Goal: Task Accomplishment & Management: Complete application form

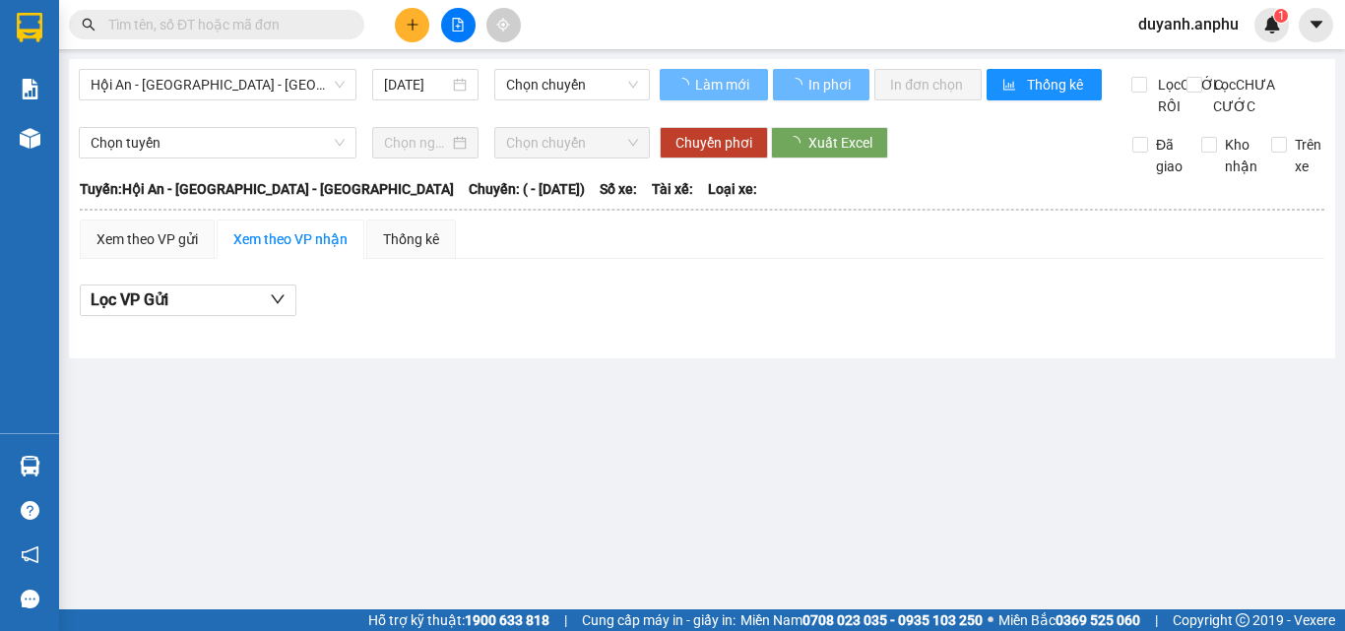
type input "[DATE]"
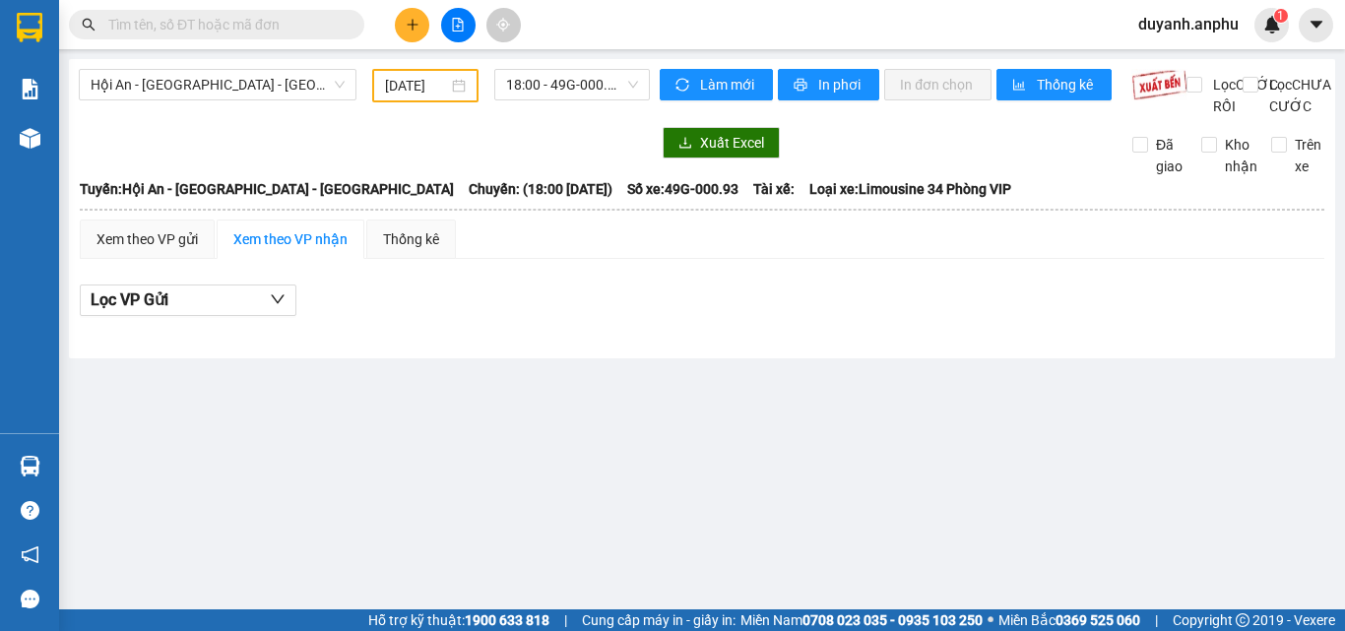
click at [1216, 32] on span "duyanh.anphu" at bounding box center [1189, 24] width 132 height 25
click at [1197, 65] on span "Đăng xuất" at bounding box center [1197, 61] width 91 height 22
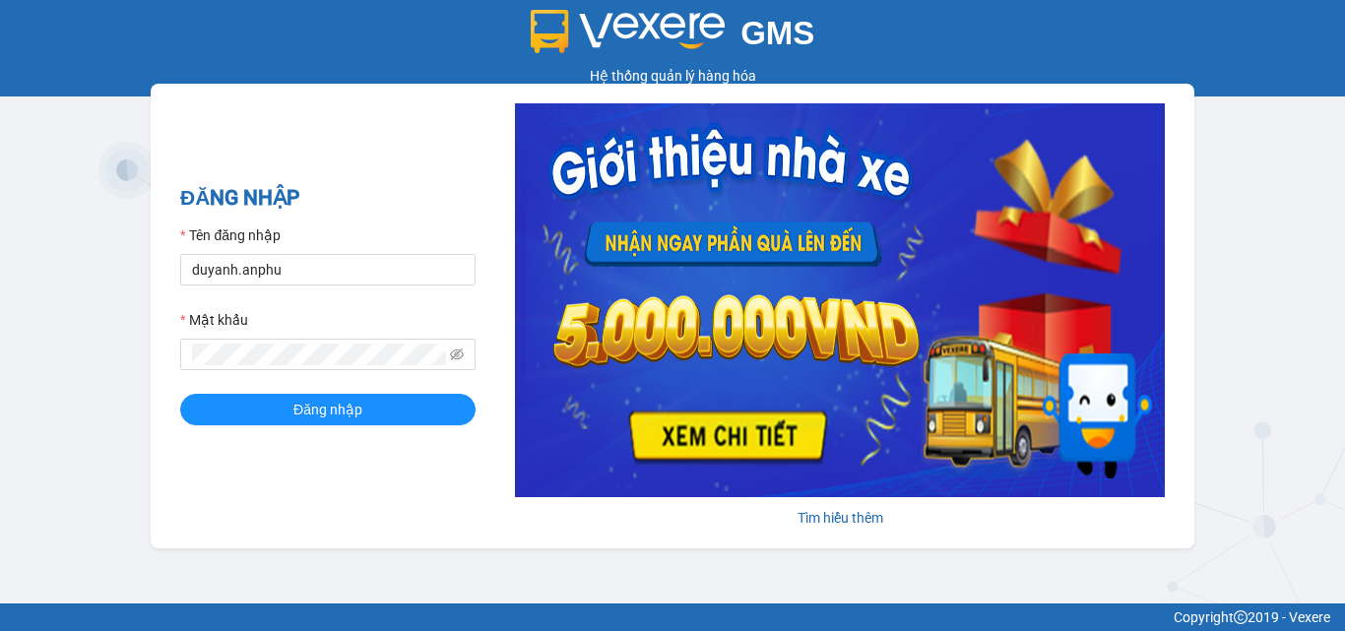
click at [412, 252] on div "Tên đăng nhập" at bounding box center [327, 240] width 295 height 30
click at [392, 264] on input "duyanh.anphu" at bounding box center [327, 270] width 295 height 32
type input "vy.anphu"
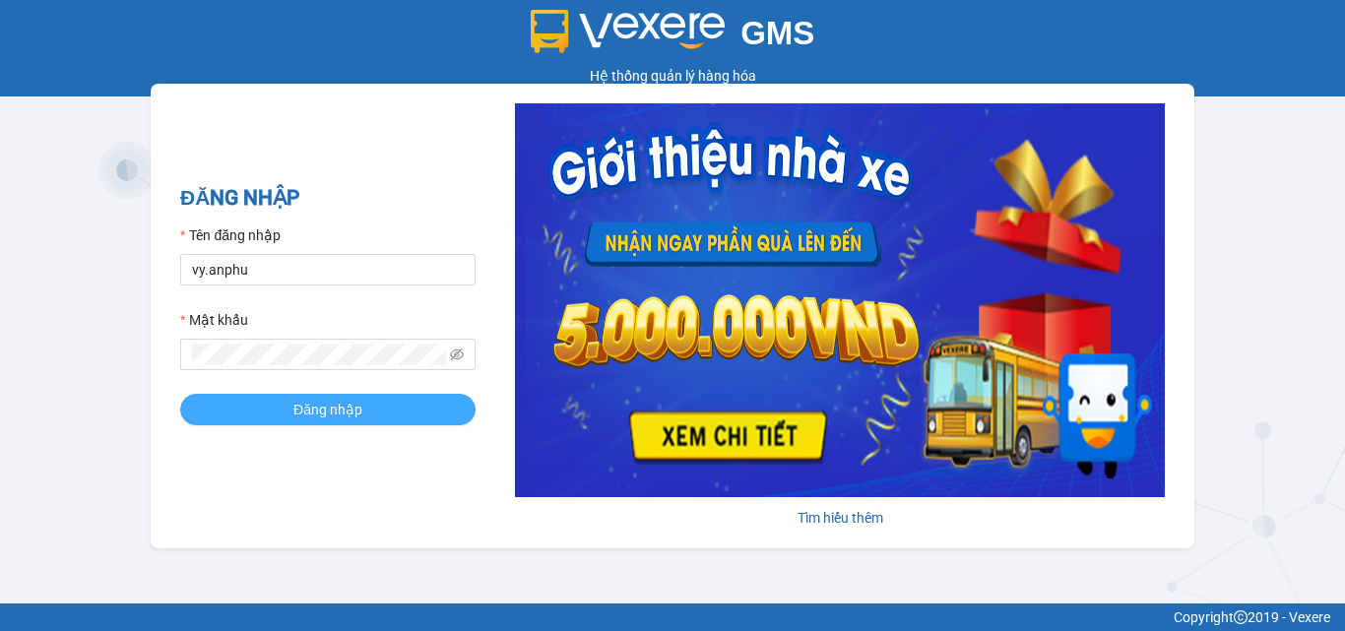
drag, startPoint x: 292, startPoint y: 403, endPoint x: 292, endPoint y: 381, distance: 21.7
click at [292, 402] on button "Đăng nhập" at bounding box center [327, 410] width 295 height 32
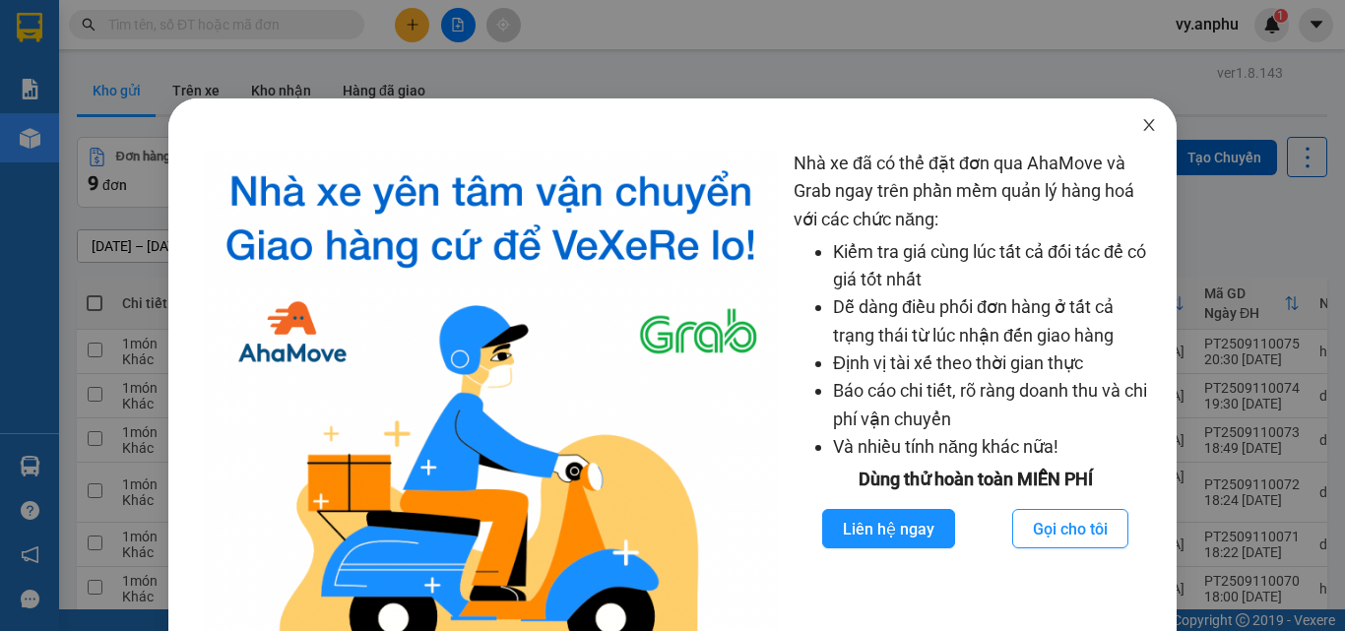
click at [1136, 139] on span "Close" at bounding box center [1149, 125] width 55 height 55
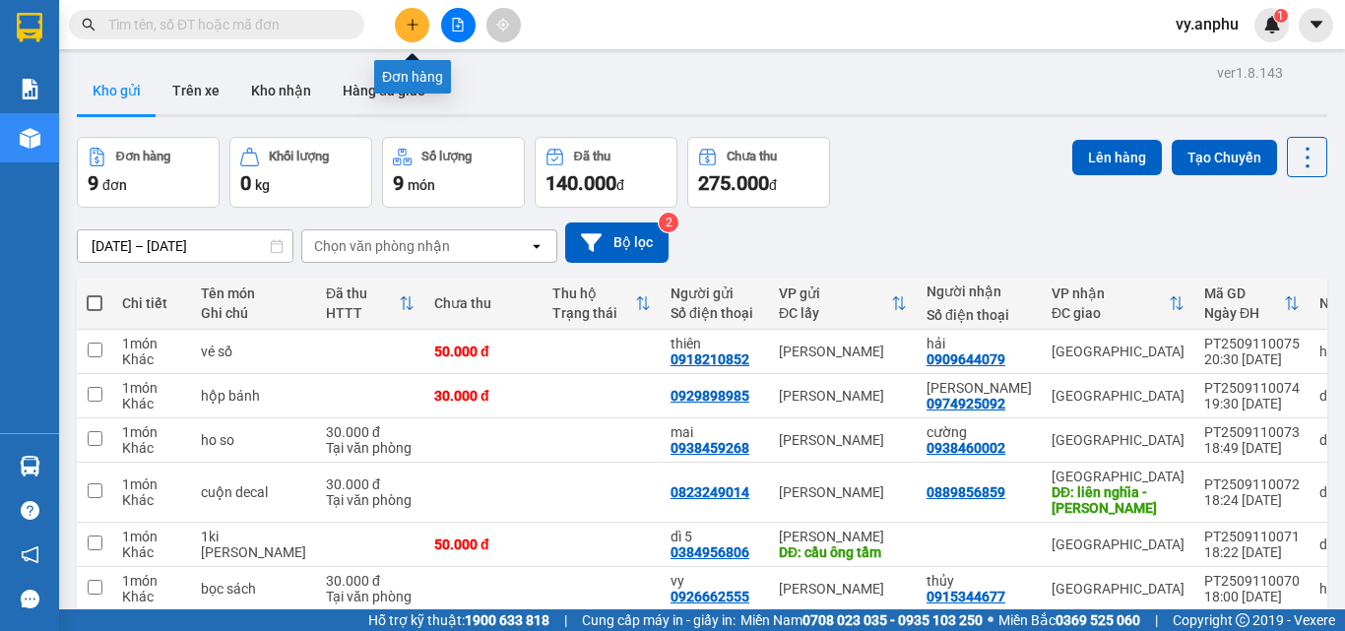
click at [422, 30] on button at bounding box center [412, 25] width 34 height 34
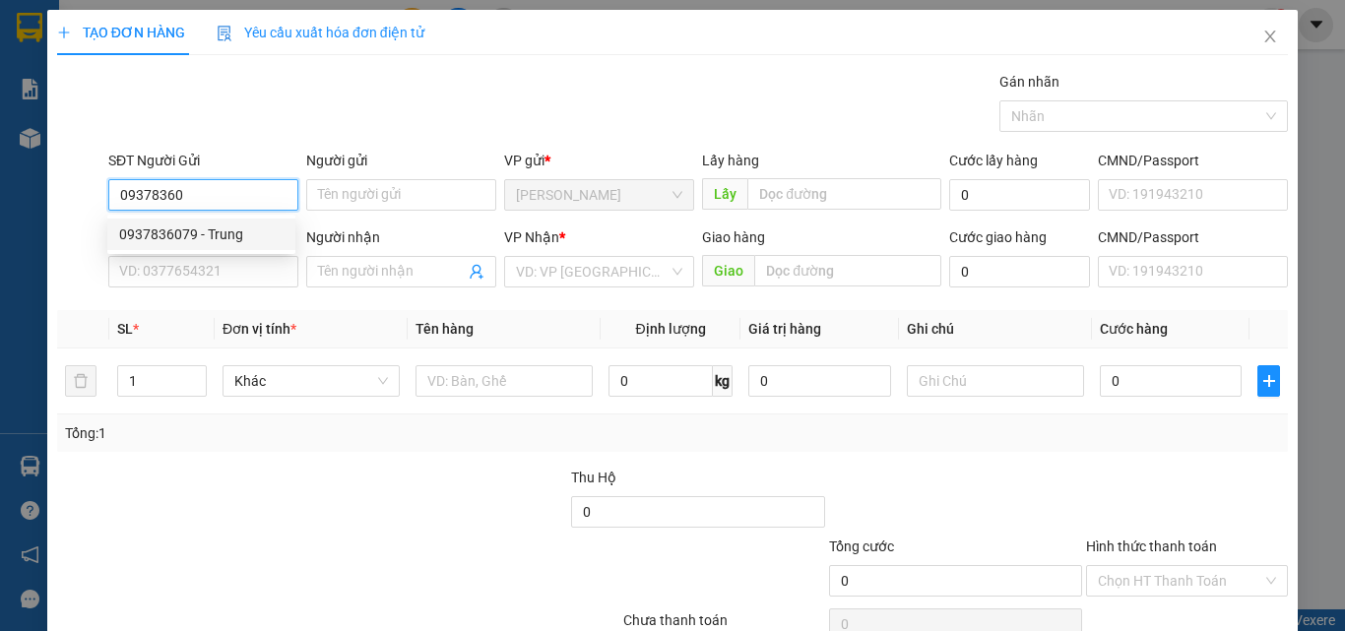
click at [262, 233] on div "0937836079 - Trung" at bounding box center [201, 235] width 164 height 22
type input "0937836079"
type input "Trung"
type input "0968458550"
type input "Tú"
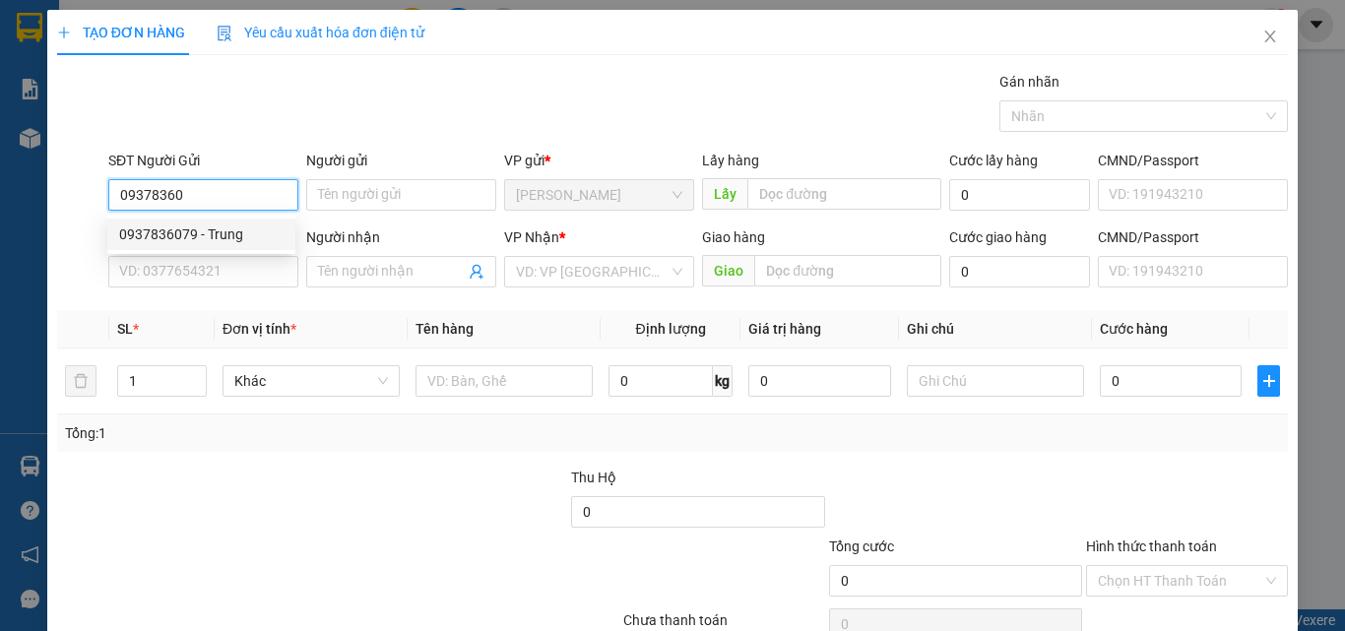
type input "đức trọng"
type input "100.000"
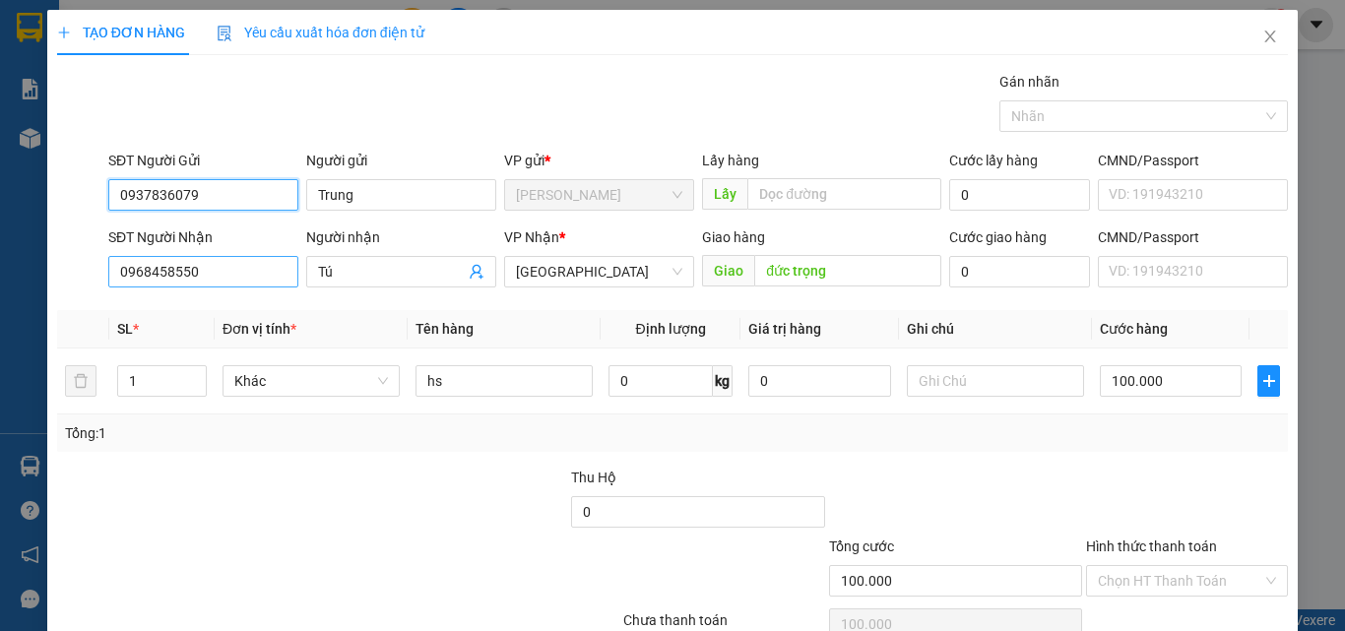
type input "0937836079"
click at [216, 279] on input "0968458550" at bounding box center [203, 272] width 190 height 32
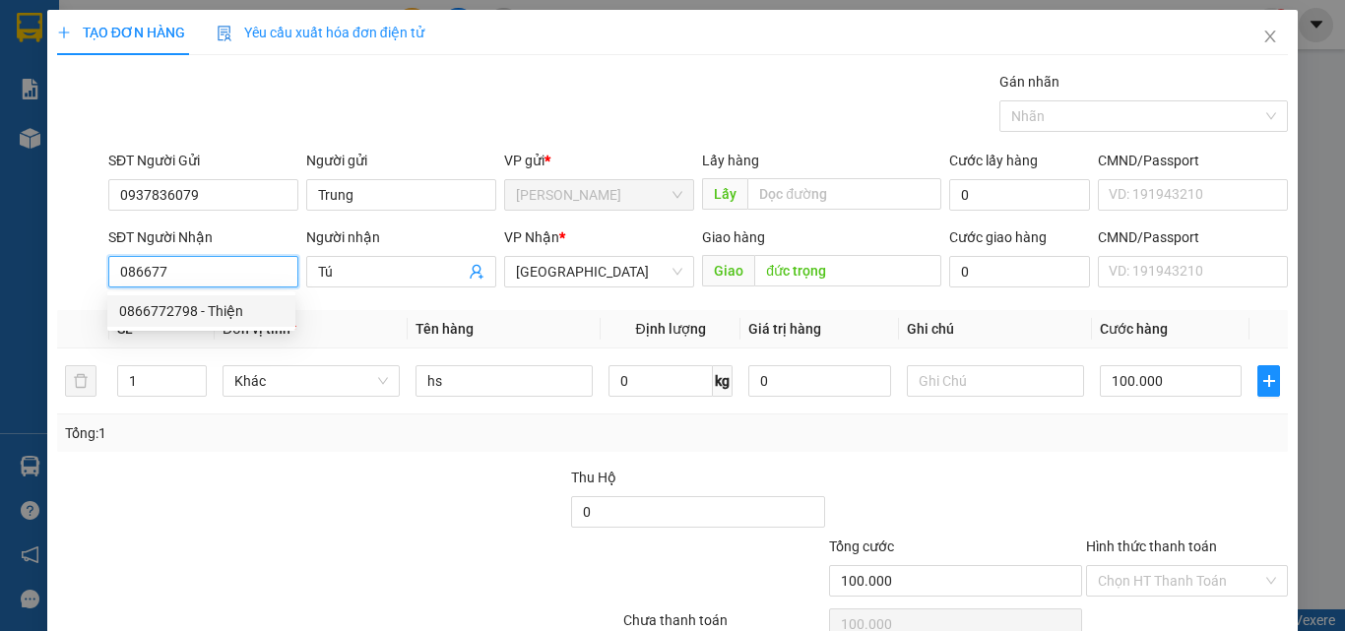
click at [214, 317] on div "0866772798 - Thiện" at bounding box center [201, 311] width 164 height 22
type input "0866772798"
type input "Thiện"
type input "50.000"
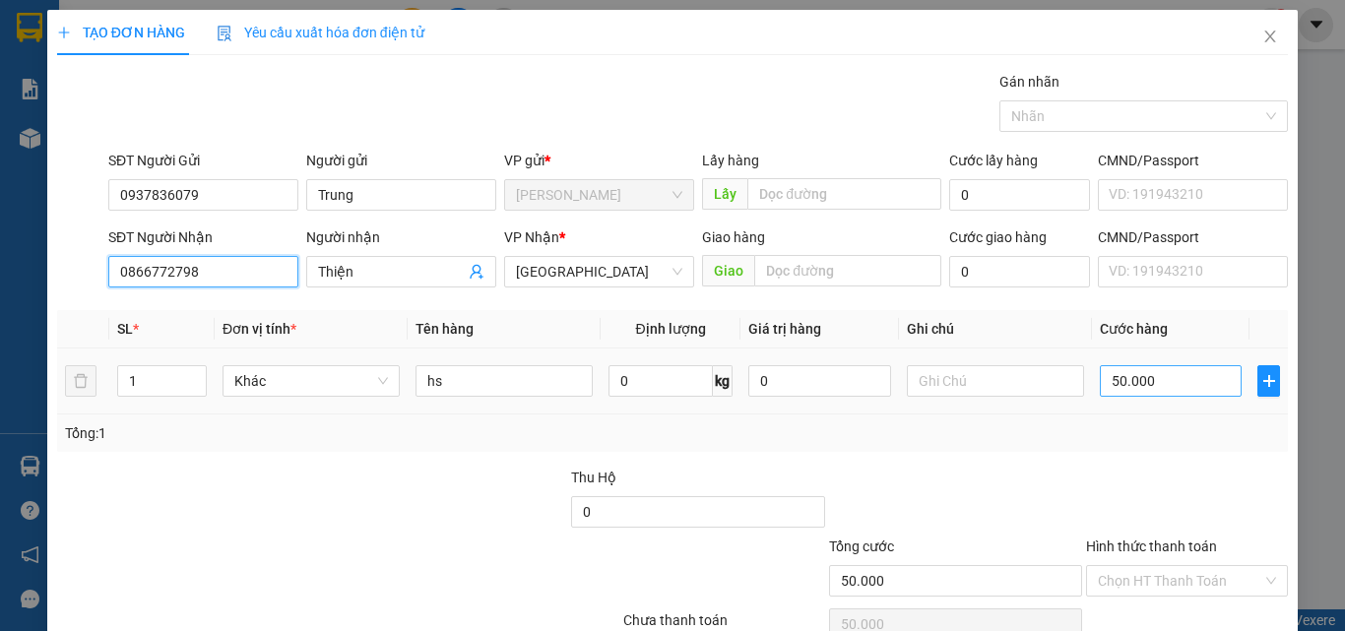
type input "0866772798"
click at [1115, 394] on input "50.000" at bounding box center [1171, 381] width 142 height 32
type input "4"
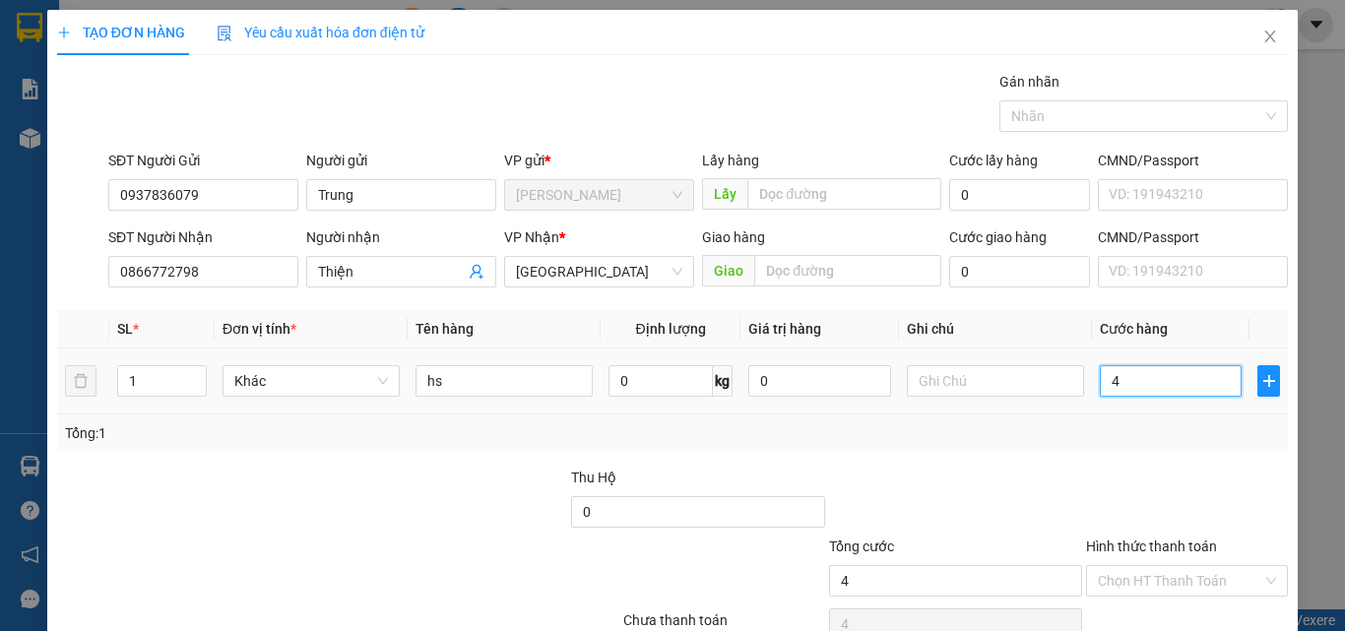
type input "40"
type input "40.000"
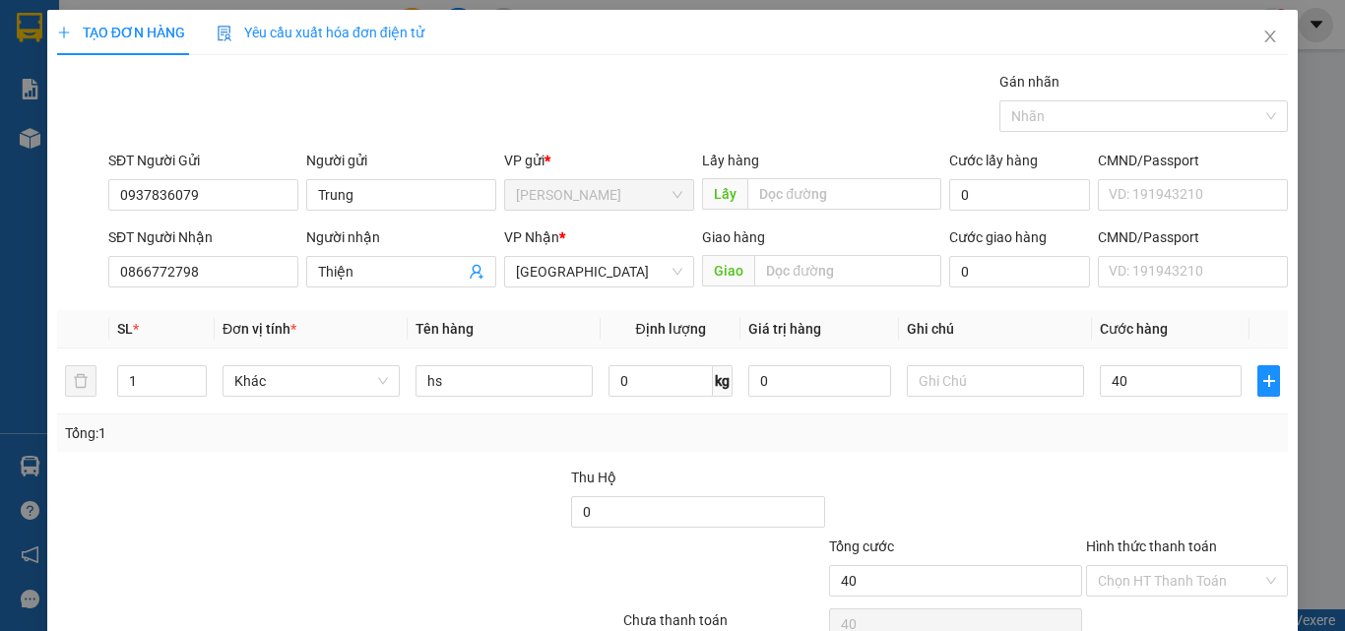
type input "40.000"
click at [1163, 417] on div "Tổng: 1" at bounding box center [672, 433] width 1231 height 37
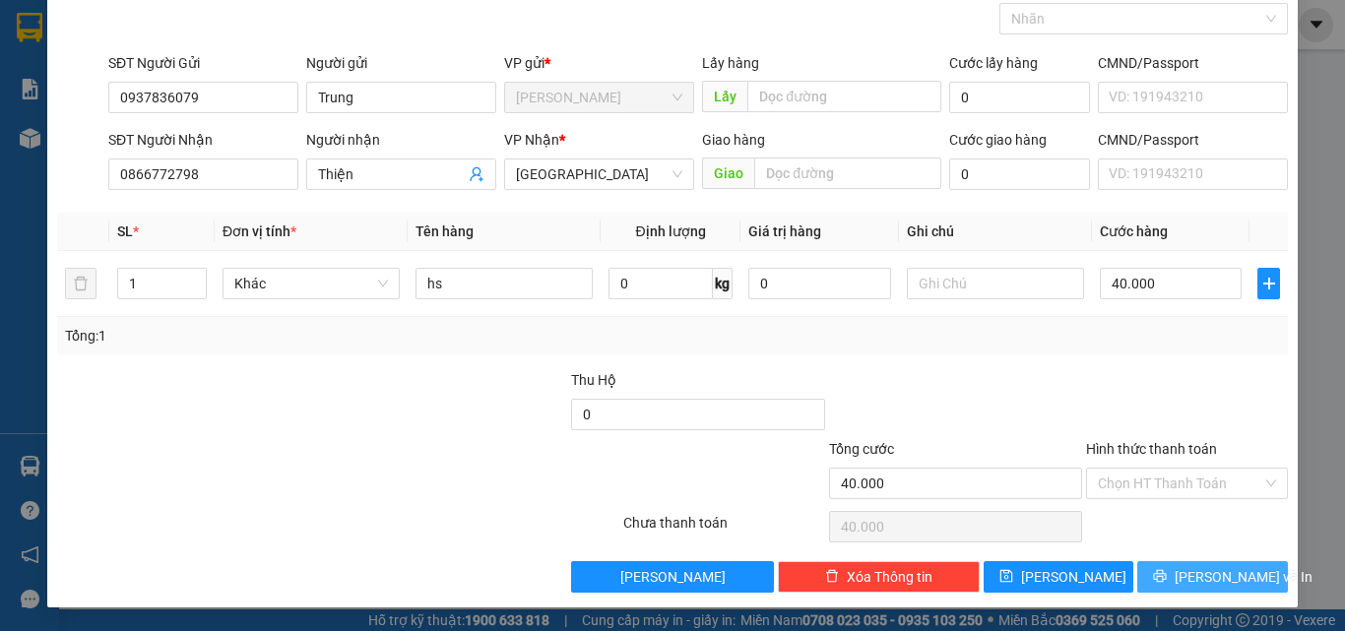
click at [1197, 575] on span "Lưu và In" at bounding box center [1244, 577] width 138 height 22
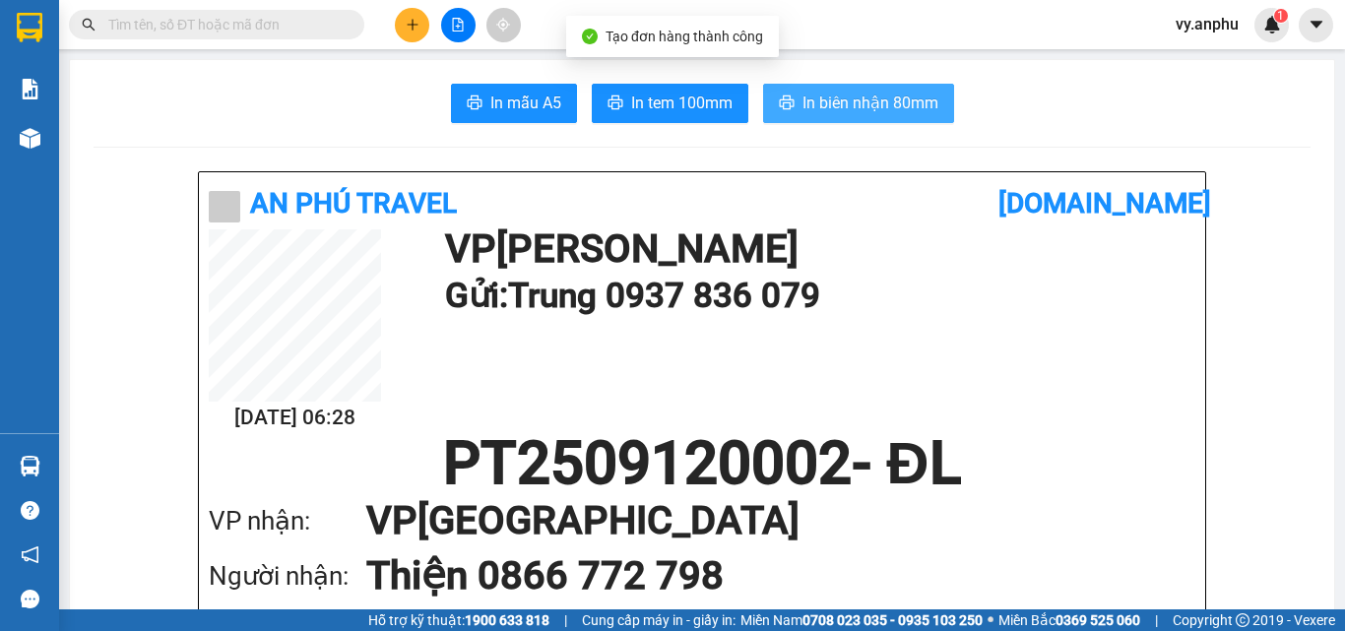
click at [846, 102] on span "In biên nhận 80mm" at bounding box center [871, 103] width 136 height 25
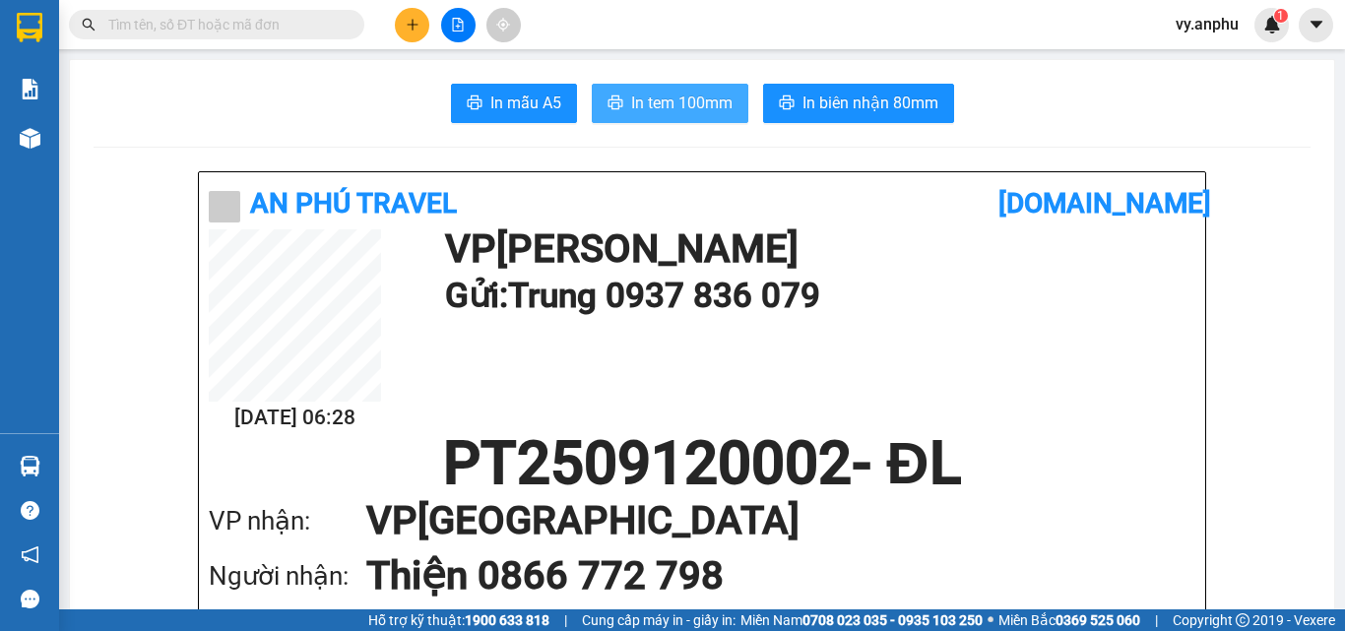
click at [673, 114] on span "In tem 100mm" at bounding box center [681, 103] width 101 height 25
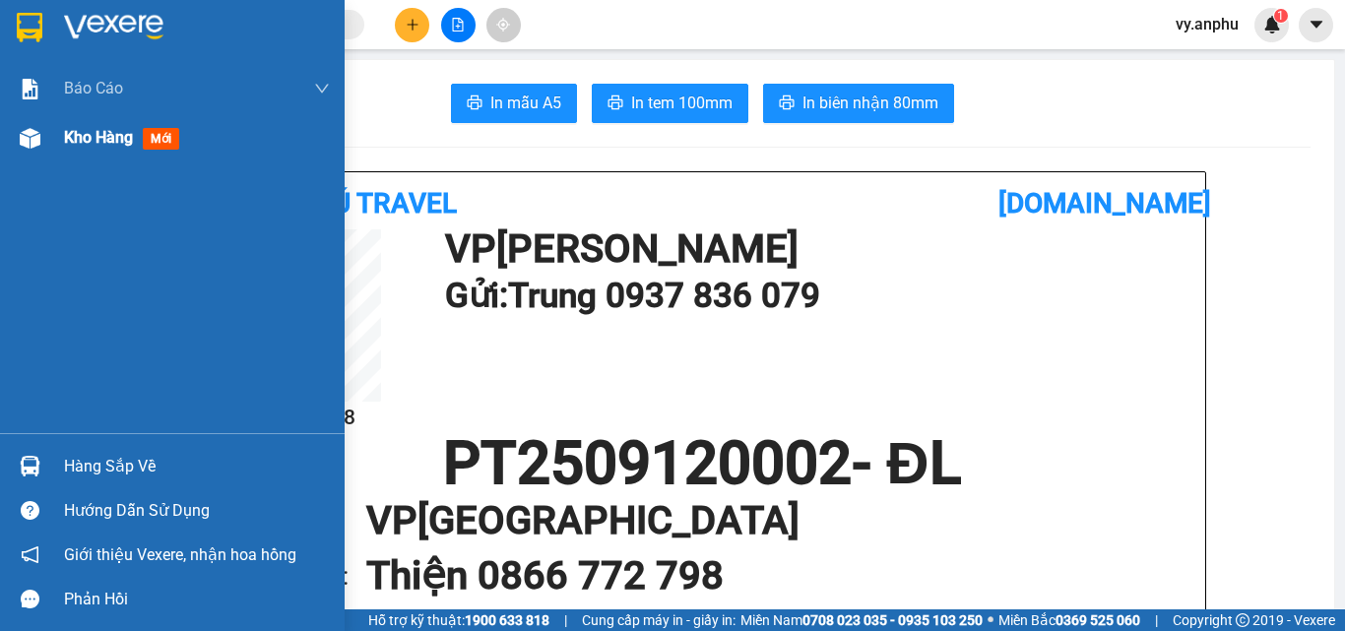
click at [138, 143] on div "Kho hàng mới" at bounding box center [125, 137] width 123 height 25
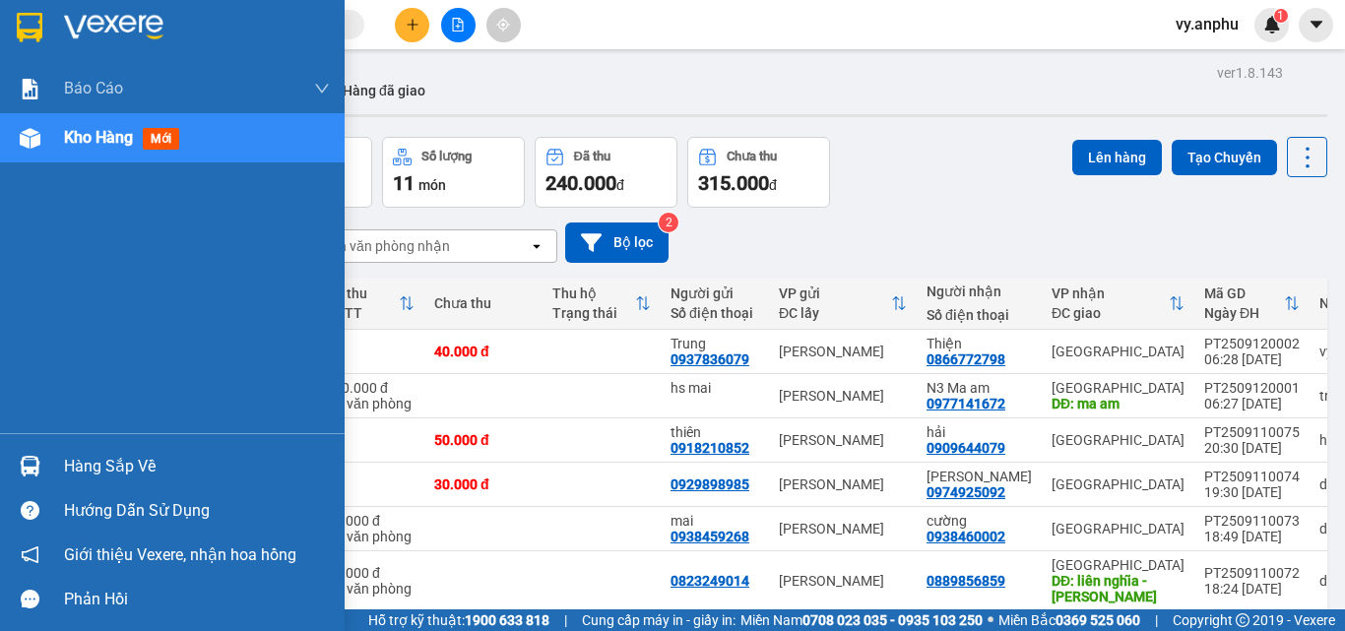
click at [72, 132] on span "Kho hàng" at bounding box center [98, 137] width 69 height 19
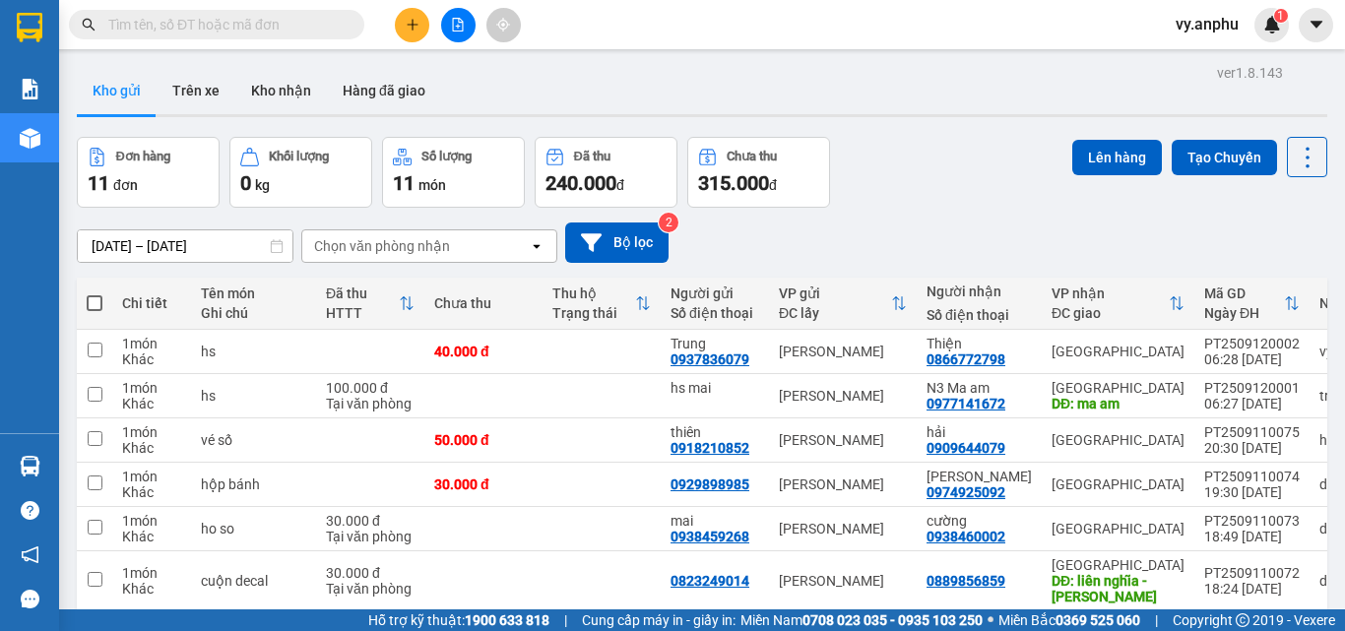
click at [265, 33] on input "text" at bounding box center [224, 25] width 232 height 22
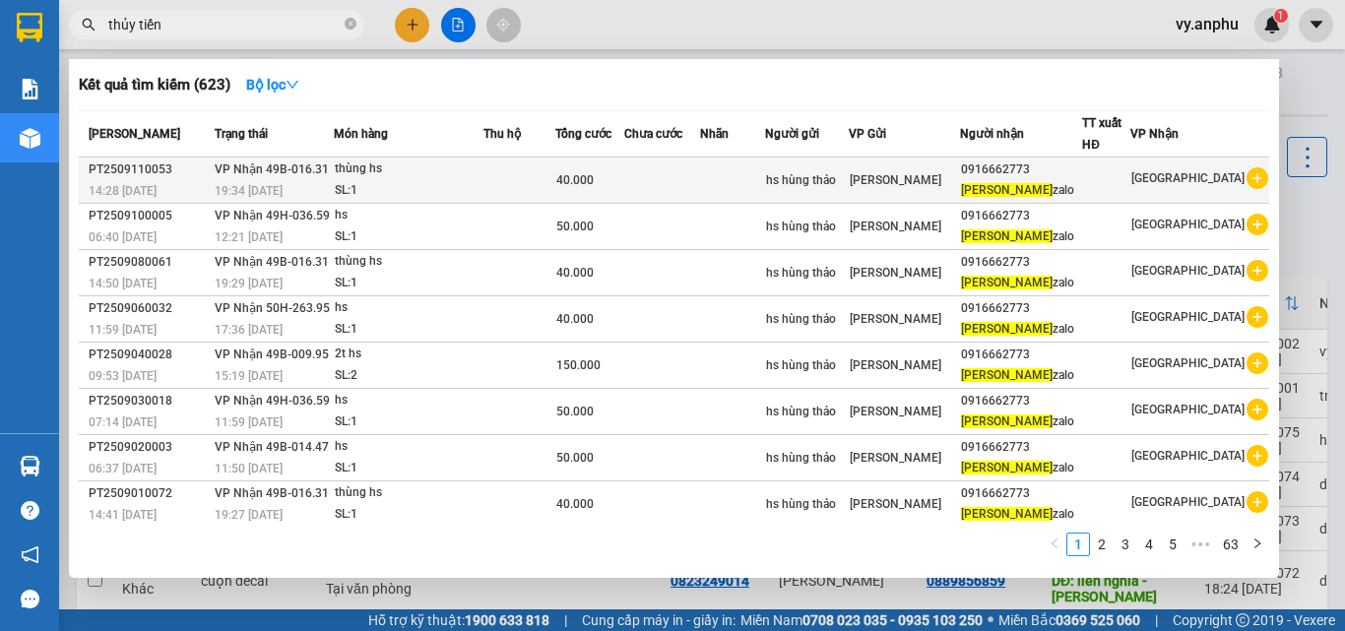
type input "thủy tiến"
click at [1247, 179] on icon "plus-circle" at bounding box center [1258, 178] width 22 height 22
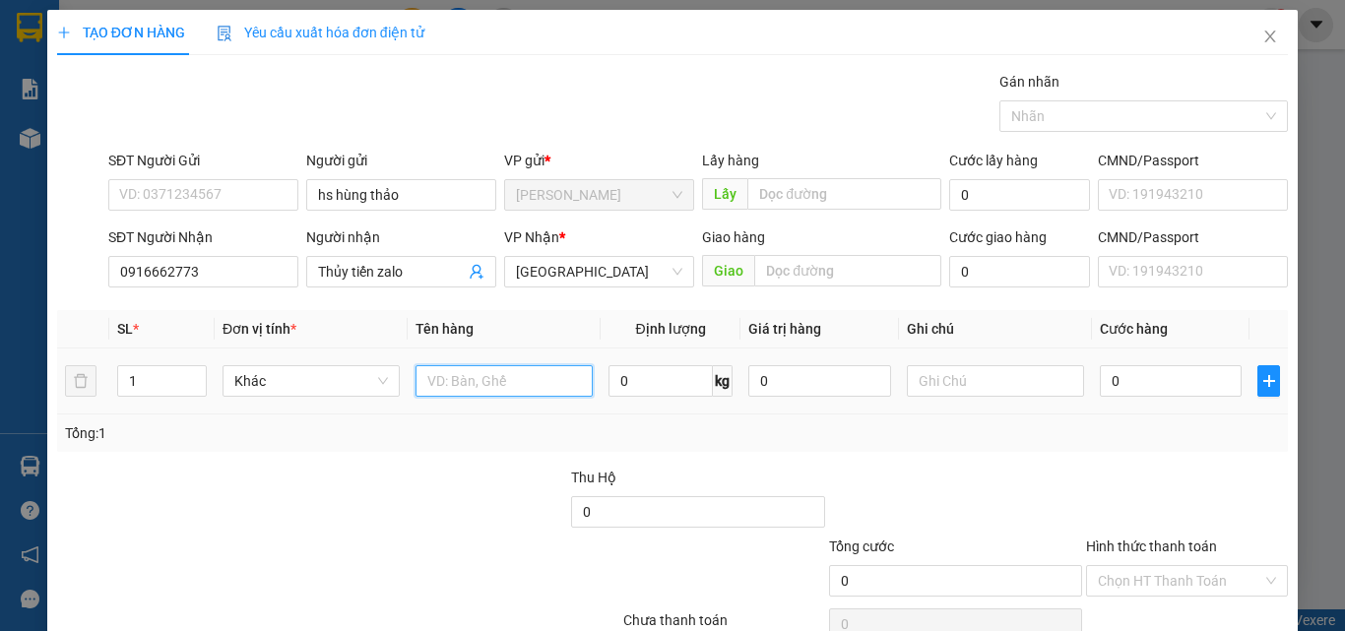
click at [456, 374] on input "text" at bounding box center [504, 381] width 177 height 32
type input "hs"
click at [1213, 389] on input "0" at bounding box center [1171, 381] width 142 height 32
type input "4"
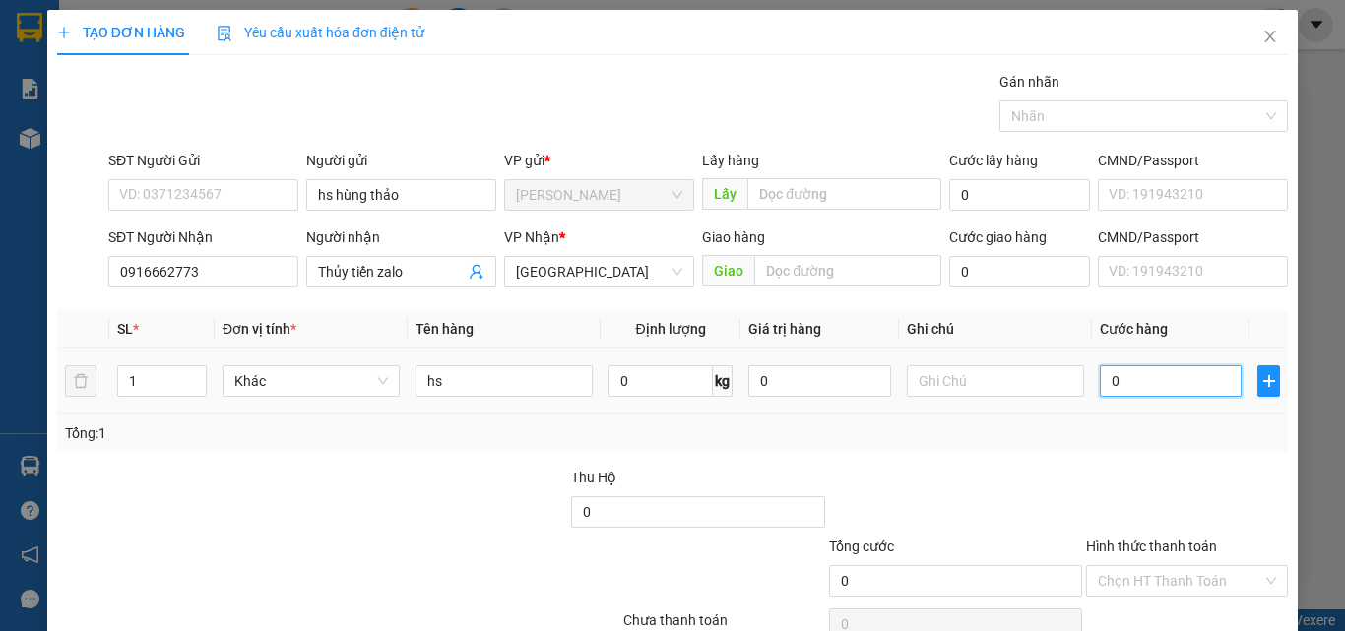
type input "4"
type input "40"
type input "40.000"
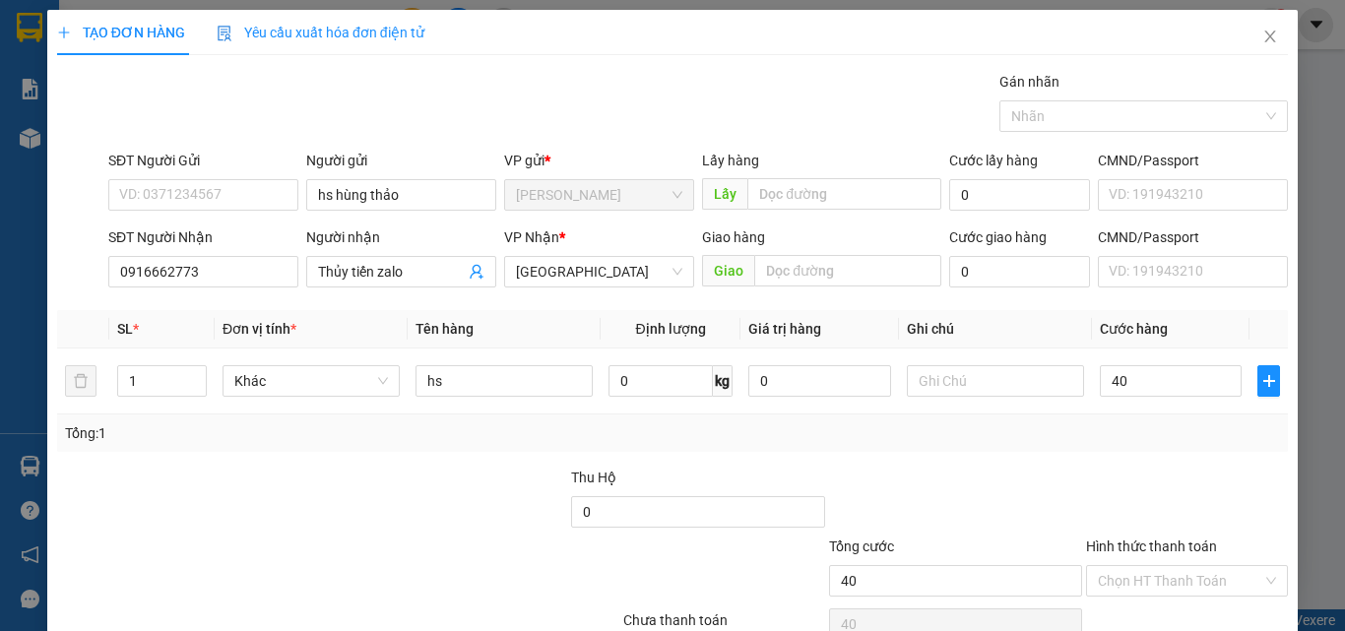
type input "40.000"
click at [1132, 467] on div at bounding box center [1187, 501] width 206 height 69
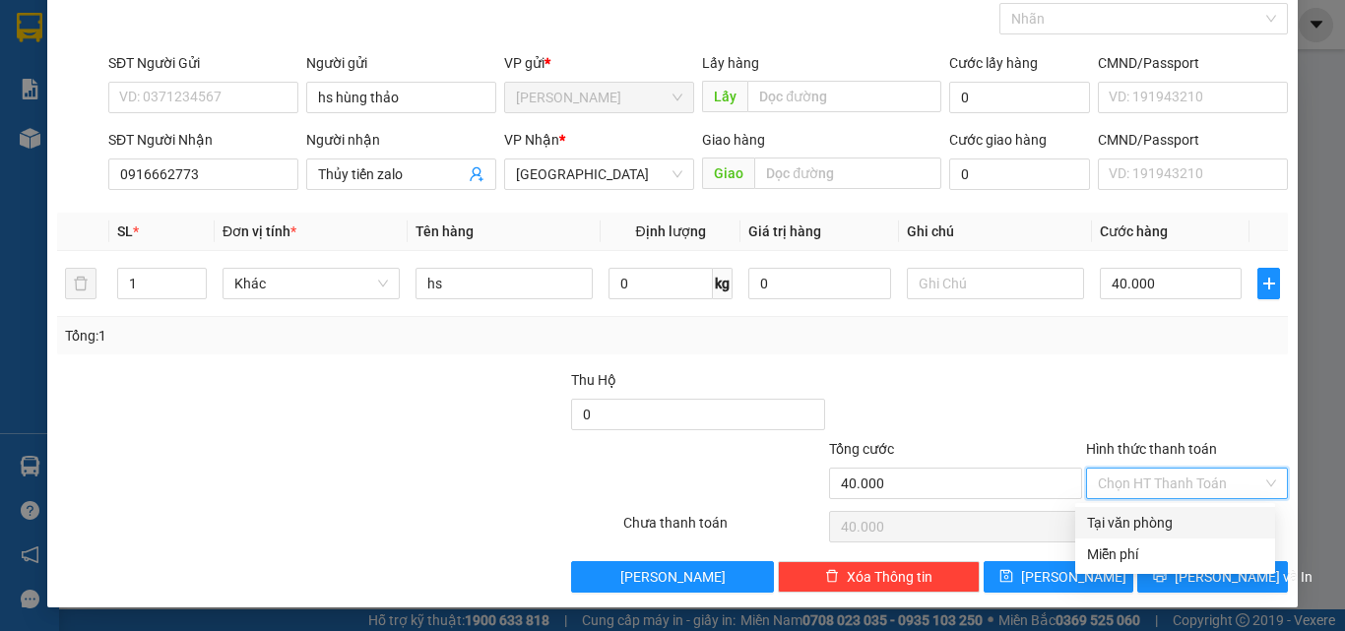
click at [1148, 486] on input "Hình thức thanh toán" at bounding box center [1180, 484] width 164 height 30
click at [1166, 507] on div "Tại văn phòng" at bounding box center [1175, 523] width 200 height 32
type input "0"
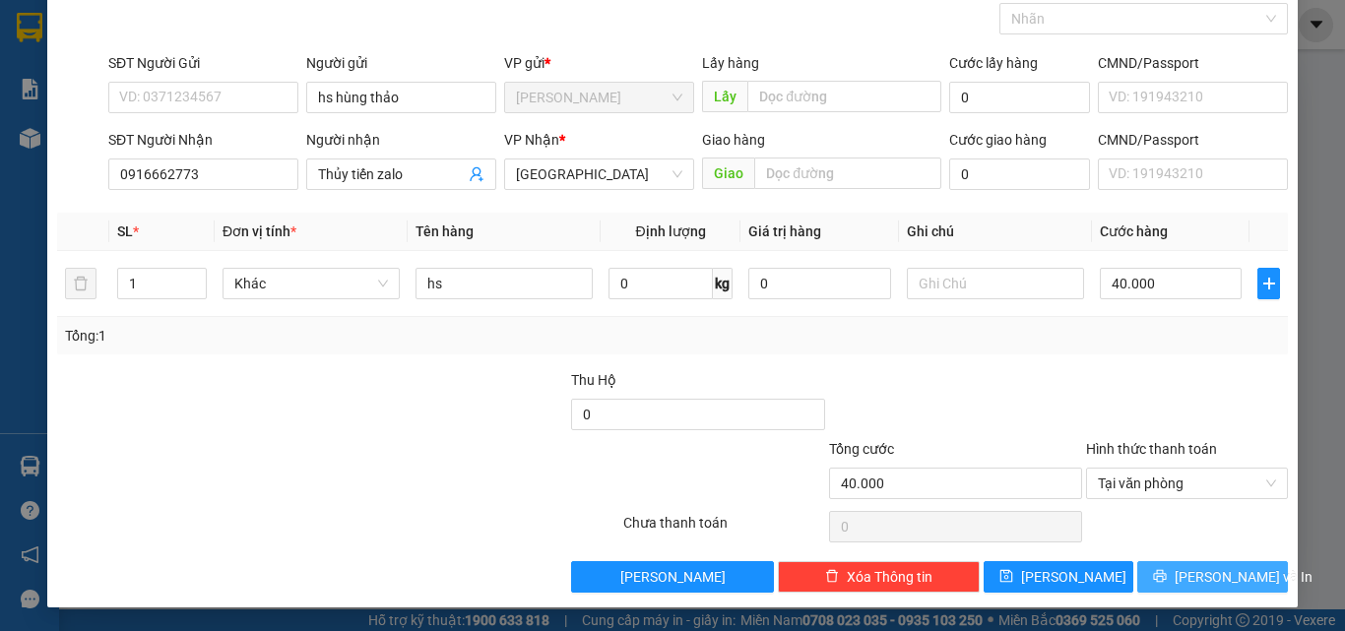
click at [1226, 579] on span "Lưu và In" at bounding box center [1244, 577] width 138 height 22
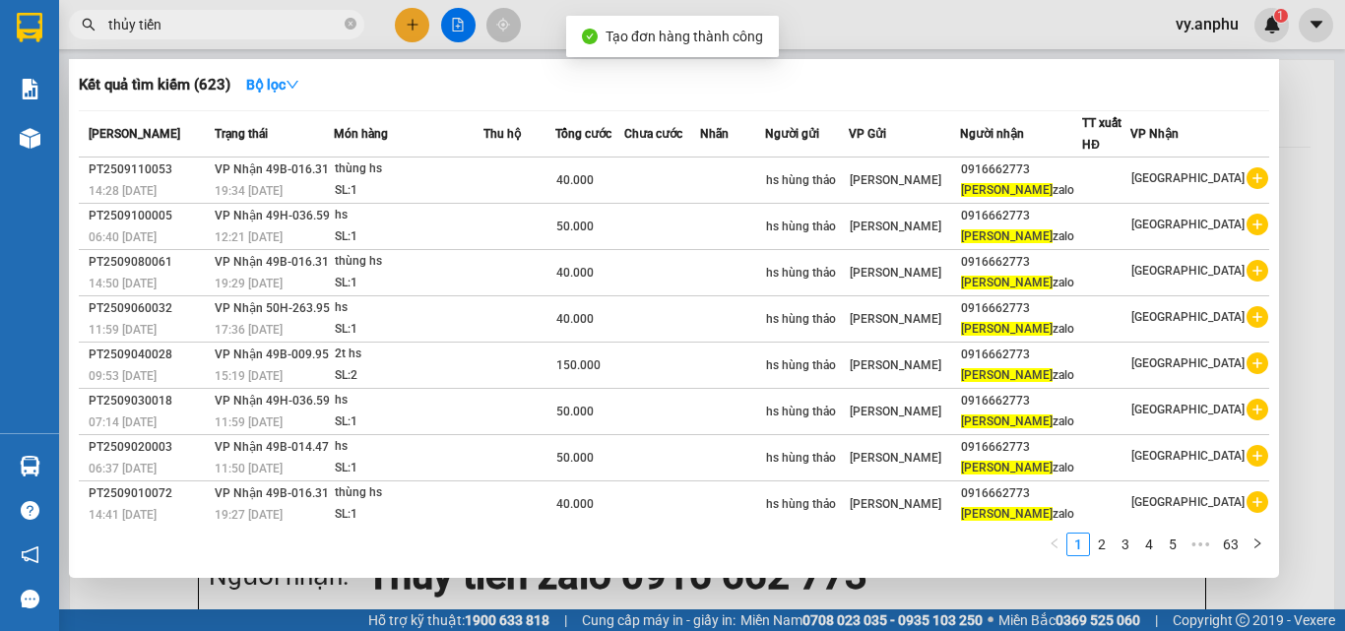
click at [1115, 592] on div at bounding box center [672, 315] width 1345 height 631
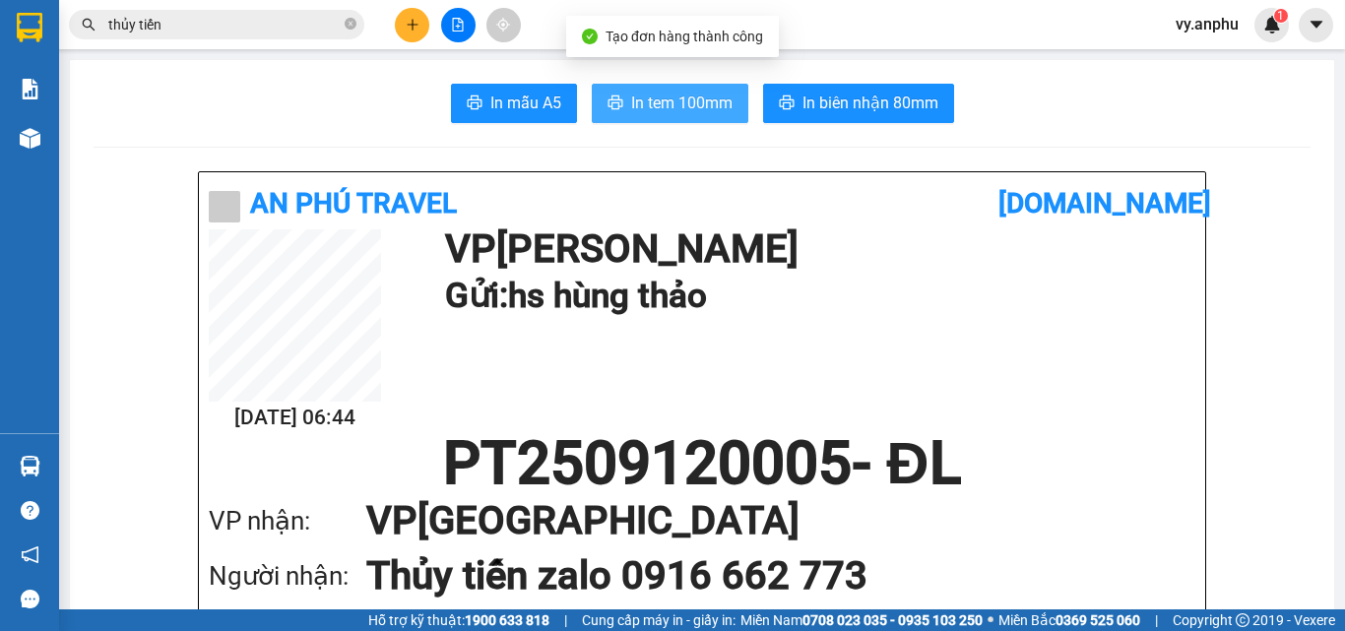
click at [680, 102] on span "In tem 100mm" at bounding box center [681, 103] width 101 height 25
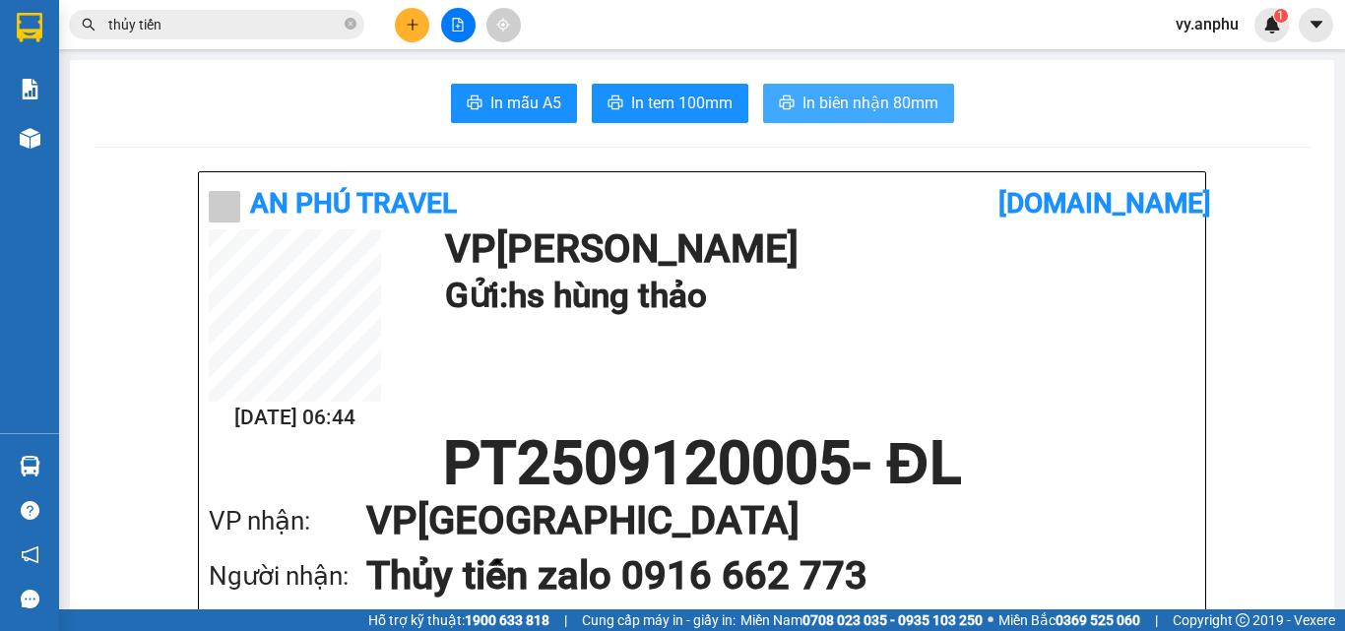
click at [882, 114] on span "In biên nhận 80mm" at bounding box center [871, 103] width 136 height 25
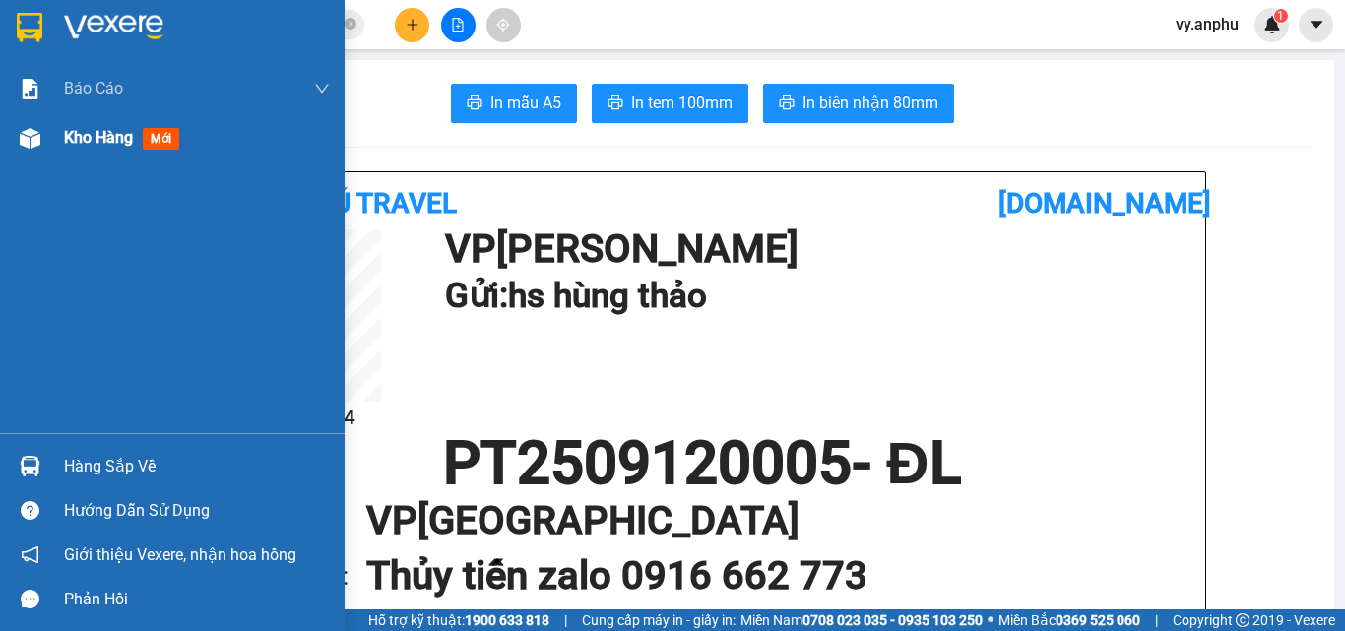
drag, startPoint x: 48, startPoint y: 147, endPoint x: 221, endPoint y: 130, distance: 173.1
click at [49, 147] on div "Kho hàng mới" at bounding box center [172, 137] width 345 height 49
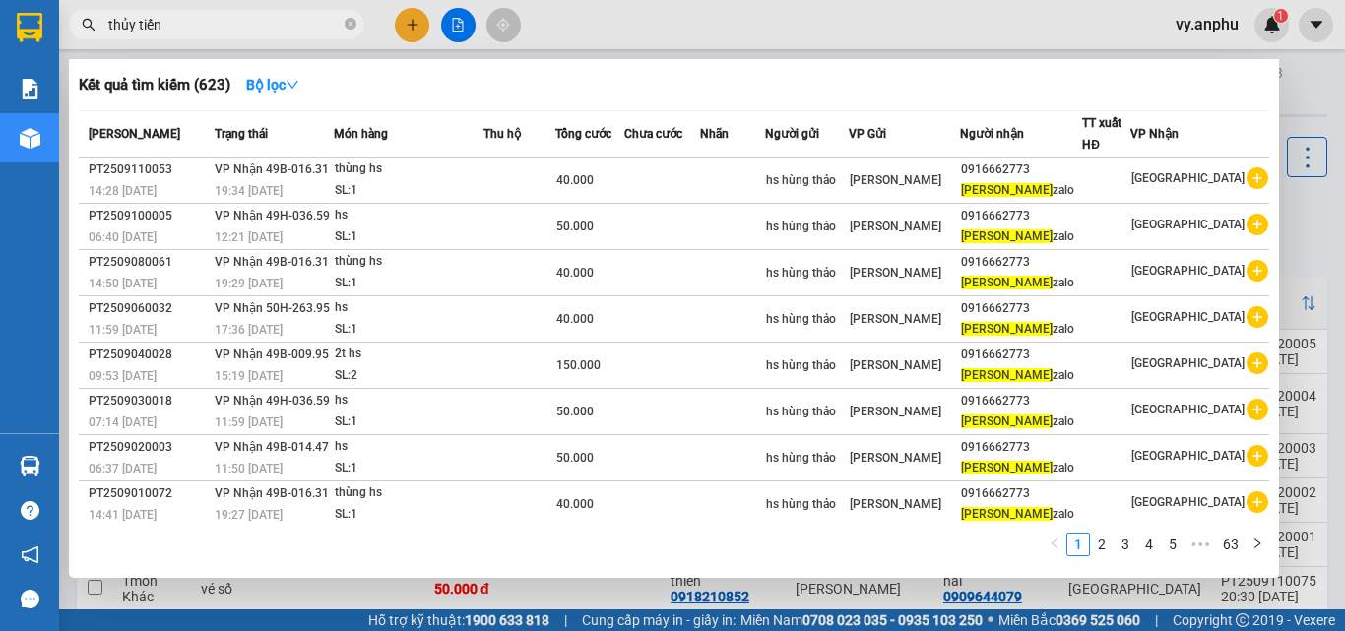
click at [255, 35] on span "thủy tiến" at bounding box center [216, 25] width 295 height 30
click at [204, 19] on input "thủy tiến" at bounding box center [224, 25] width 232 height 22
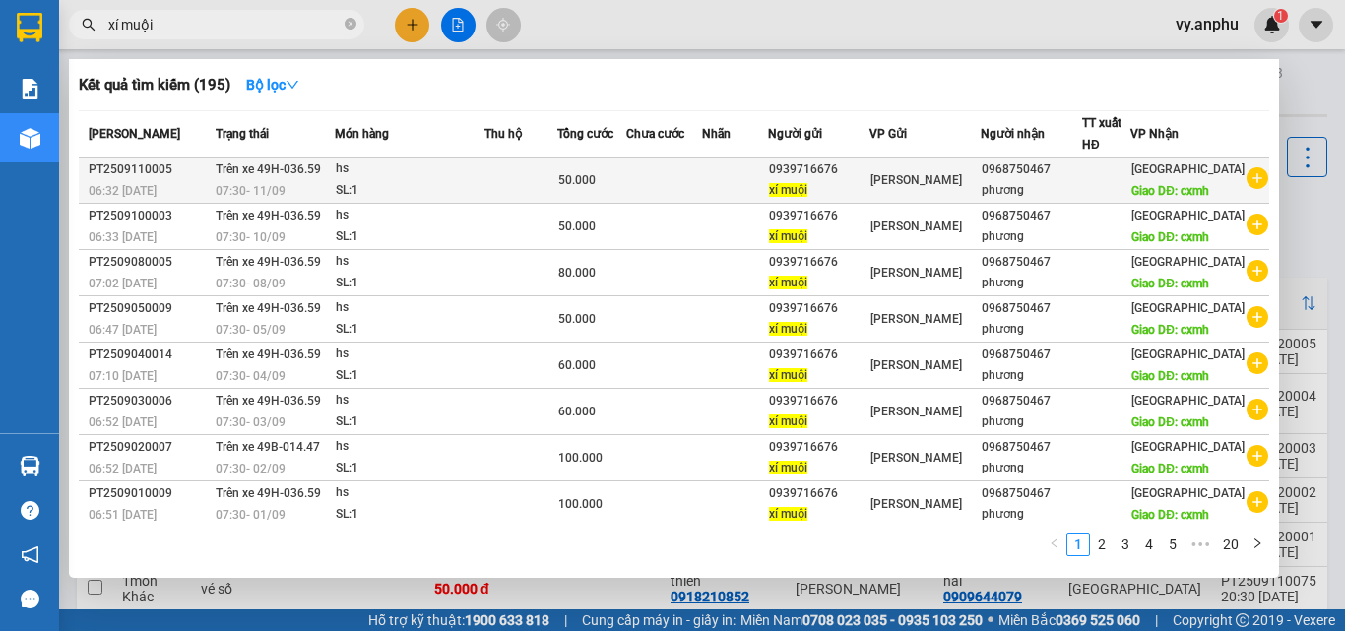
type input "xí muội"
click at [1248, 181] on icon "plus-circle" at bounding box center [1258, 178] width 22 height 22
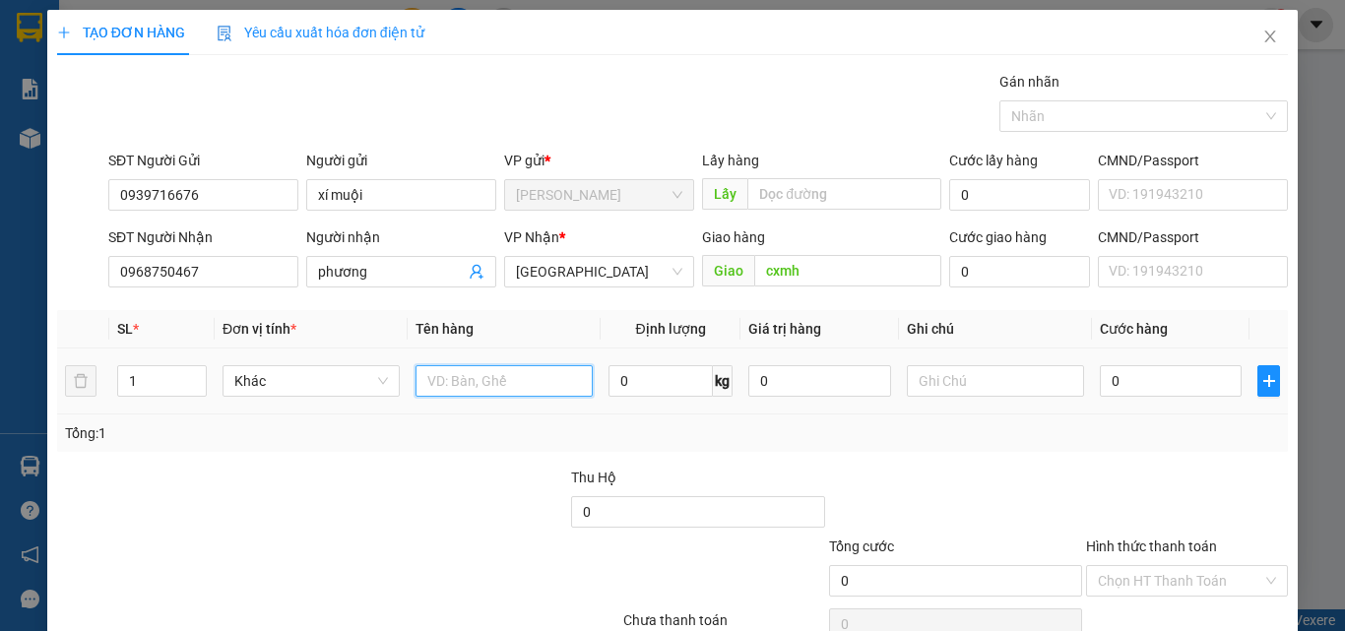
click at [475, 388] on input "text" at bounding box center [504, 381] width 177 height 32
type input "hs"
click at [1161, 387] on input "0" at bounding box center [1171, 381] width 142 height 32
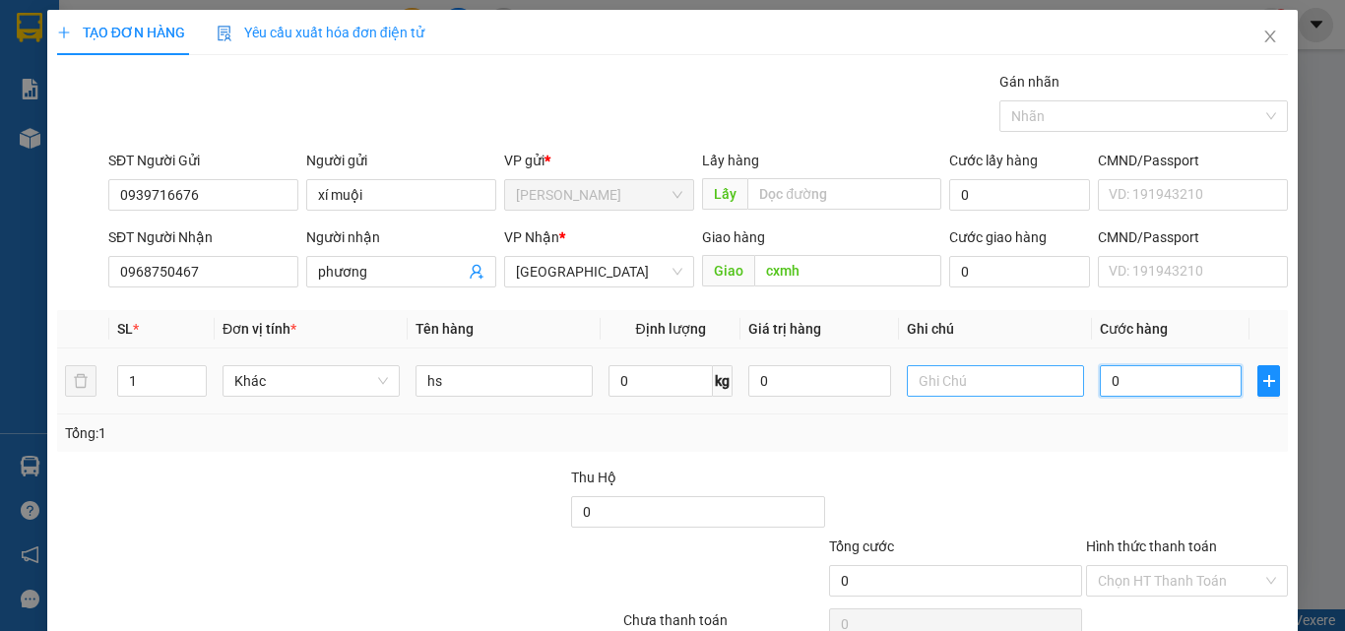
type input "6"
type input "60"
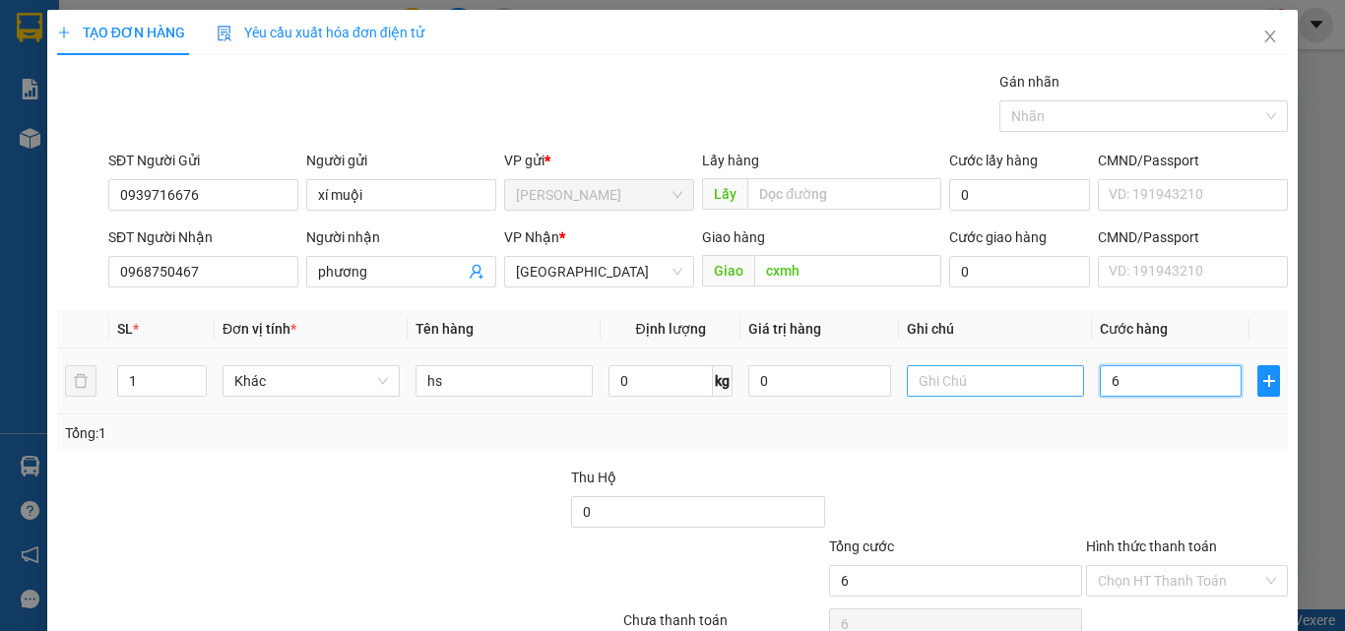
type input "60"
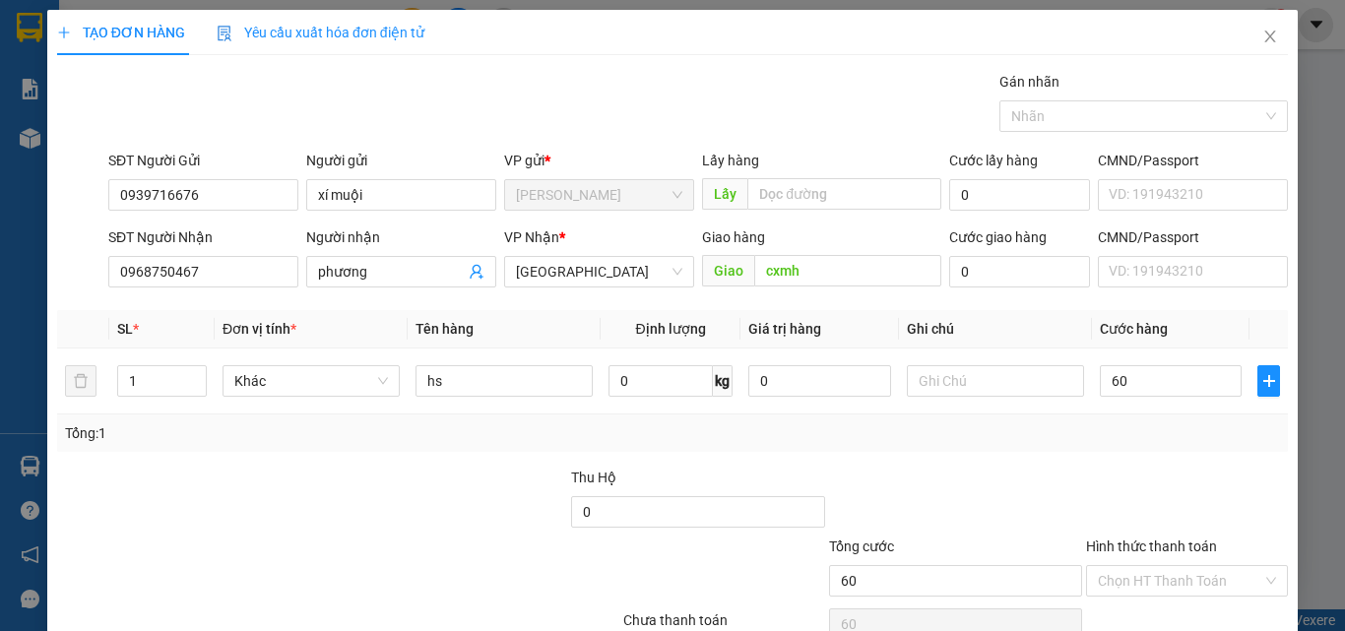
type input "60.000"
click at [1134, 468] on div at bounding box center [1187, 501] width 206 height 69
drag, startPoint x: 1168, startPoint y: 459, endPoint x: 1213, endPoint y: 496, distance: 58.8
click at [1213, 496] on div at bounding box center [1187, 501] width 206 height 69
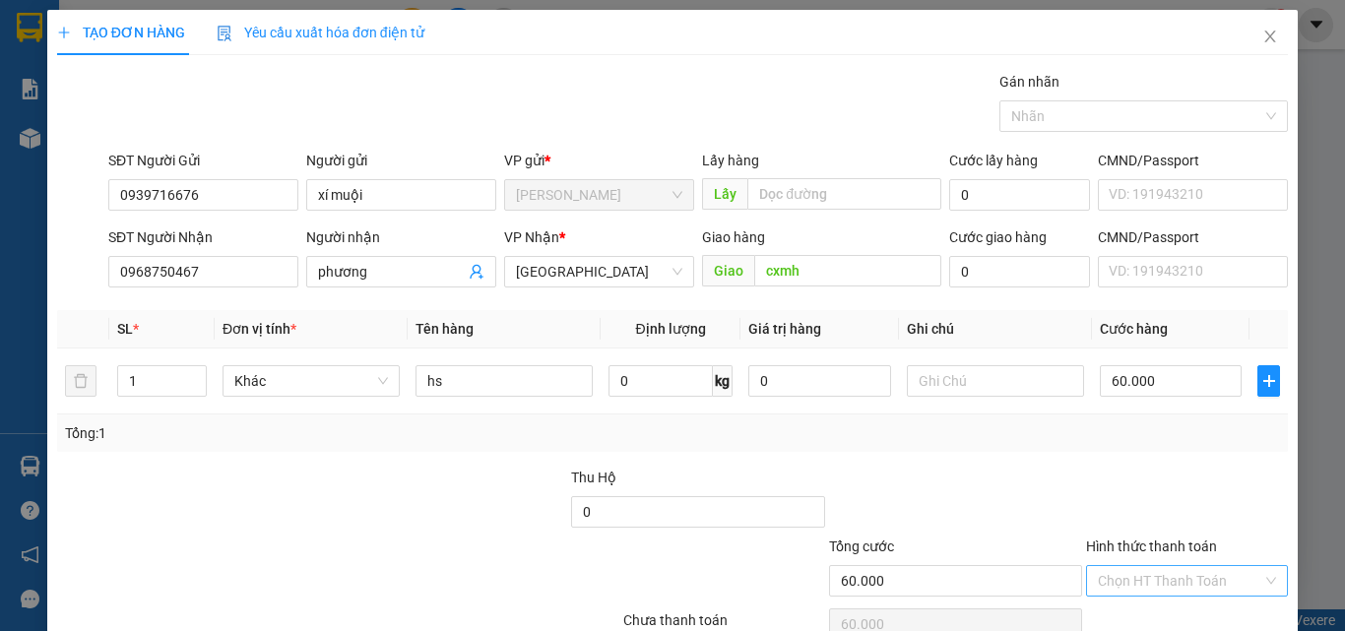
click at [1185, 583] on input "Hình thức thanh toán" at bounding box center [1180, 581] width 164 height 30
click at [1177, 511] on div "Tại văn phòng" at bounding box center [1175, 510] width 176 height 22
type input "0"
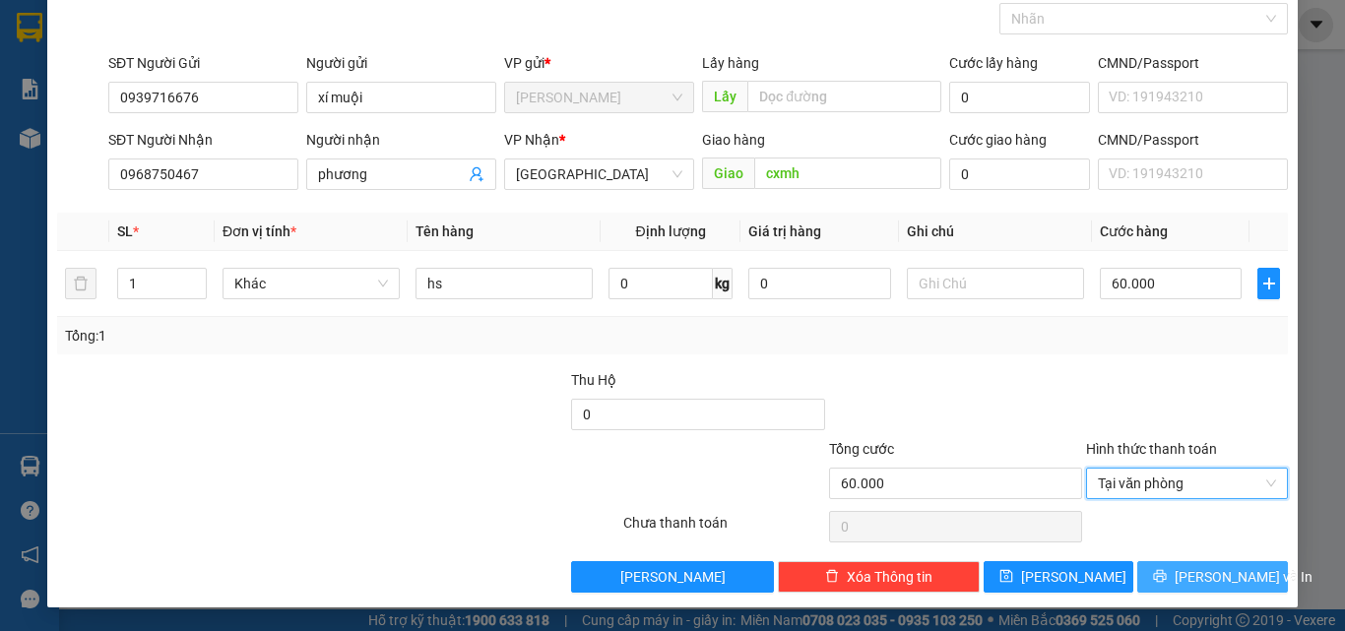
click at [1191, 580] on span "Lưu và In" at bounding box center [1244, 577] width 138 height 22
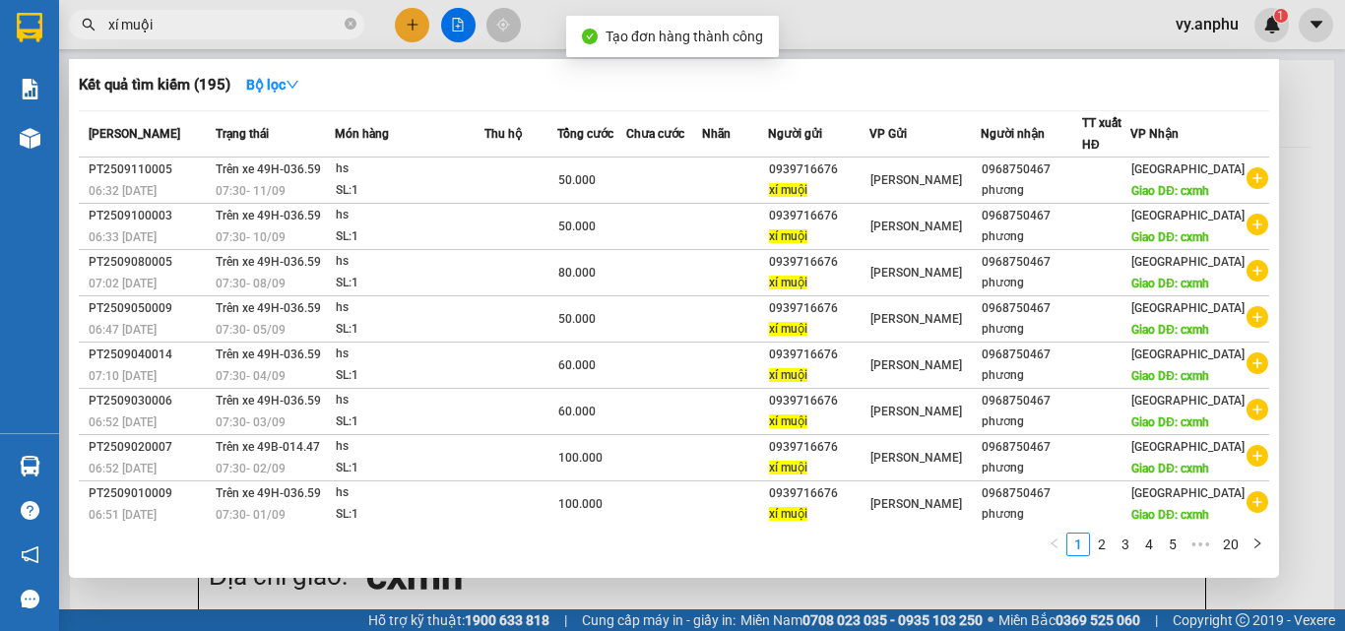
click at [652, 586] on div at bounding box center [672, 315] width 1345 height 631
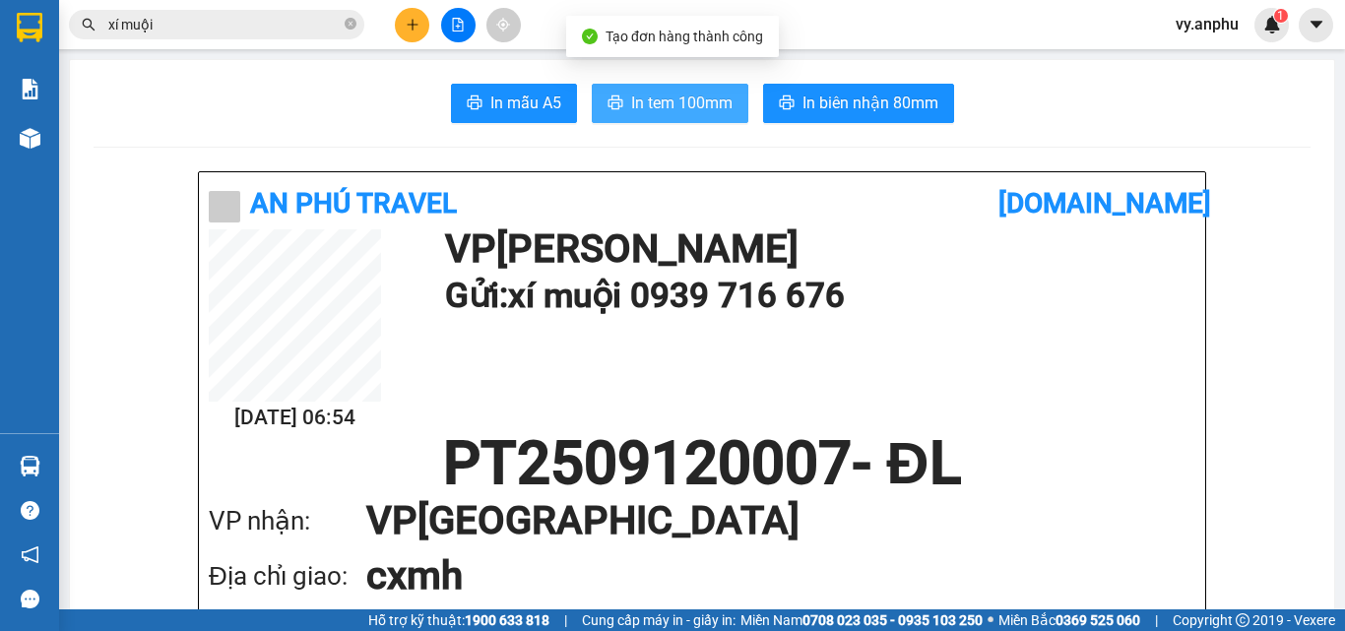
click at [686, 105] on span "In tem 100mm" at bounding box center [681, 103] width 101 height 25
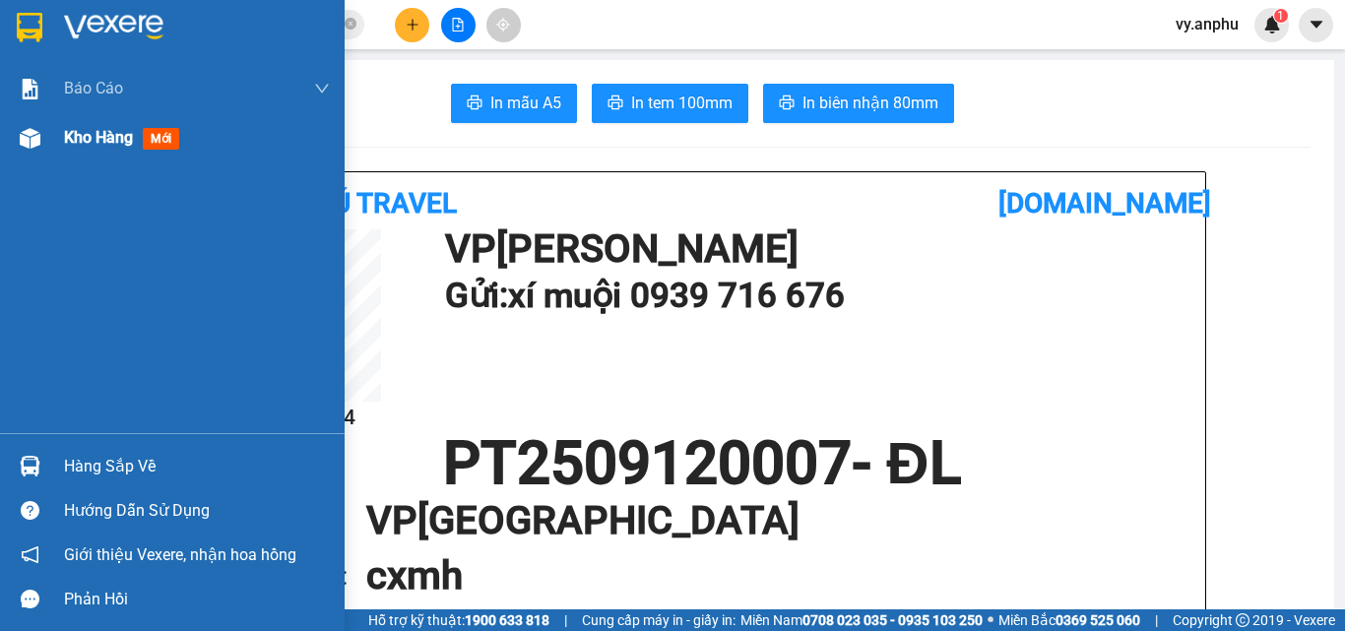
click at [108, 141] on span "Kho hàng" at bounding box center [98, 137] width 69 height 19
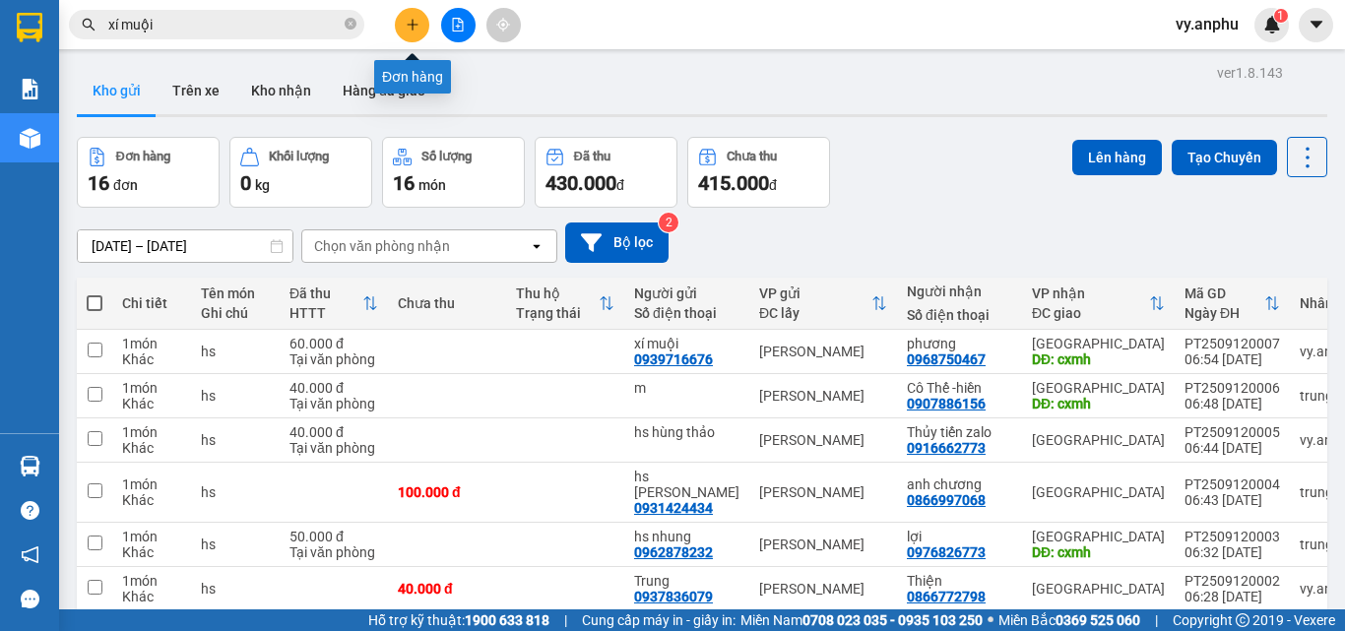
click at [404, 33] on button at bounding box center [412, 25] width 34 height 34
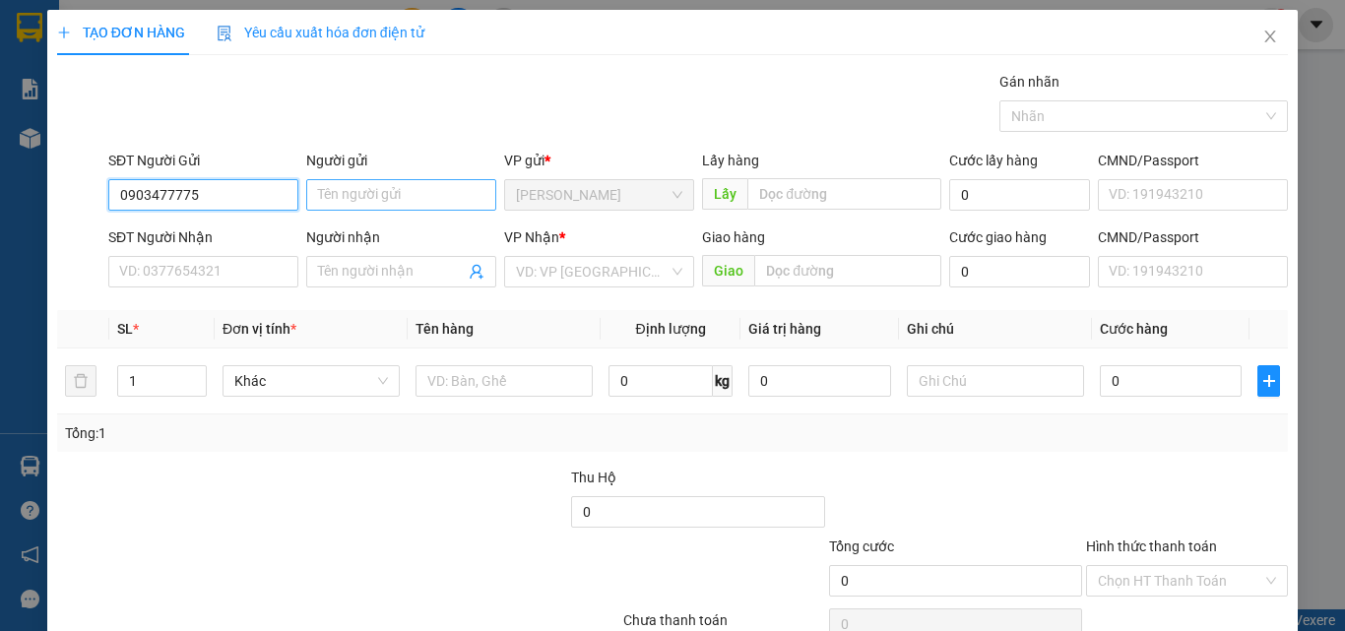
type input "0903477775"
click at [394, 187] on input "Người gửi" at bounding box center [401, 195] width 190 height 32
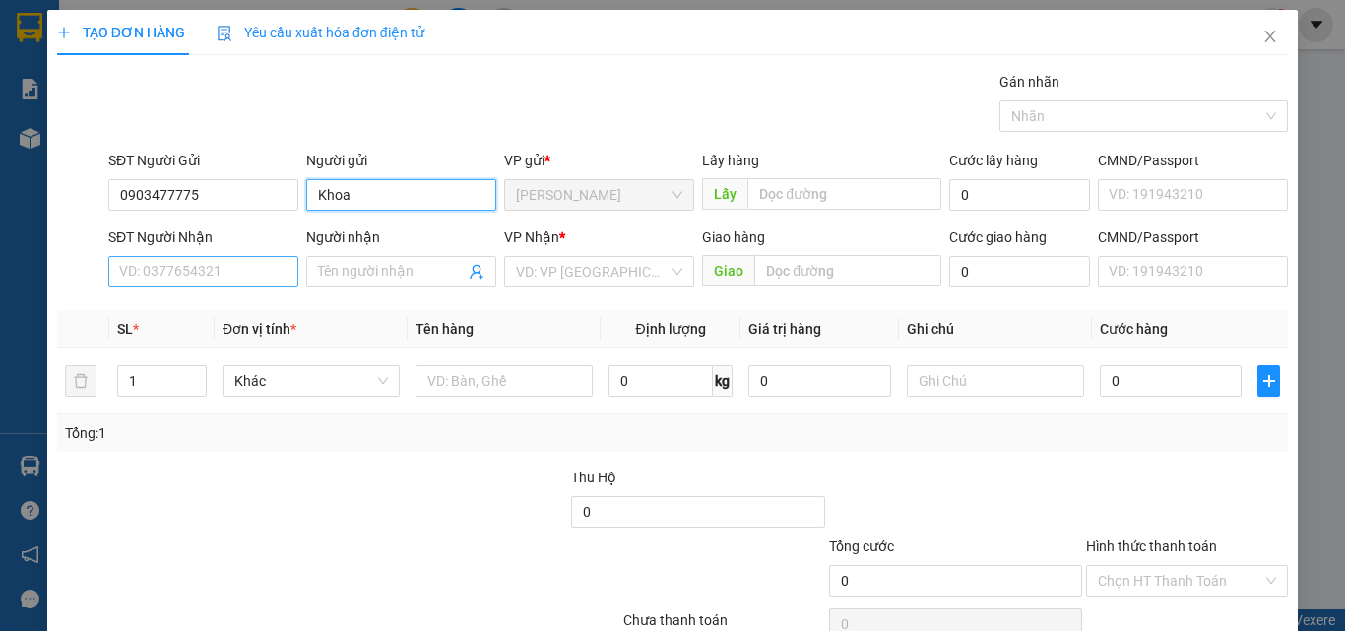
type input "Khoa"
click at [226, 269] on input "SĐT Người Nhận" at bounding box center [203, 272] width 190 height 32
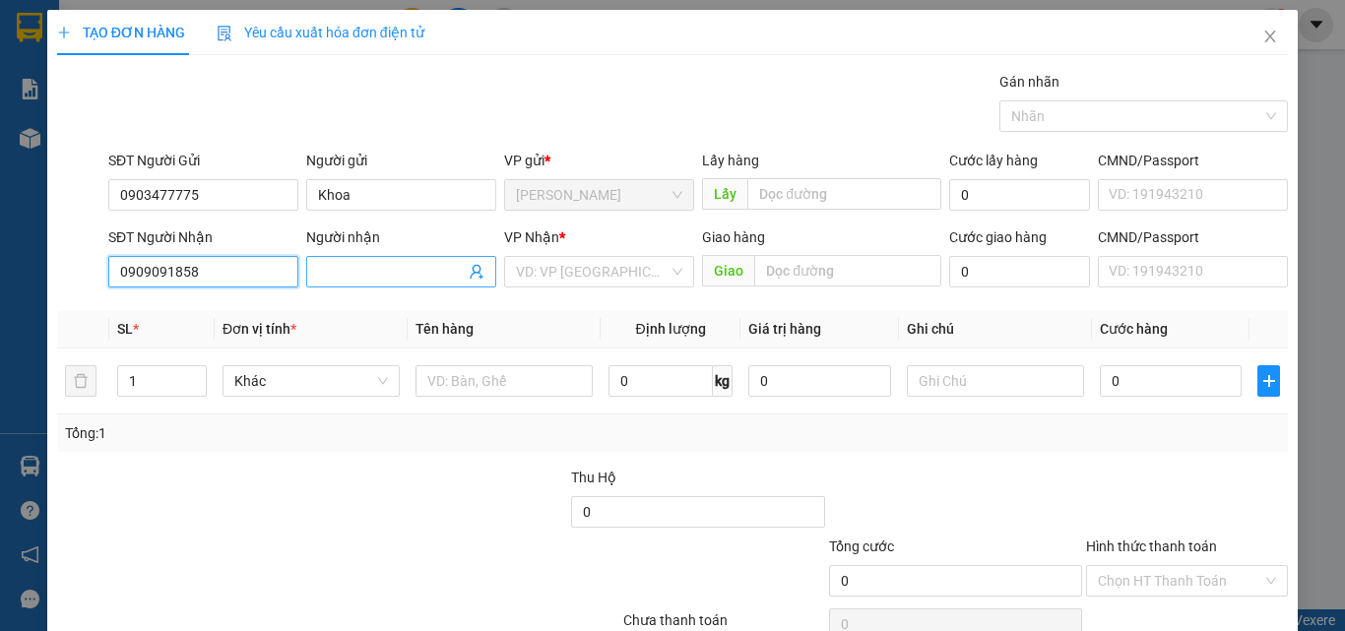
type input "0909091858"
click at [335, 265] on input "Người nhận" at bounding box center [391, 272] width 147 height 22
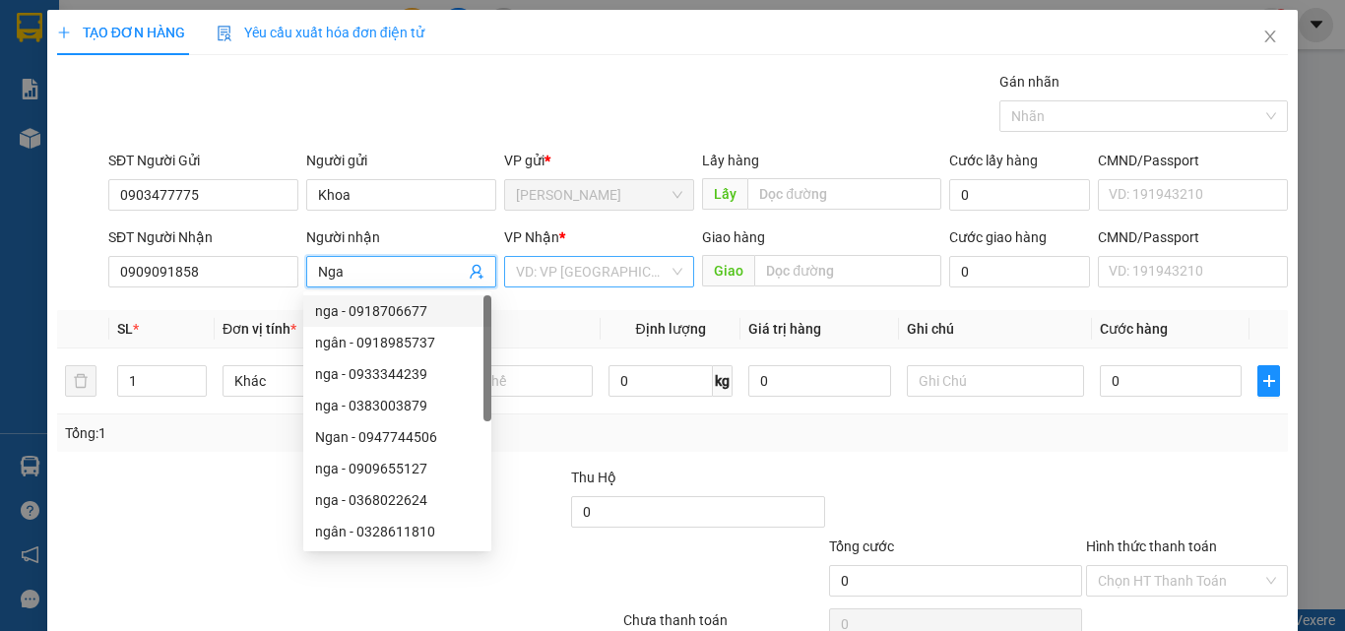
type input "Nga"
click at [531, 275] on input "search" at bounding box center [592, 272] width 153 height 30
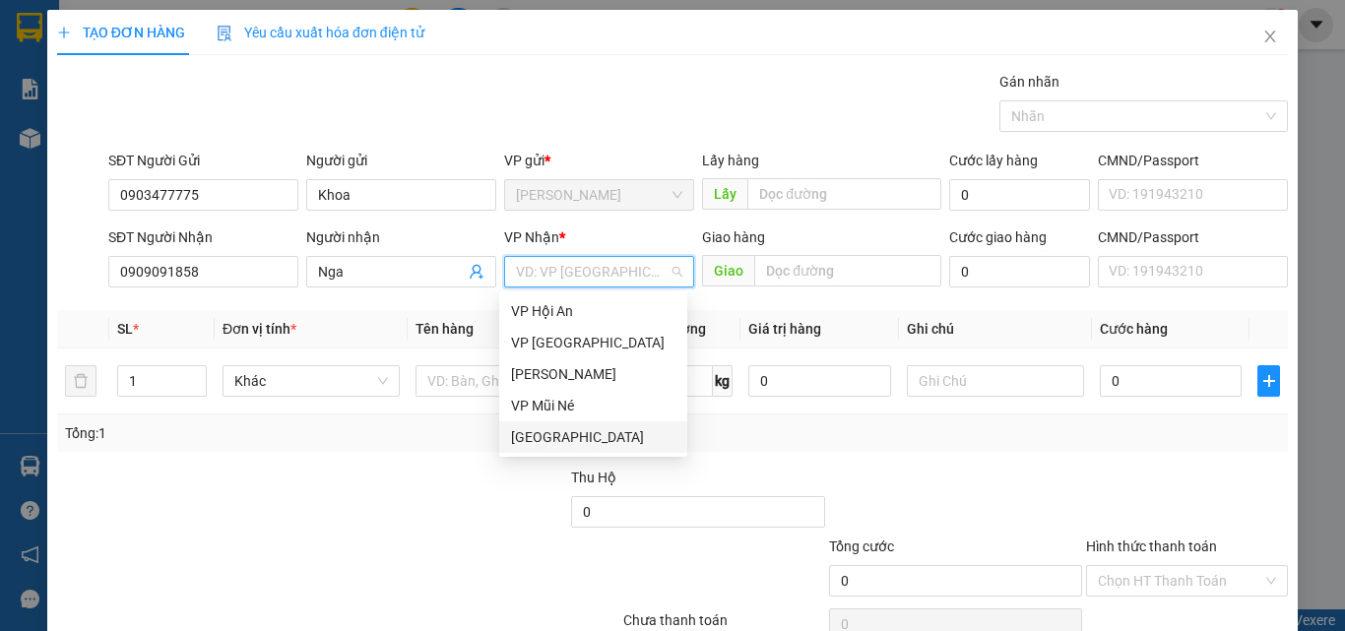
click at [545, 436] on div "Đà Lạt" at bounding box center [593, 437] width 164 height 22
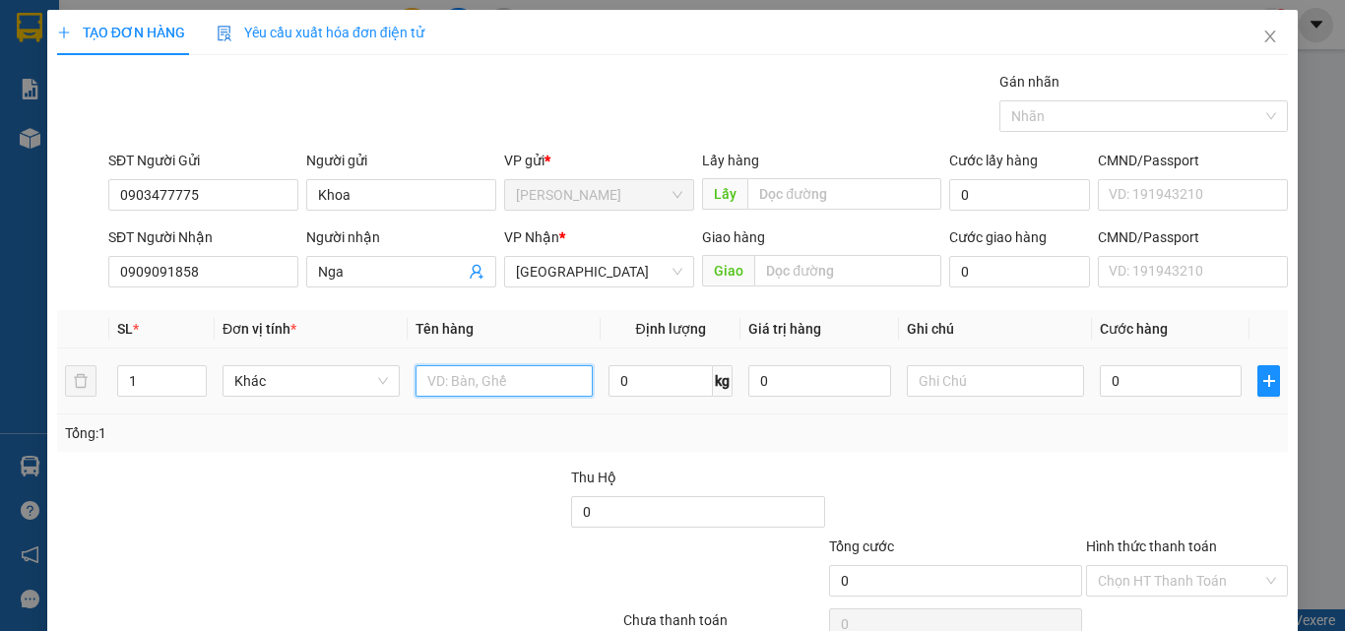
click at [465, 382] on input "text" at bounding box center [504, 381] width 177 height 32
type input "hs"
click at [1135, 385] on input "0" at bounding box center [1171, 381] width 142 height 32
type input "4"
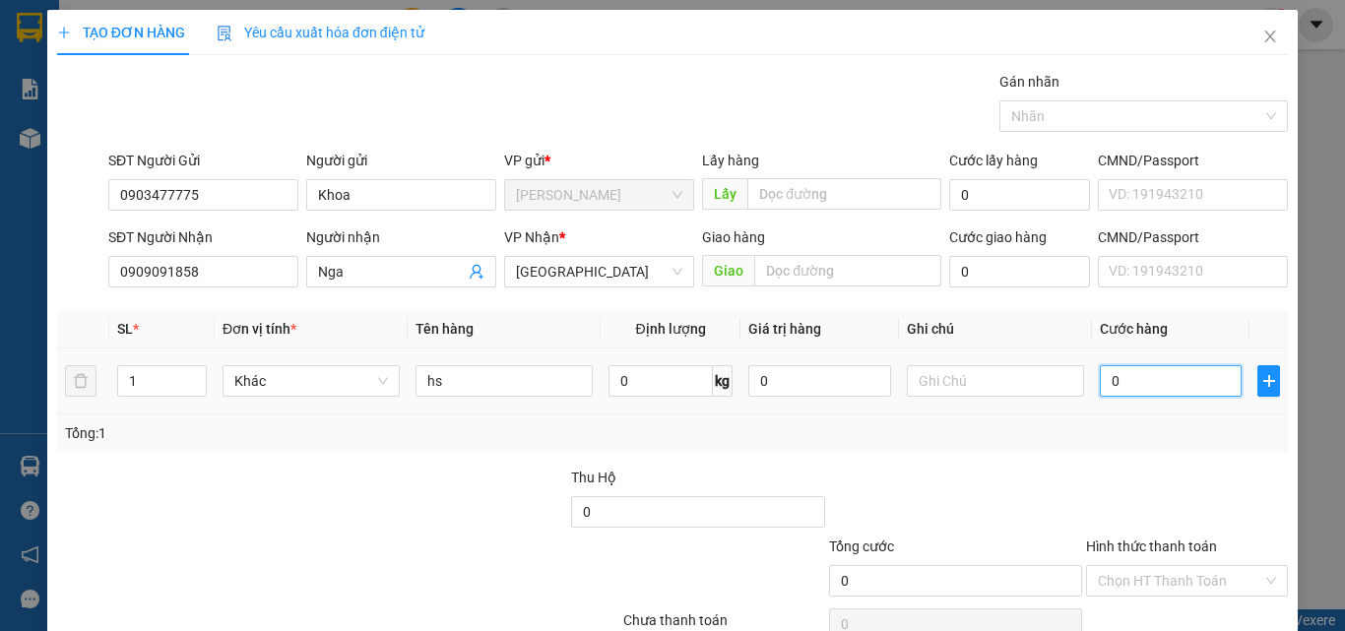
type input "4"
type input "40"
type input "40.000"
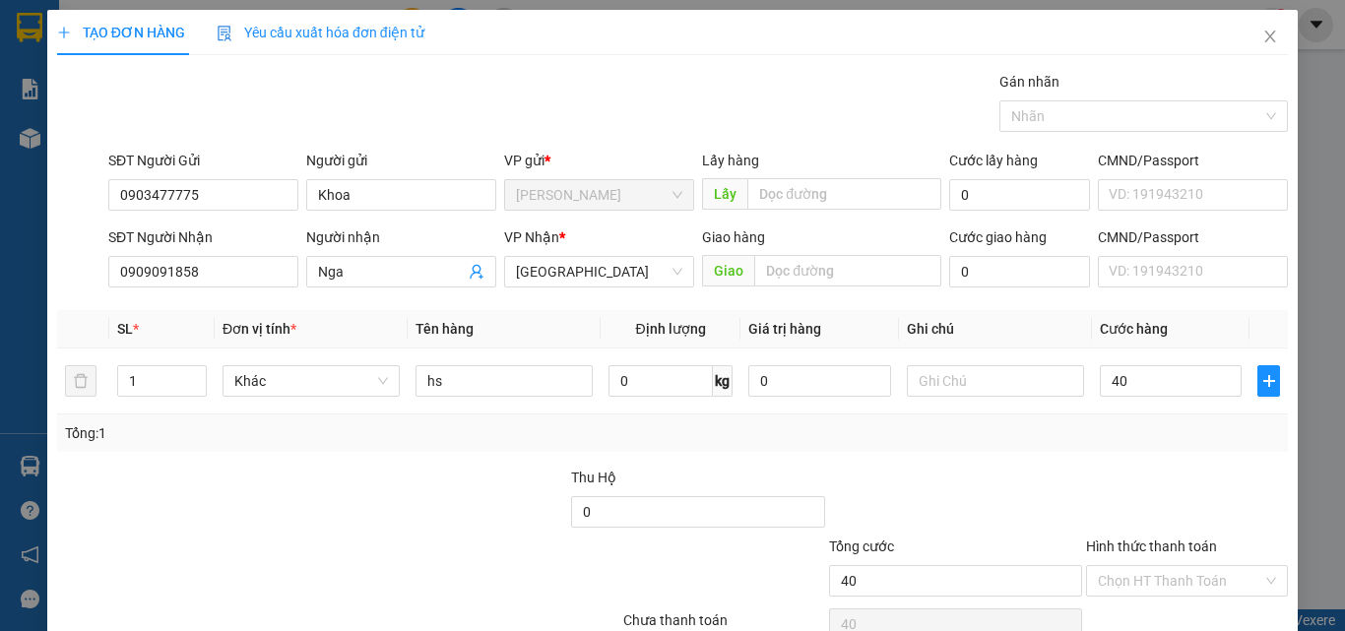
type input "40.000"
click at [1167, 460] on div "Transit Pickup Surcharge Ids Transit Deliver Surcharge Ids Transit Deliver Surc…" at bounding box center [672, 380] width 1231 height 619
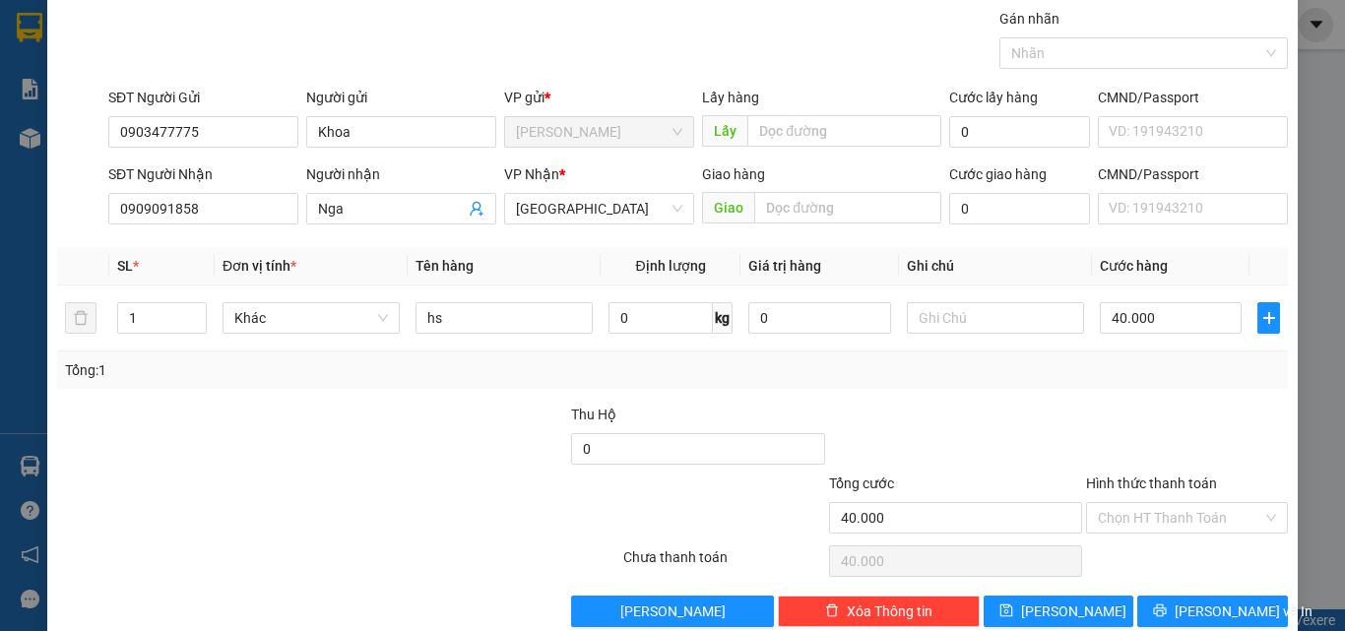
scroll to position [97, 0]
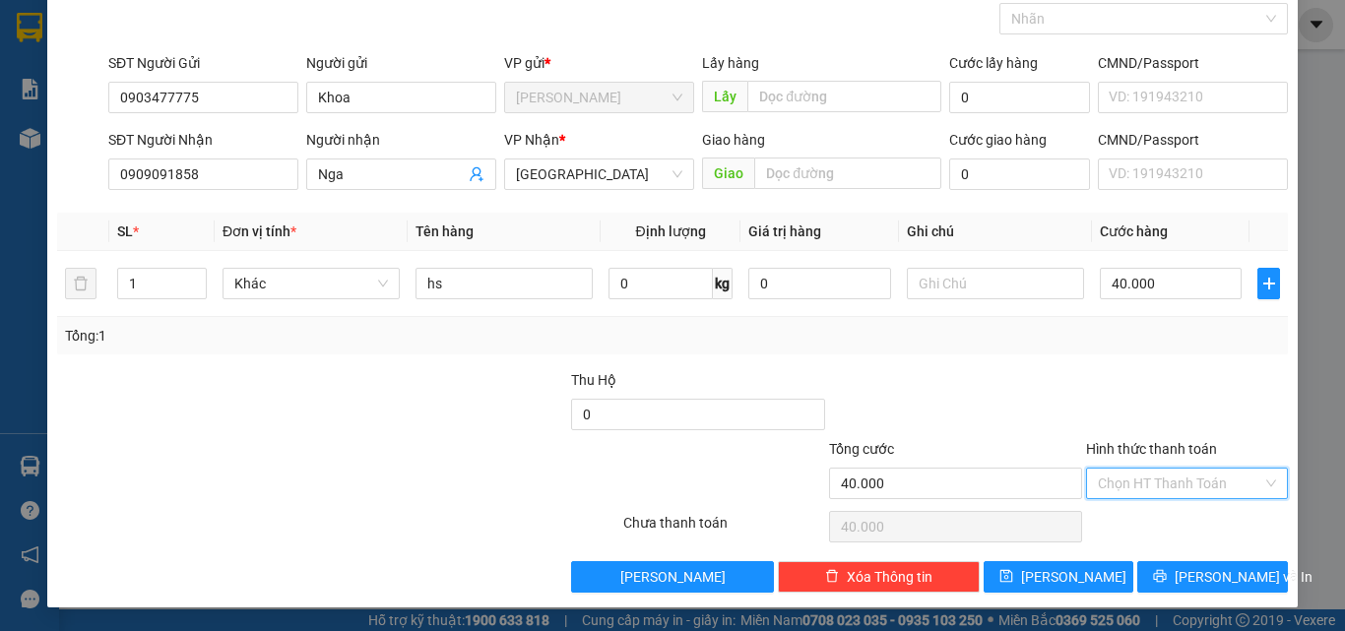
click at [1210, 488] on input "Hình thức thanh toán" at bounding box center [1180, 484] width 164 height 30
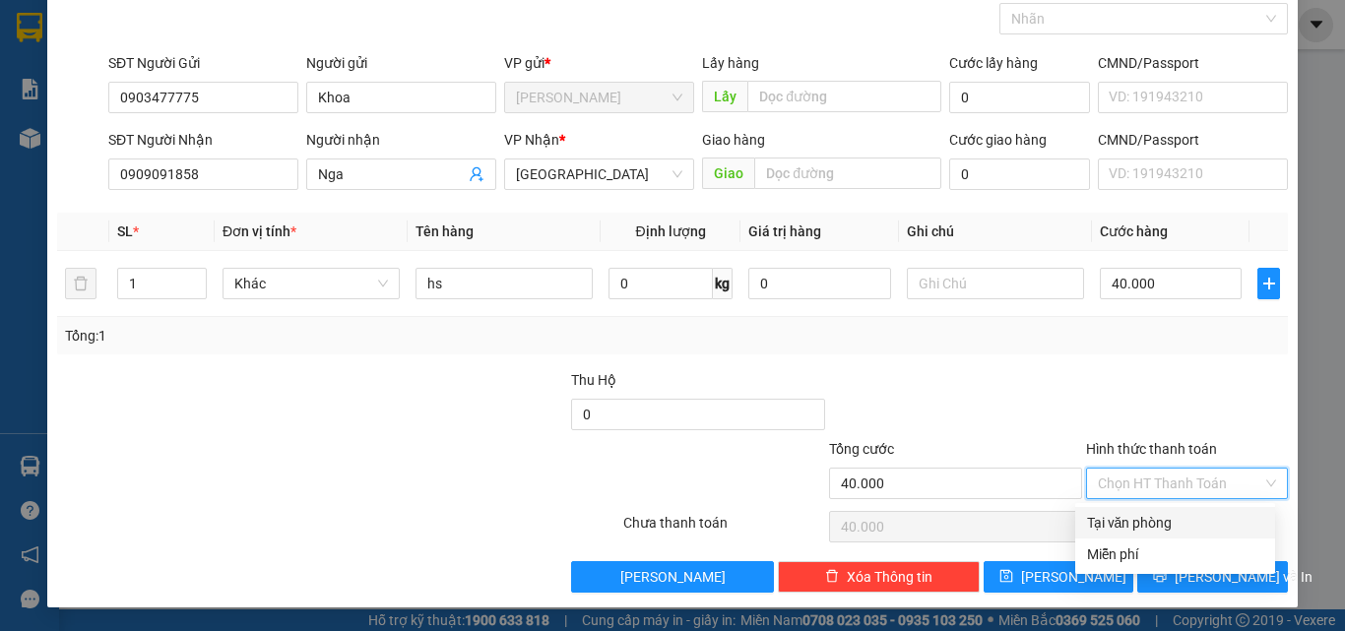
click at [1163, 524] on div "Tại văn phòng" at bounding box center [1175, 523] width 176 height 22
type input "0"
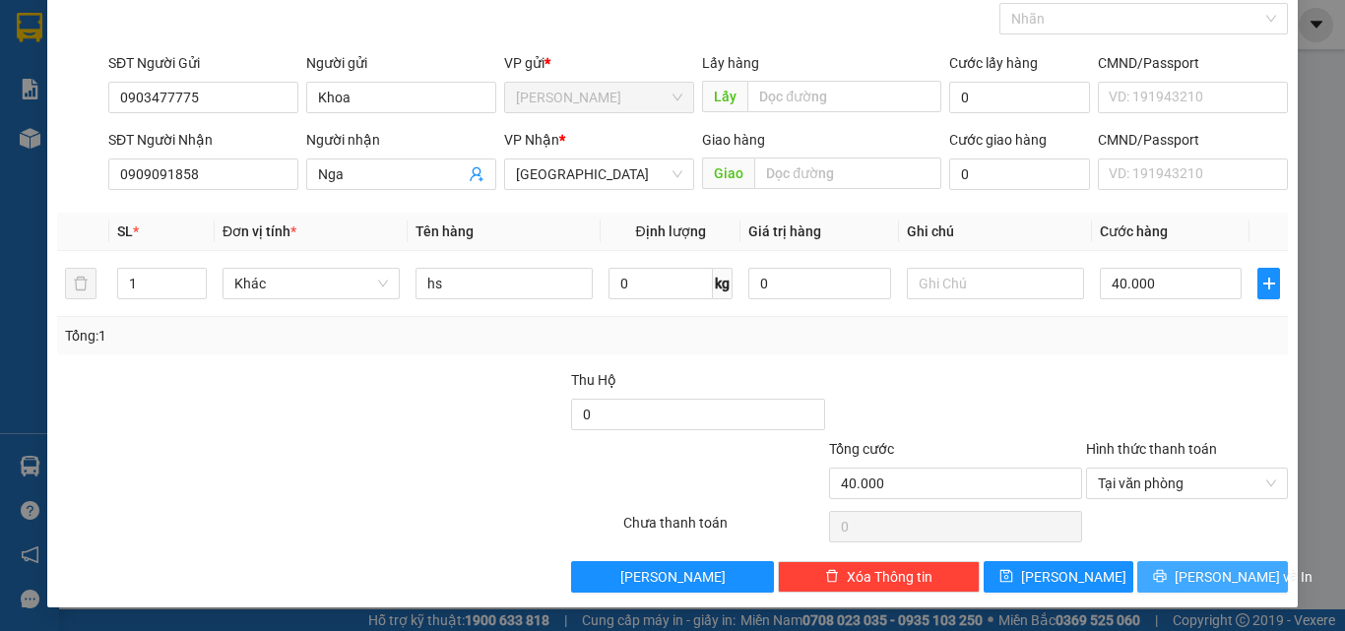
click at [1185, 570] on span "Lưu và In" at bounding box center [1244, 577] width 138 height 22
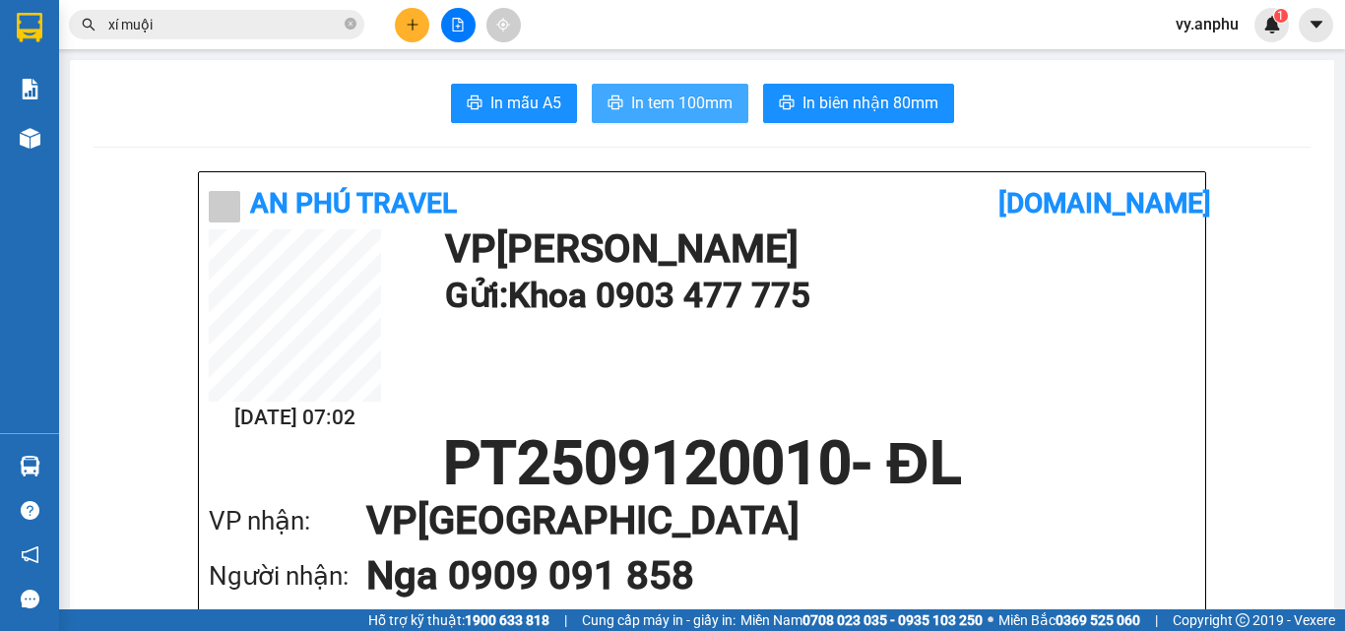
click at [665, 103] on span "In tem 100mm" at bounding box center [681, 103] width 101 height 25
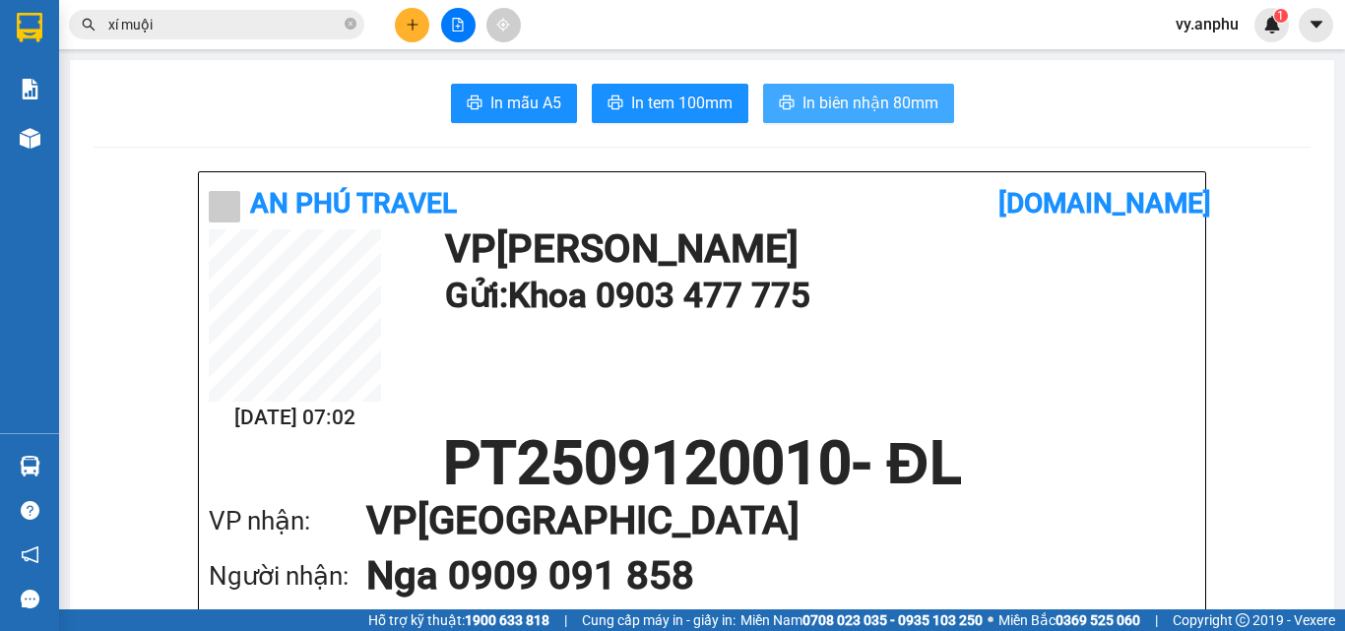
click at [865, 95] on span "In biên nhận 80mm" at bounding box center [871, 103] width 136 height 25
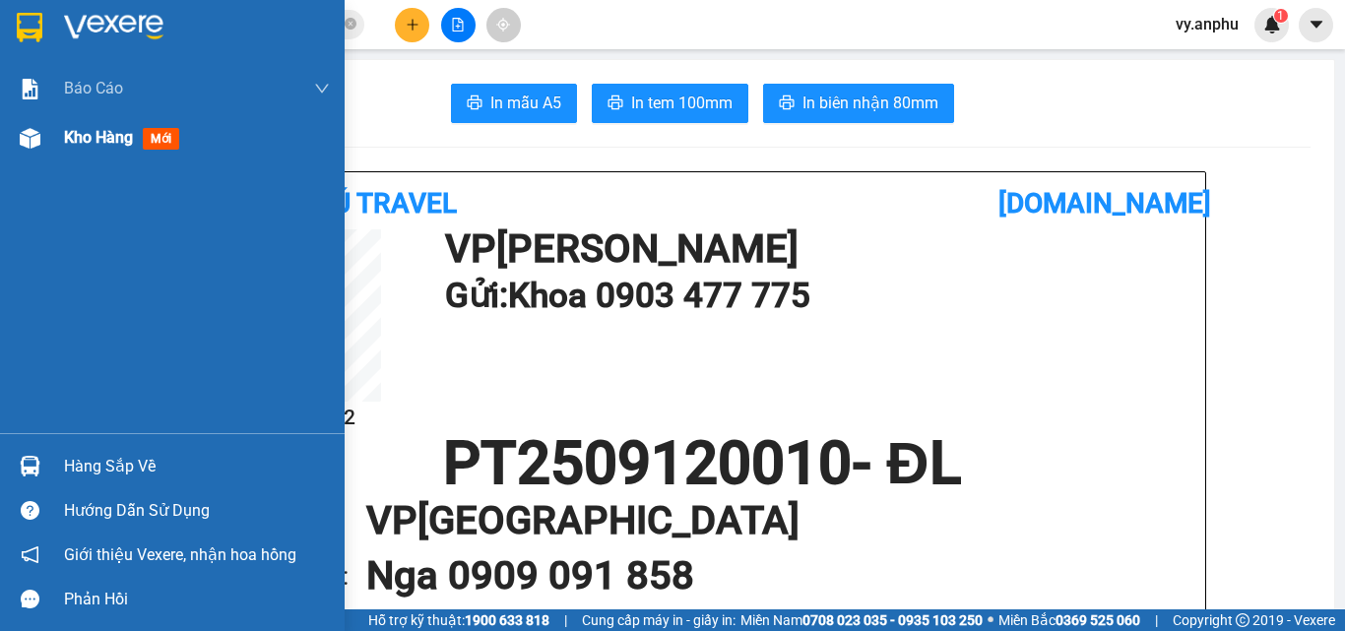
click at [112, 141] on span "Kho hàng" at bounding box center [98, 137] width 69 height 19
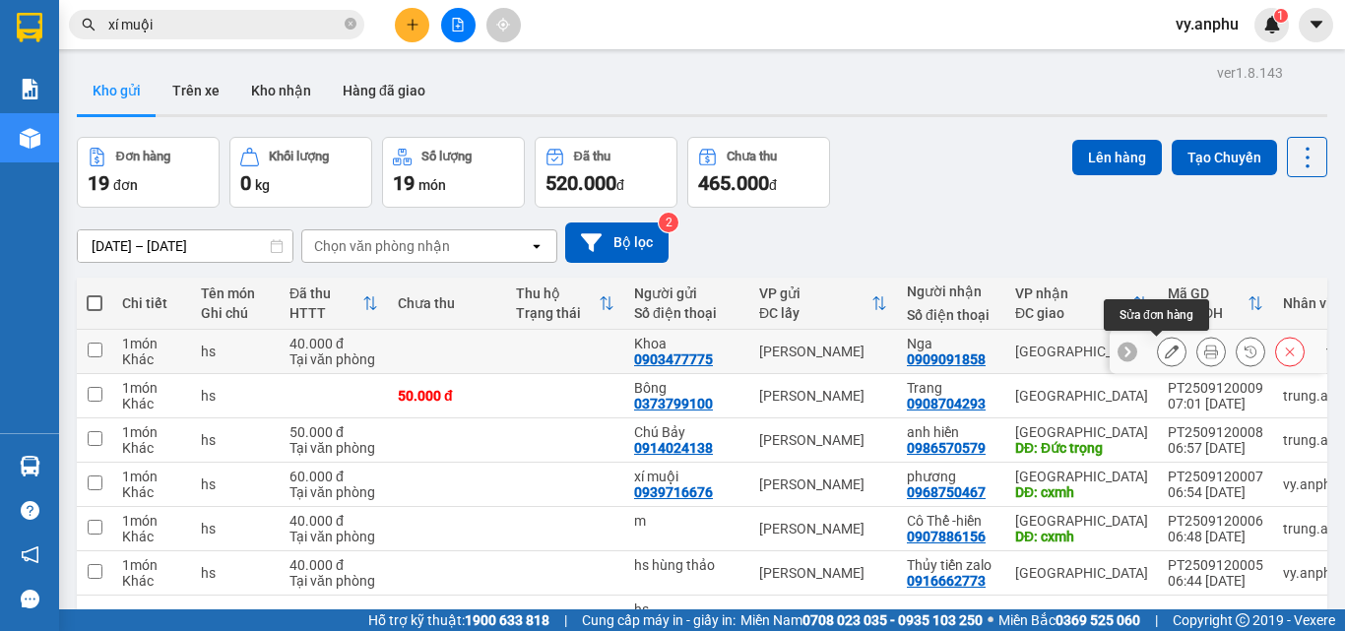
click at [1165, 357] on icon at bounding box center [1172, 352] width 14 height 14
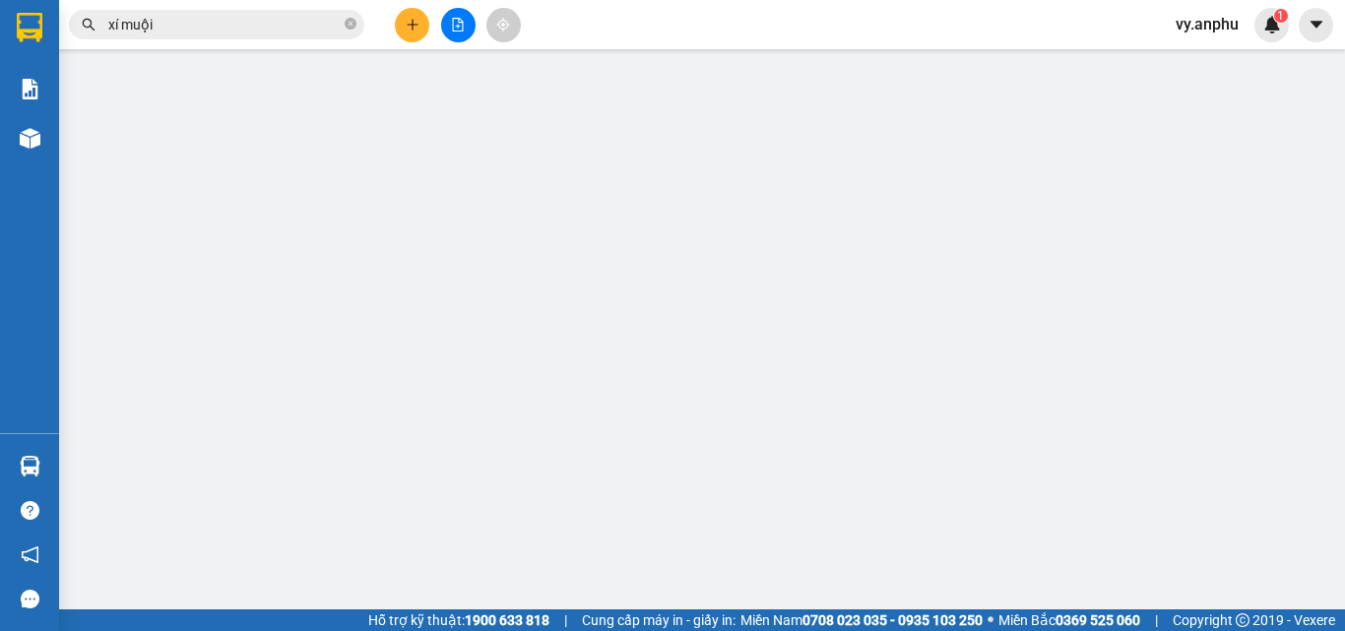
type input "0903477775"
type input "Khoa"
type input "0909091858"
type input "Nga"
type input "40.000"
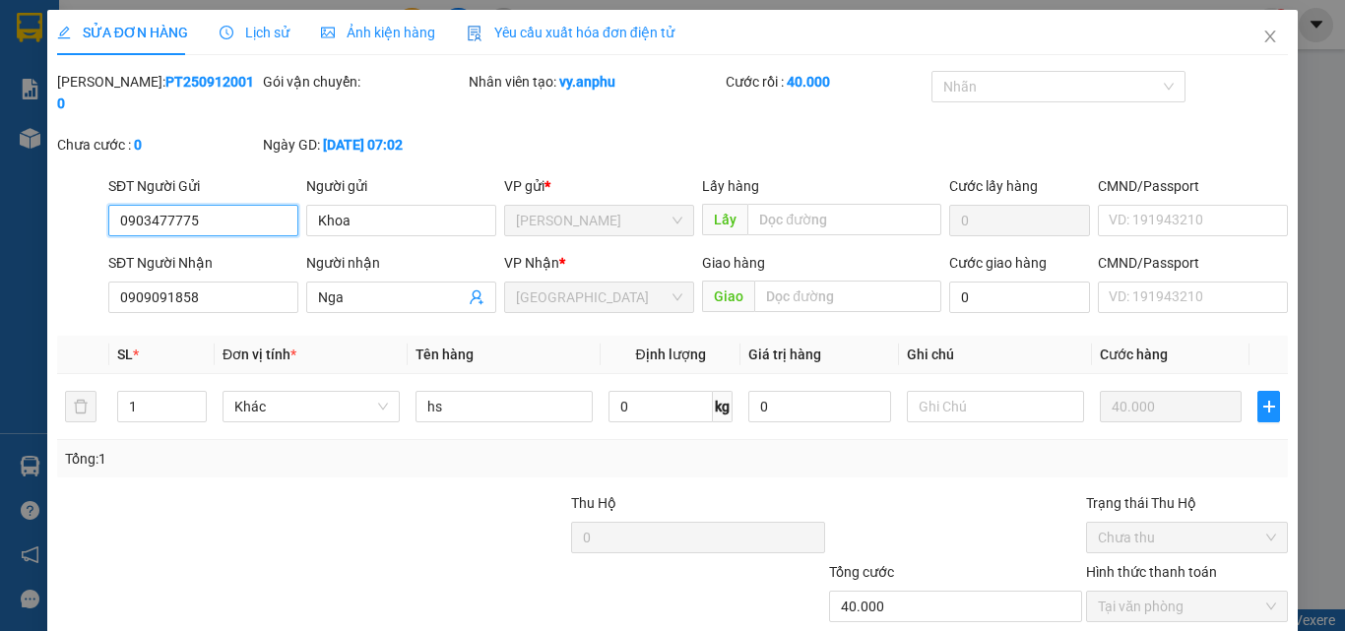
click at [140, 205] on input "0903477775" at bounding box center [203, 221] width 190 height 32
type input "0933477775"
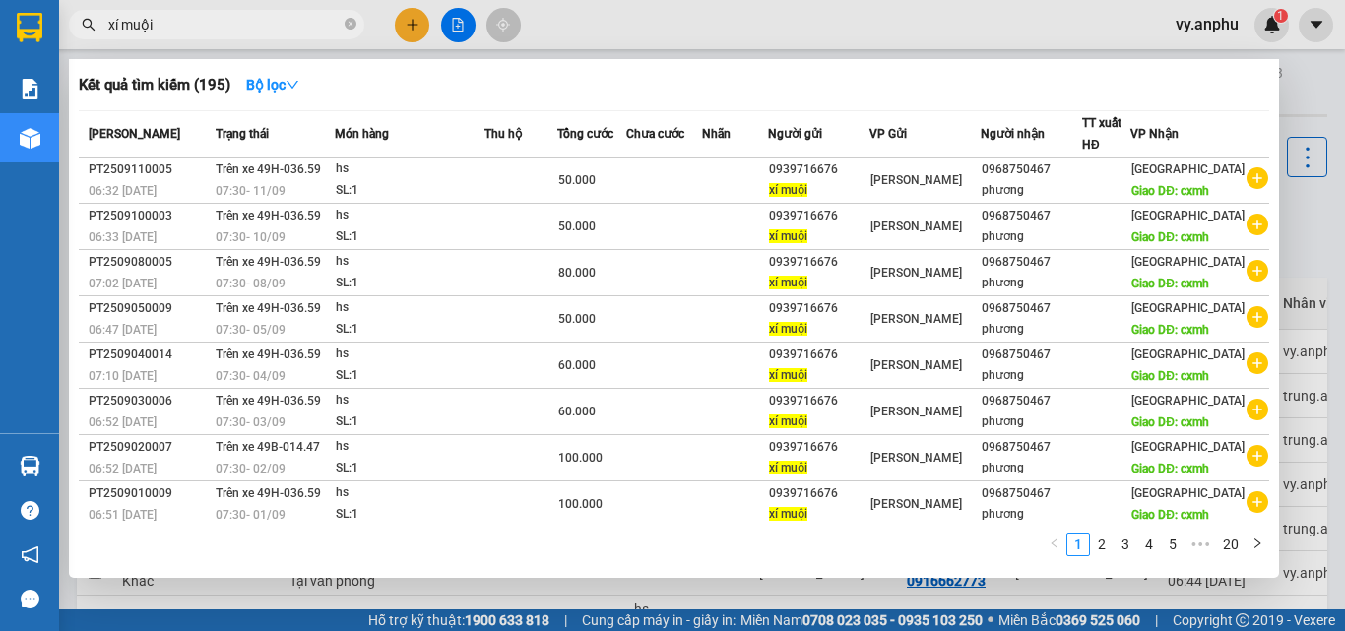
click at [209, 22] on input "xí muội" at bounding box center [224, 25] width 232 height 22
click at [217, 26] on input "xí muội" at bounding box center [224, 25] width 232 height 22
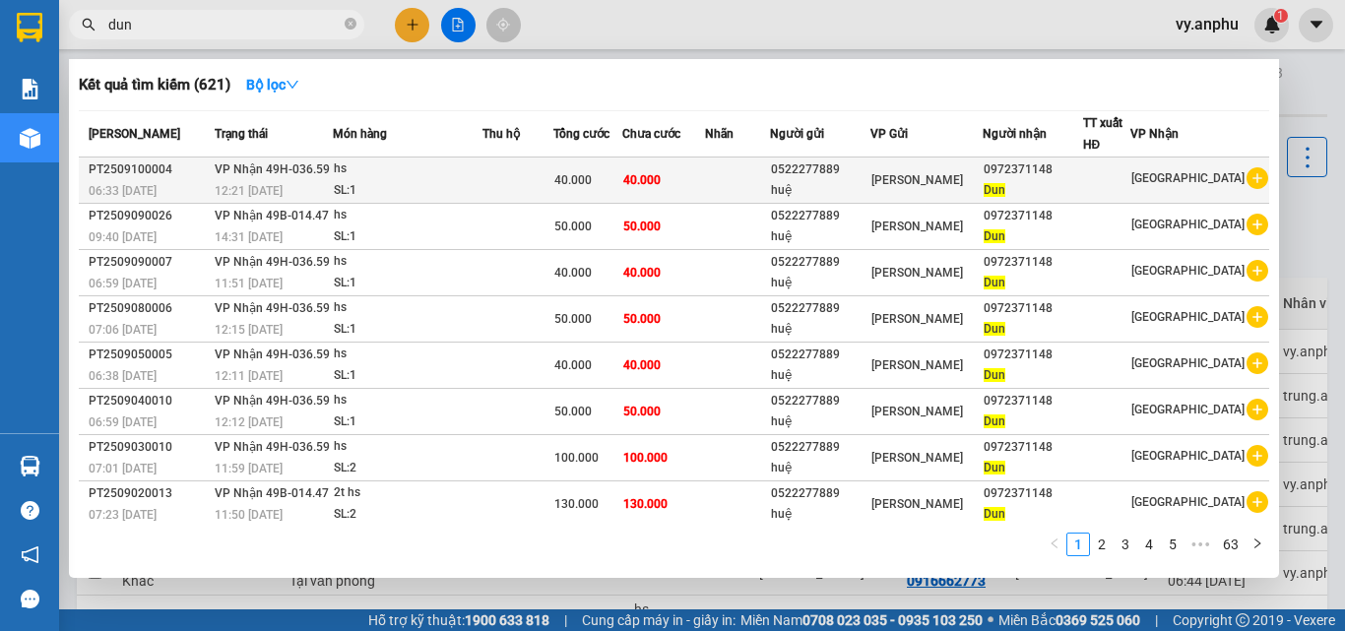
type input "dun"
click at [1254, 175] on icon "plus-circle" at bounding box center [1258, 178] width 22 height 22
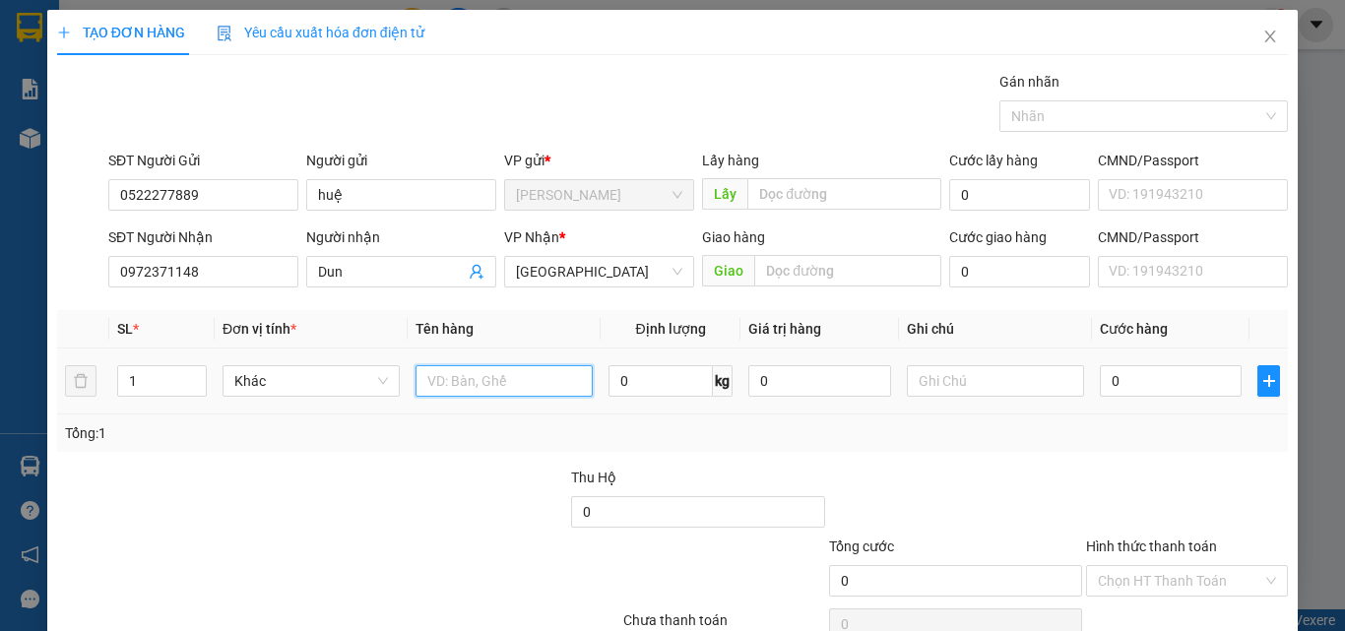
click at [528, 379] on input "text" at bounding box center [504, 381] width 177 height 32
type input "hs"
click at [1201, 396] on input "0" at bounding box center [1171, 381] width 142 height 32
click at [1153, 481] on div at bounding box center [1187, 501] width 206 height 69
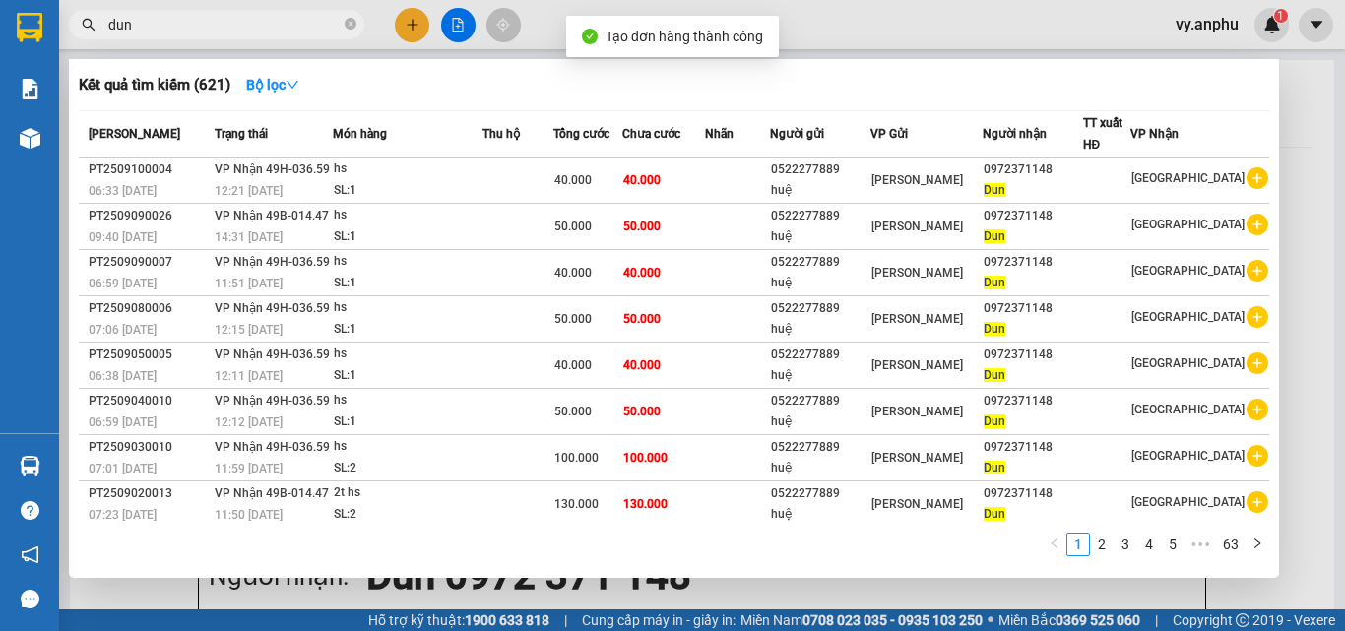
click at [780, 601] on div at bounding box center [672, 315] width 1345 height 631
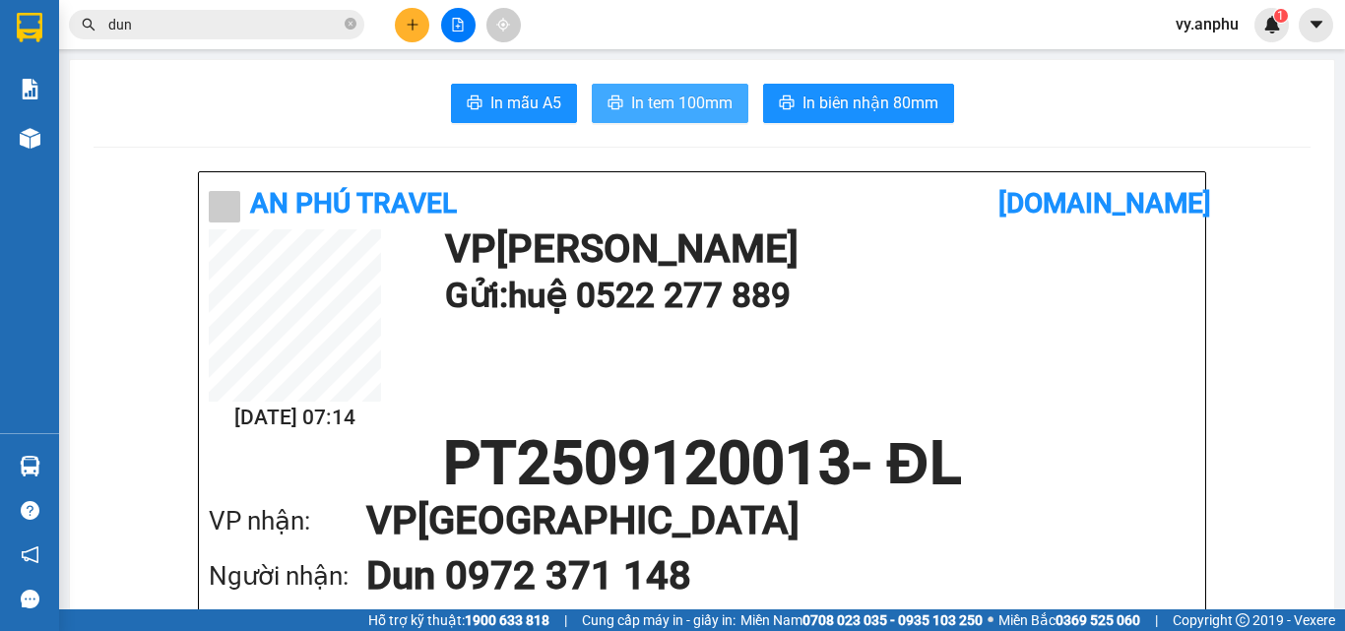
click at [691, 110] on span "In tem 100mm" at bounding box center [681, 103] width 101 height 25
click at [228, 35] on span "dun" at bounding box center [216, 25] width 295 height 30
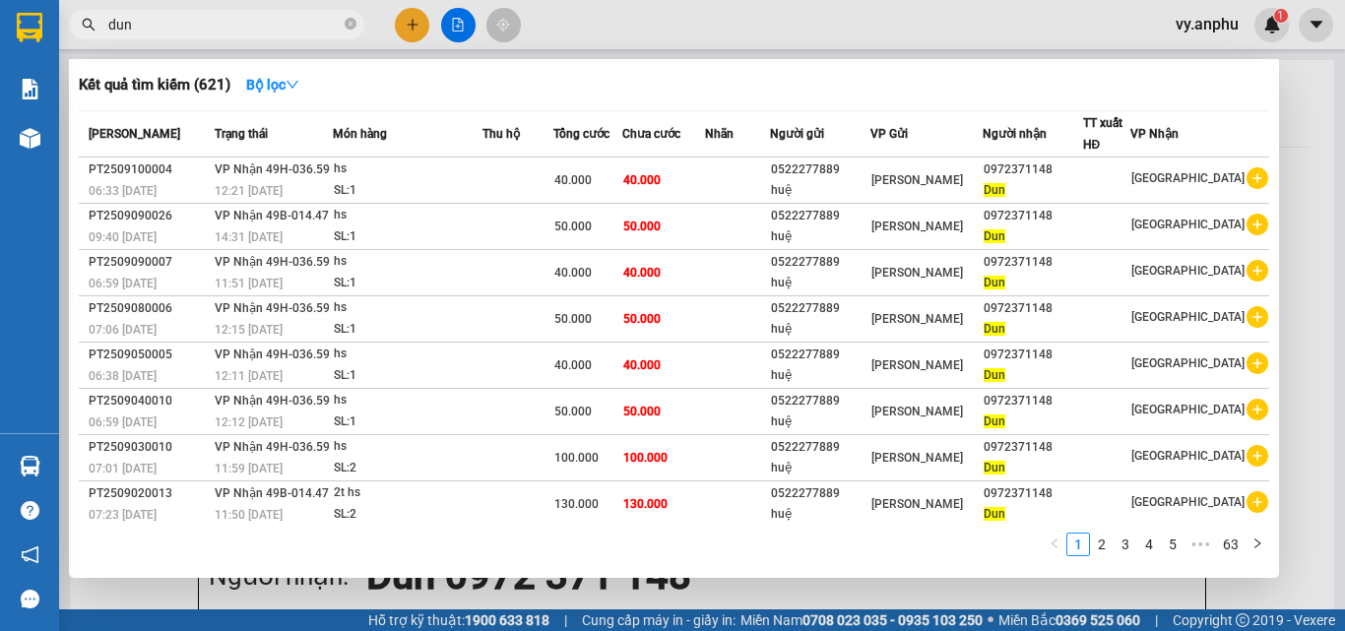
click at [218, 26] on input "dun" at bounding box center [224, 25] width 232 height 22
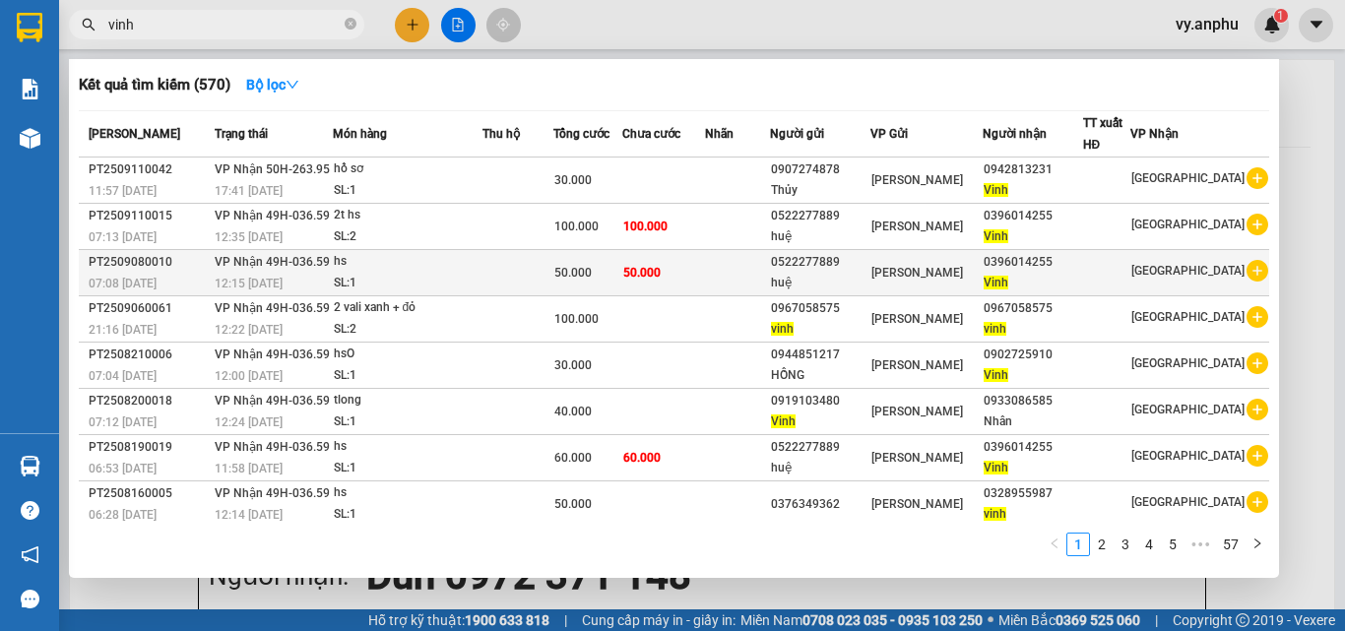
type input "vinh"
click at [1250, 272] on icon "plus-circle" at bounding box center [1258, 271] width 22 height 22
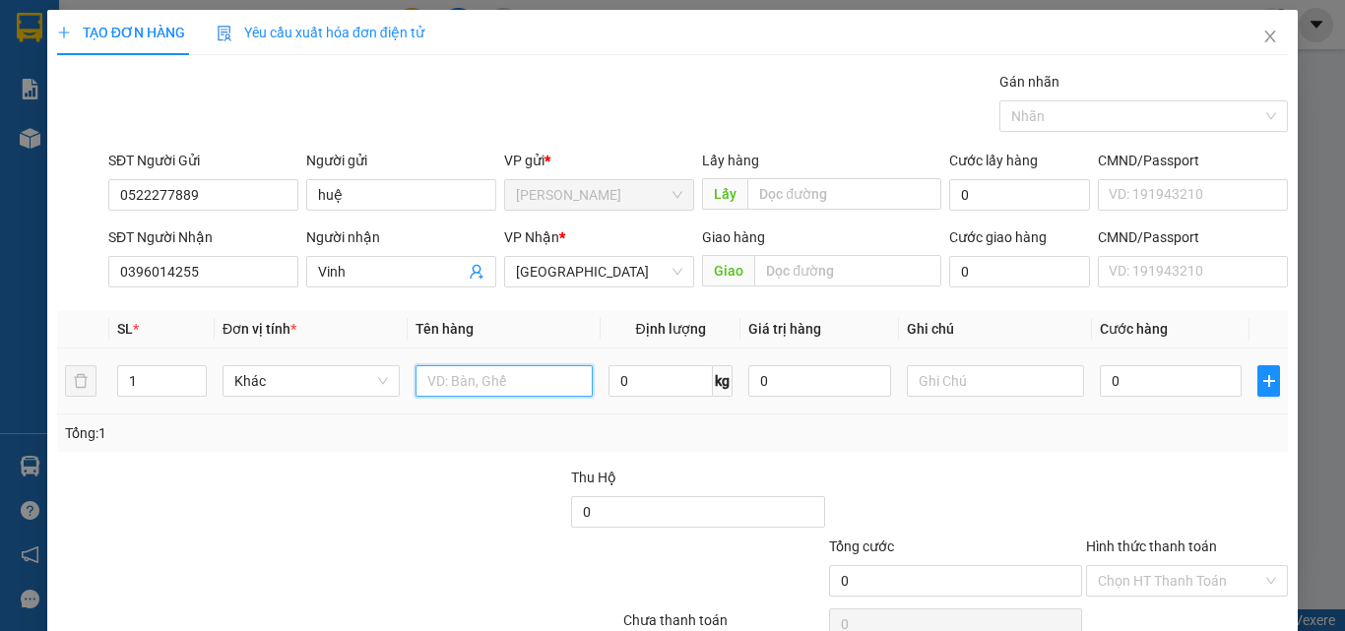
click at [488, 393] on input "text" at bounding box center [504, 381] width 177 height 32
type input "hs"
click at [1092, 381] on td "0" at bounding box center [1171, 382] width 158 height 66
click at [1117, 380] on input "0" at bounding box center [1171, 381] width 142 height 32
type input "8"
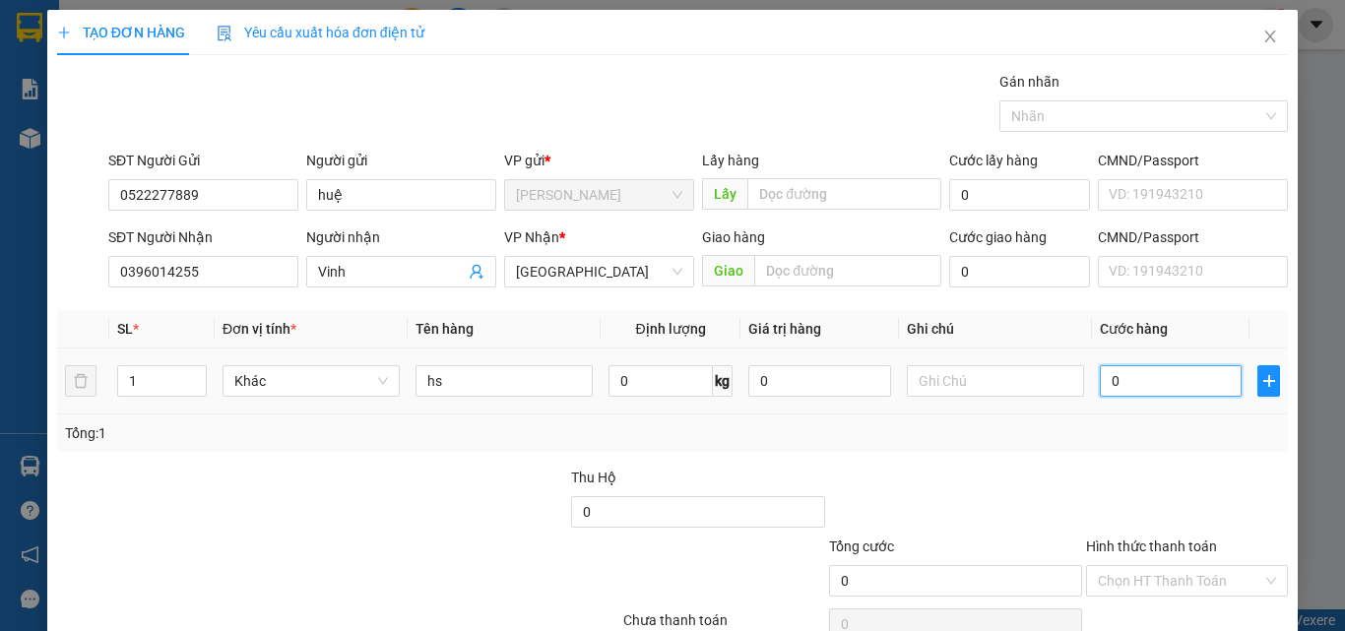
type input "8"
type input "80"
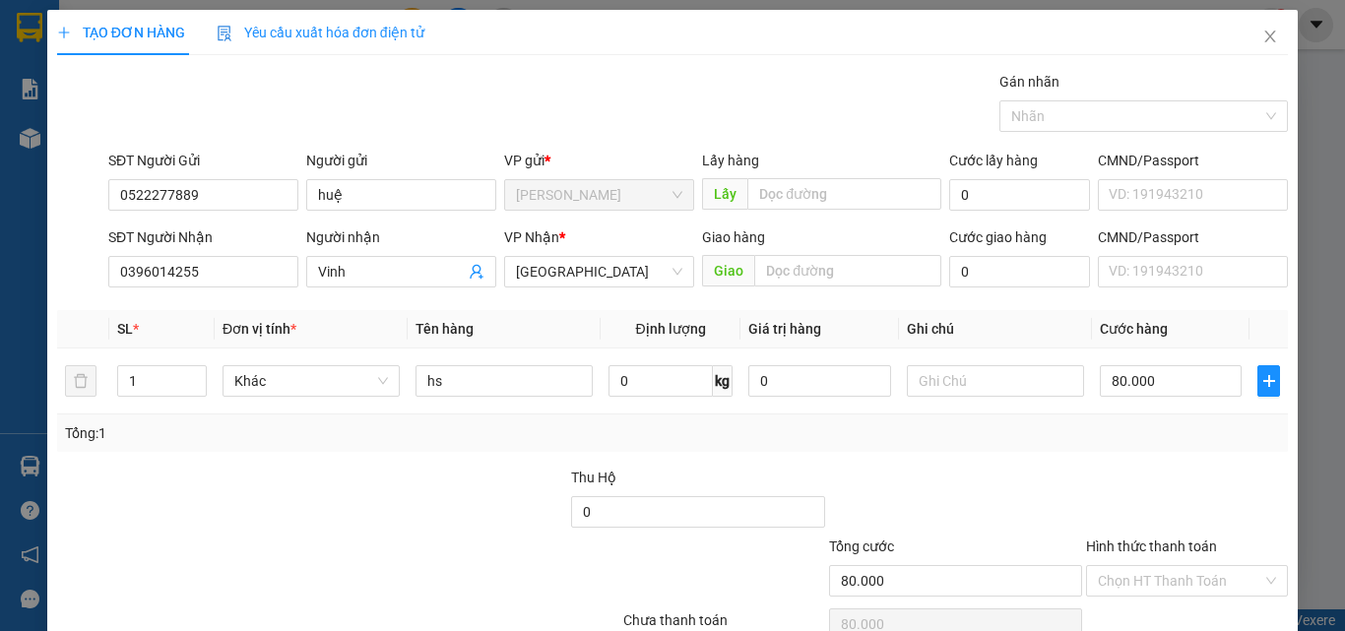
click at [1108, 476] on div at bounding box center [1187, 501] width 206 height 69
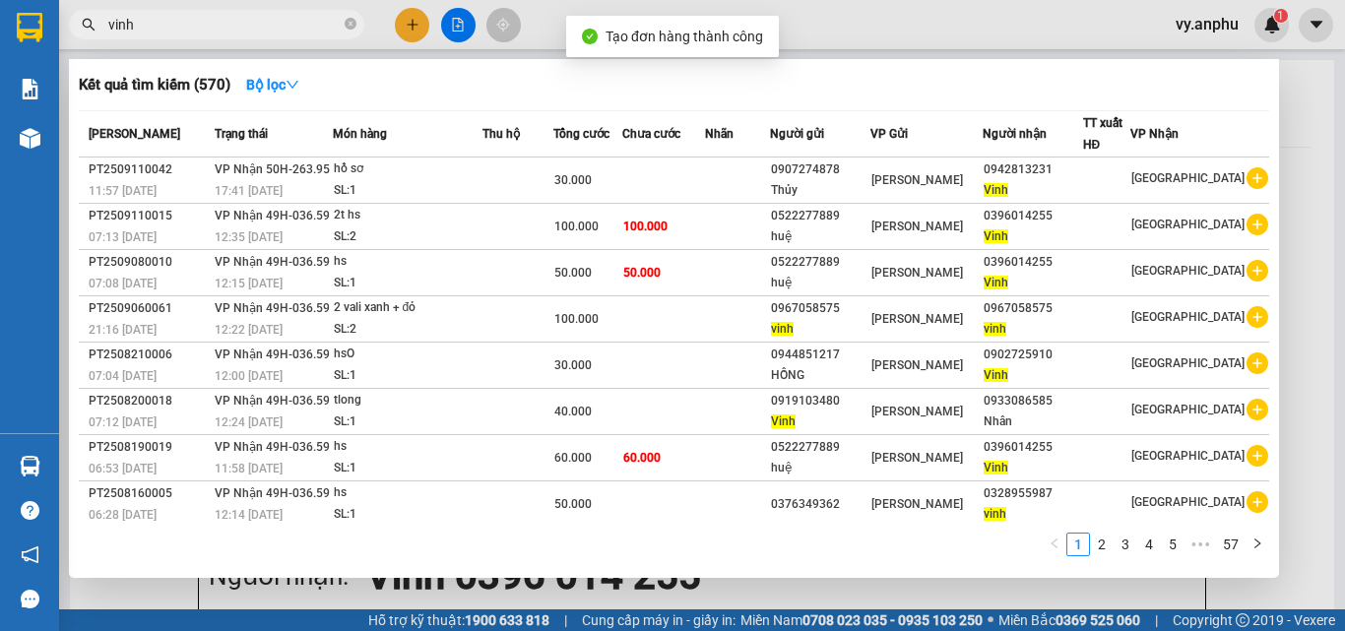
click at [703, 598] on div at bounding box center [672, 315] width 1345 height 631
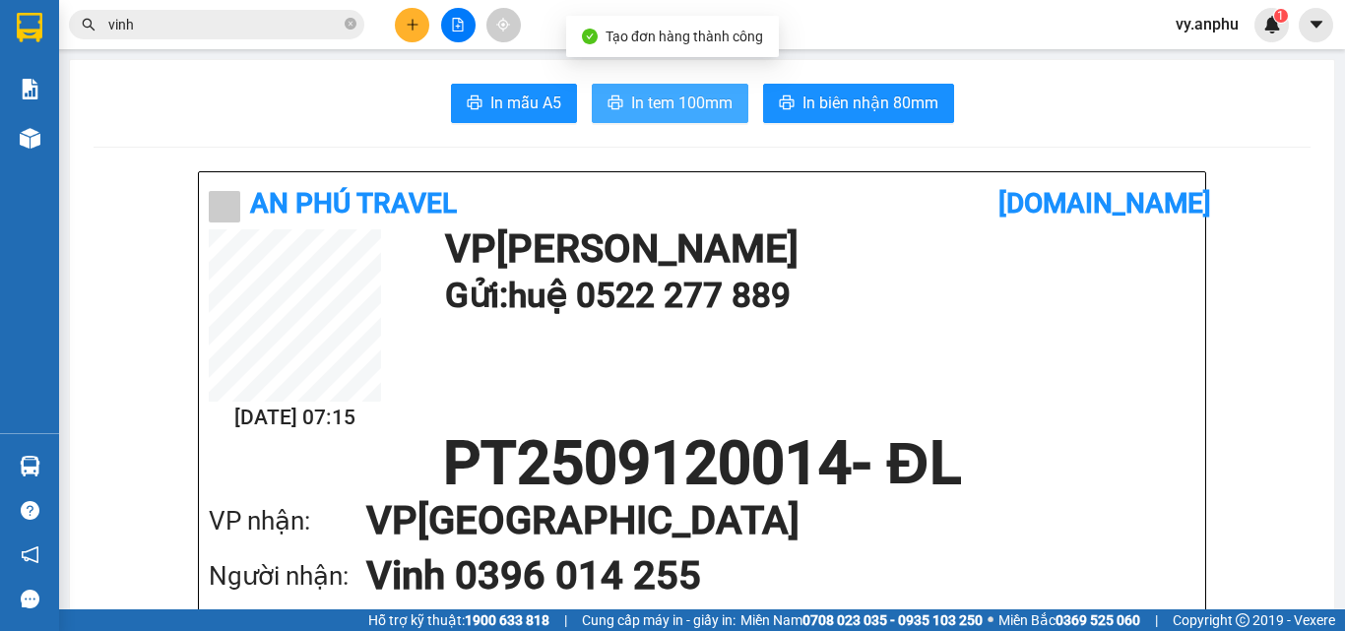
click at [676, 111] on span "In tem 100mm" at bounding box center [681, 103] width 101 height 25
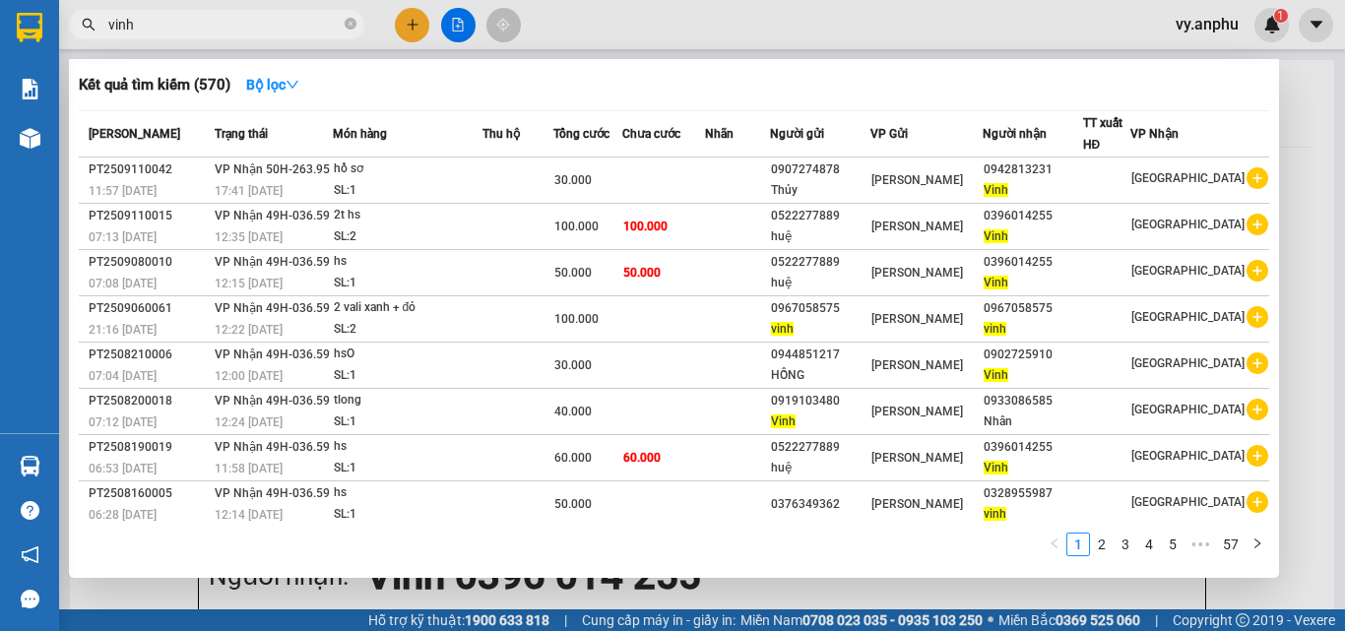
click at [169, 36] on span "vinh" at bounding box center [216, 25] width 295 height 30
click at [149, 31] on input "vinh" at bounding box center [224, 25] width 232 height 22
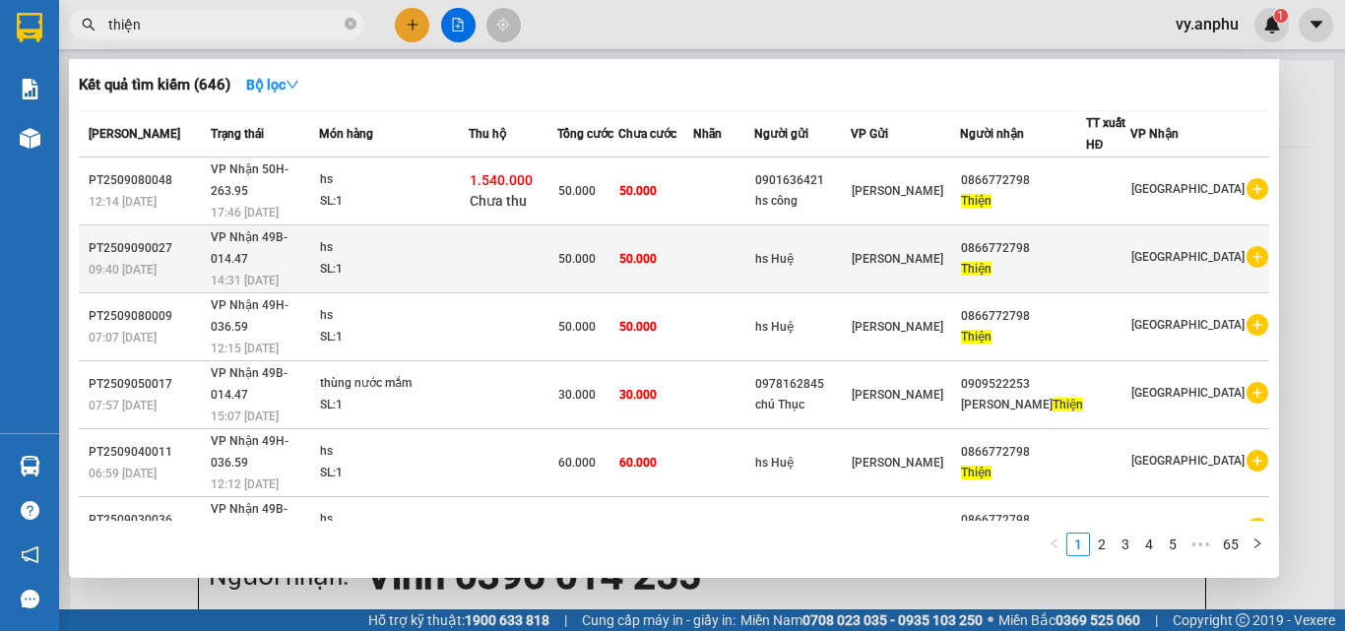
type input "thiện"
click at [1252, 246] on icon "plus-circle" at bounding box center [1258, 257] width 22 height 22
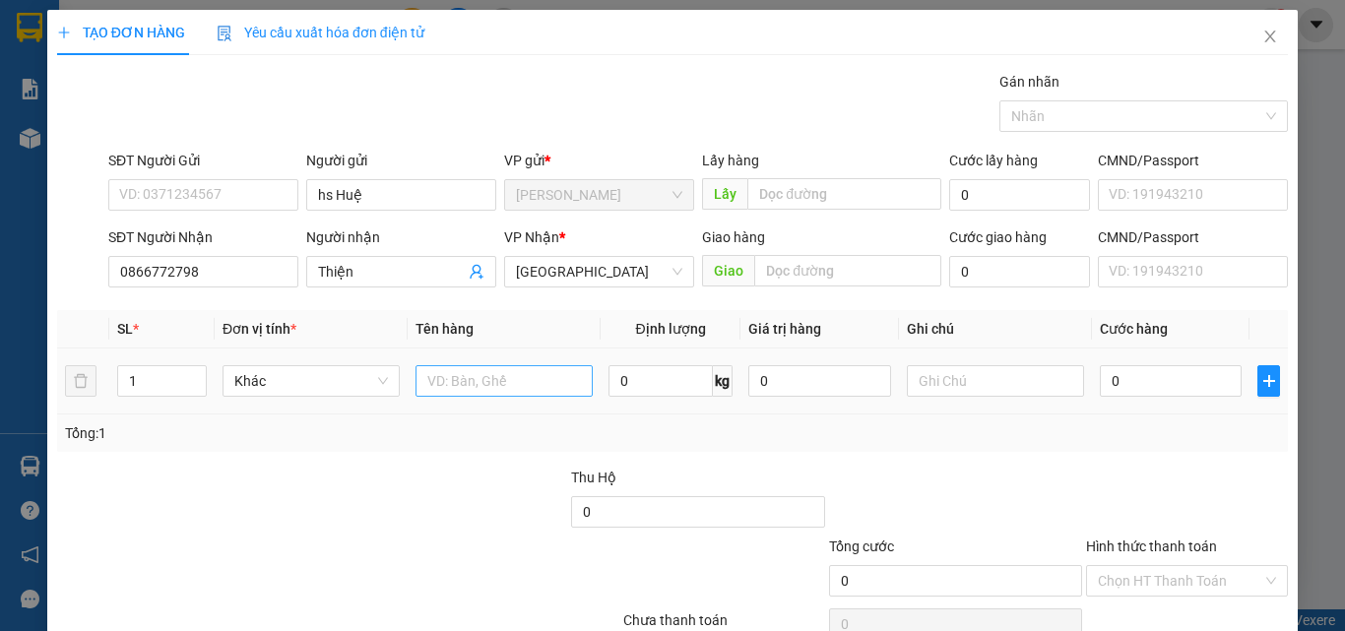
drag, startPoint x: 515, startPoint y: 397, endPoint x: 506, endPoint y: 378, distance: 20.7
click at [515, 395] on div at bounding box center [504, 380] width 177 height 39
click at [506, 378] on input "text" at bounding box center [504, 381] width 177 height 32
type input "hs"
click at [1186, 370] on input "0" at bounding box center [1171, 381] width 142 height 32
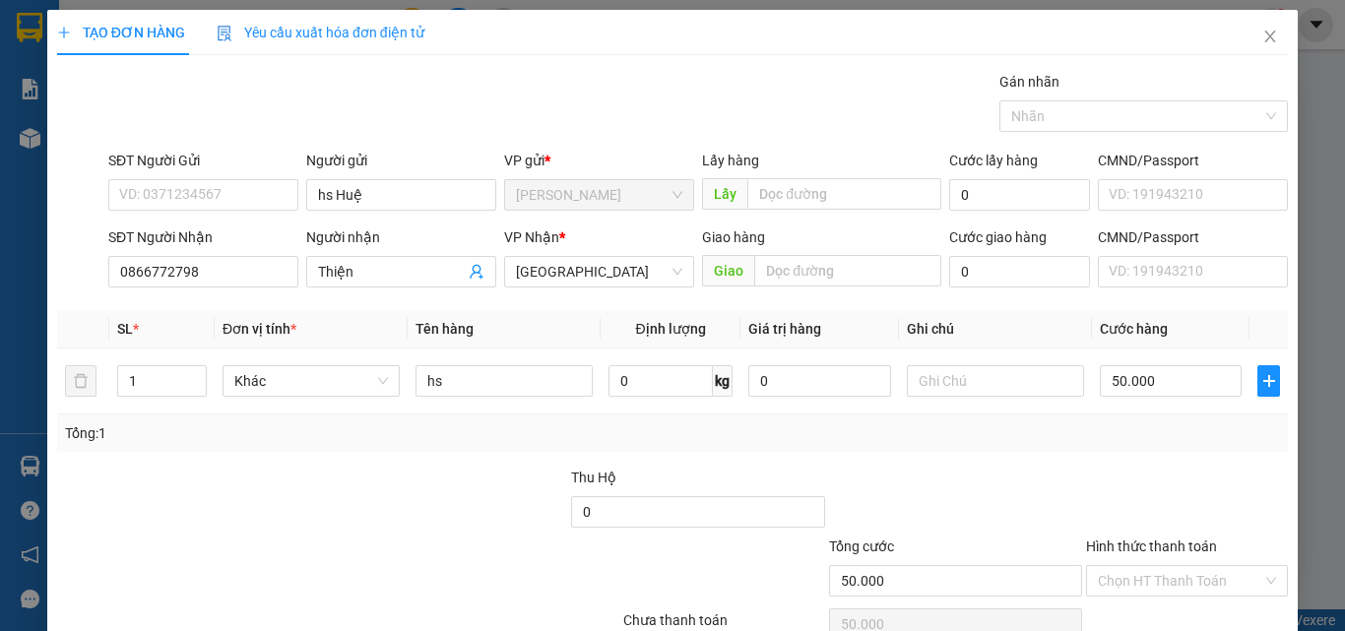
click at [1168, 444] on div "Tổng: 1" at bounding box center [672, 433] width 1231 height 37
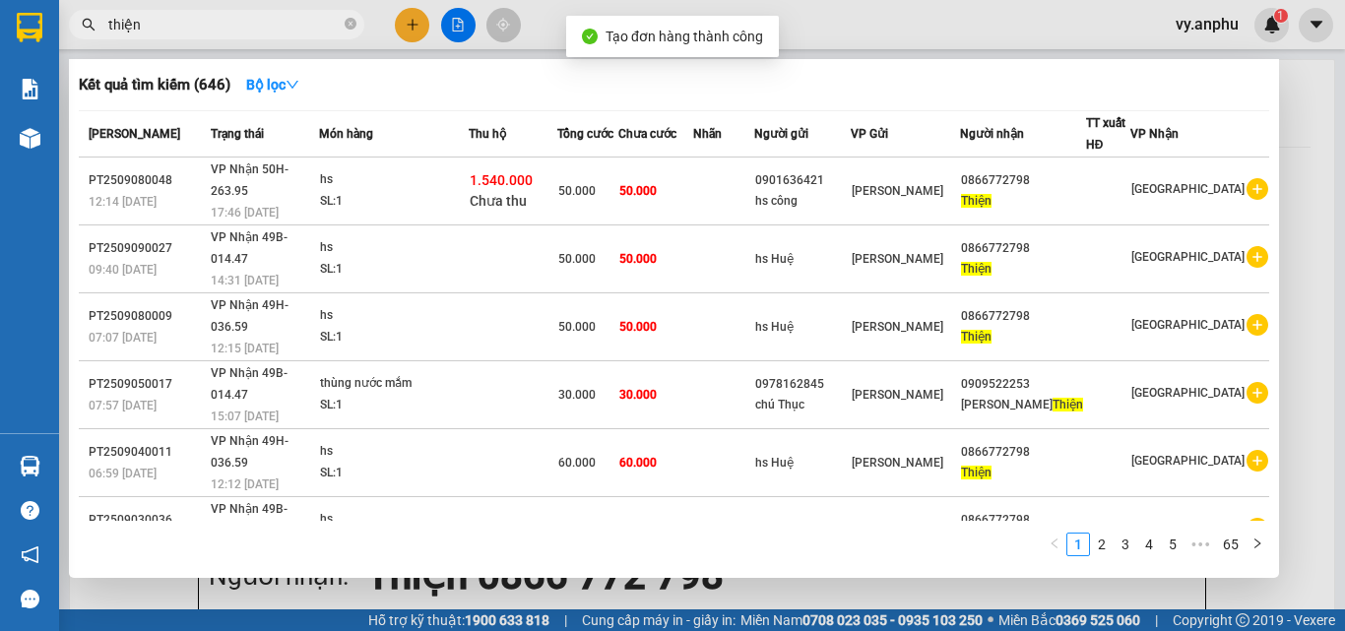
click at [809, 587] on div at bounding box center [672, 315] width 1345 height 631
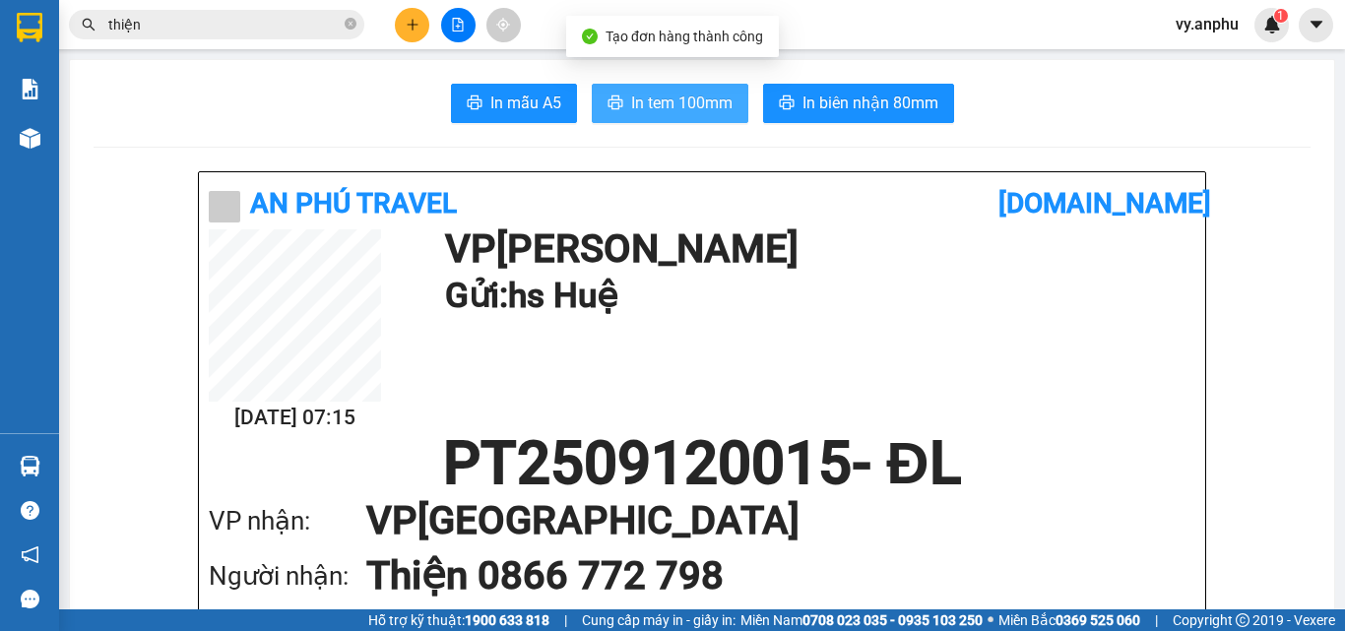
click at [679, 101] on span "In tem 100mm" at bounding box center [681, 103] width 101 height 25
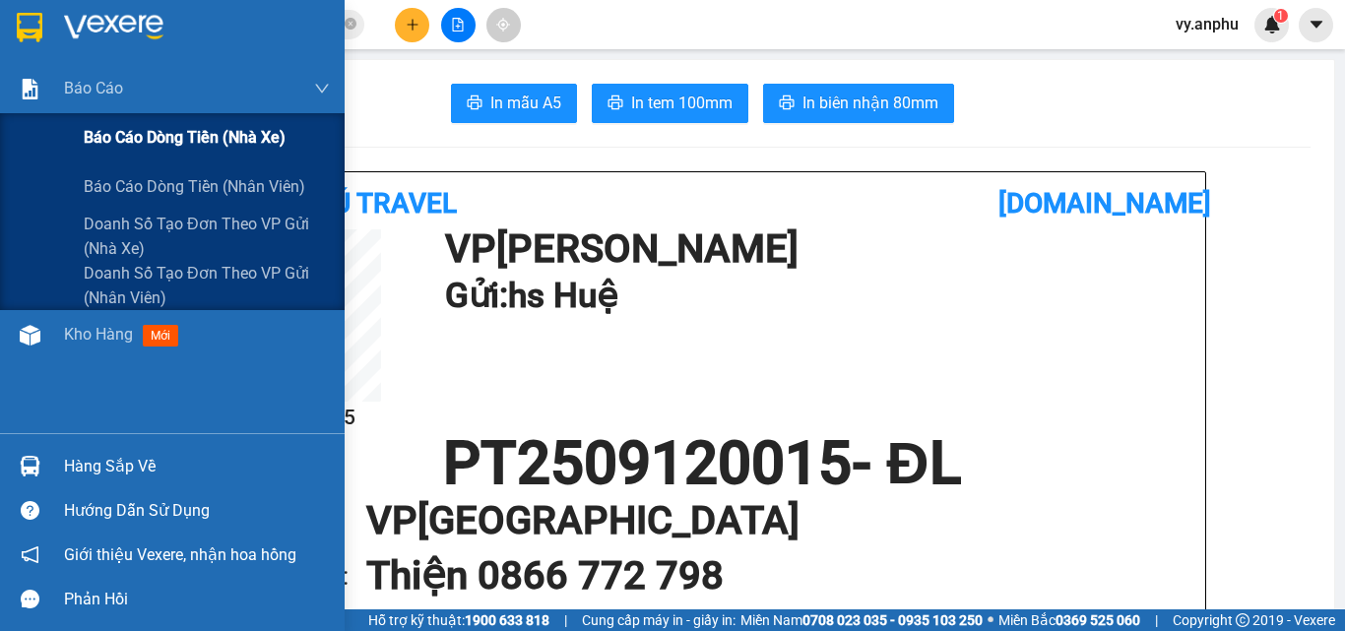
drag, startPoint x: 168, startPoint y: 150, endPoint x: 149, endPoint y: 122, distance: 33.9
click at [169, 149] on span "Báo cáo dòng tiền (nhà xe)" at bounding box center [185, 137] width 202 height 25
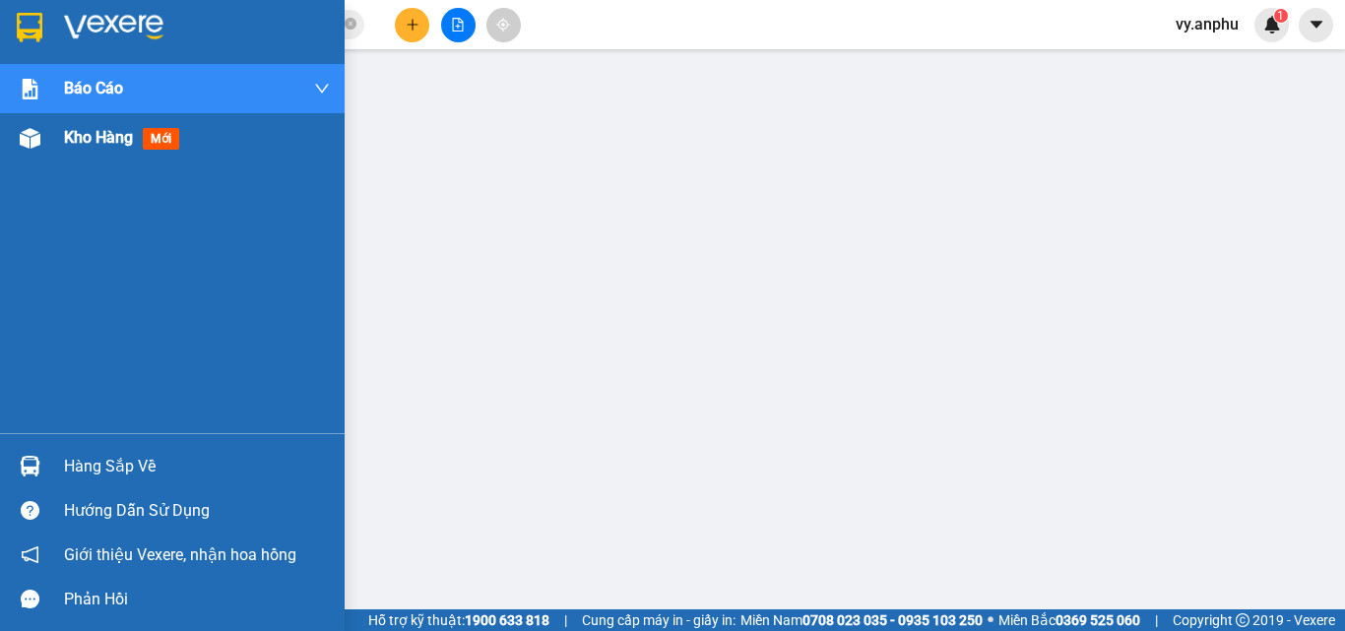
click at [71, 132] on span "Kho hàng" at bounding box center [98, 137] width 69 height 19
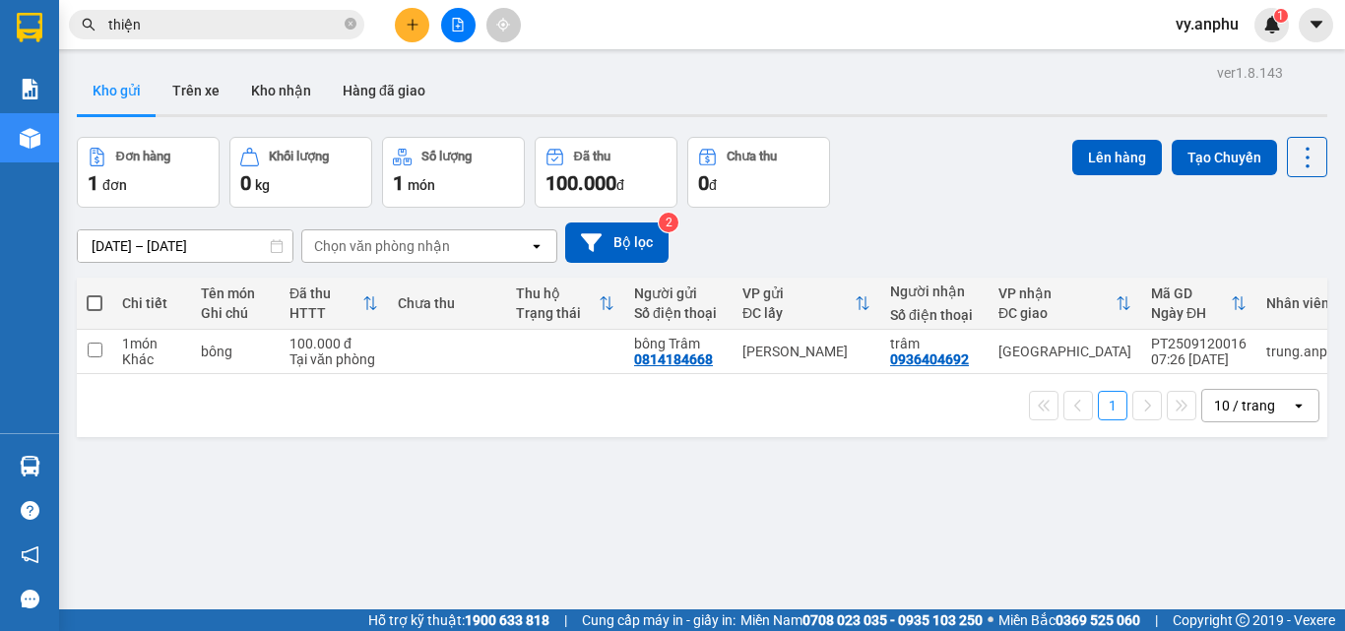
click at [101, 302] on span at bounding box center [95, 303] width 16 height 16
click at [95, 293] on input "checkbox" at bounding box center [95, 293] width 0 height 0
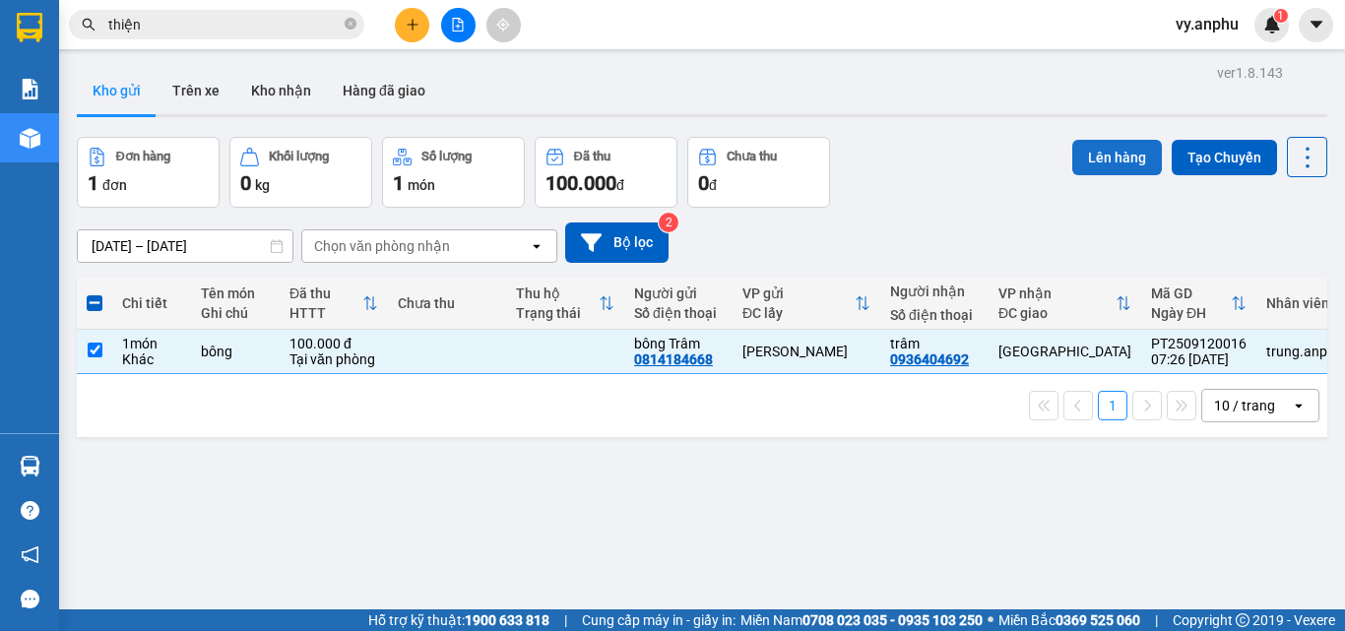
click at [1121, 165] on button "Lên hàng" at bounding box center [1117, 157] width 90 height 35
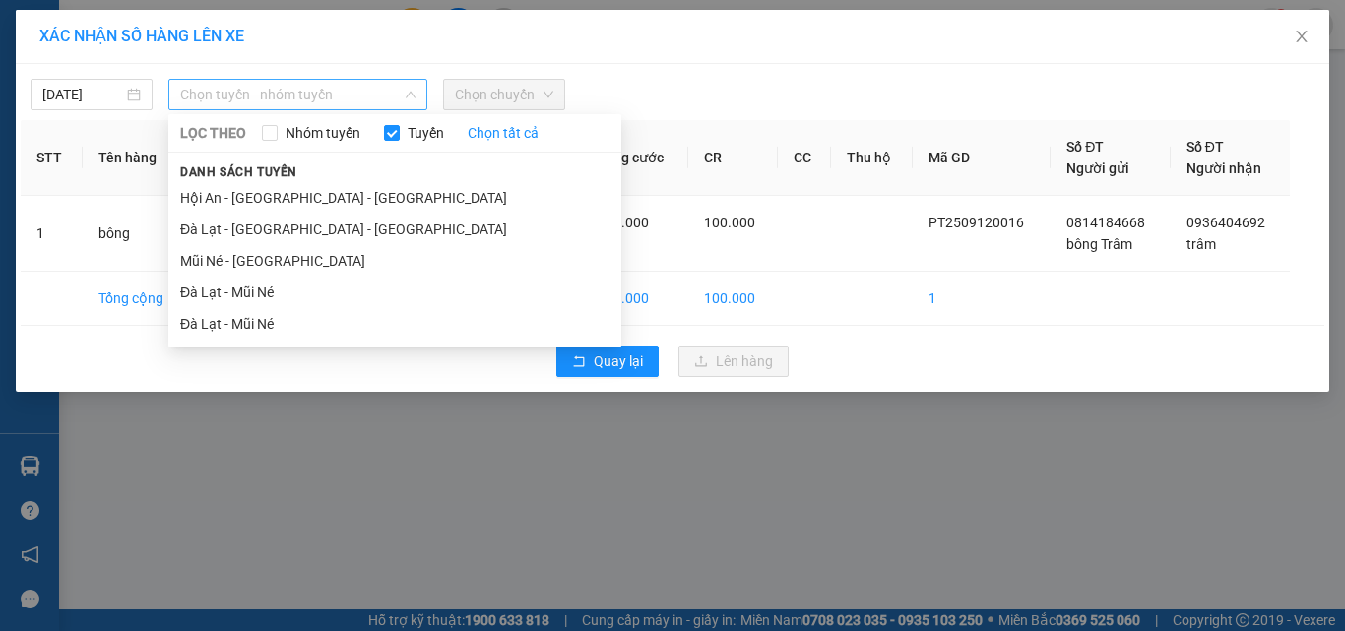
click at [321, 93] on span "Chọn tuyến - nhóm tuyến" at bounding box center [297, 95] width 235 height 30
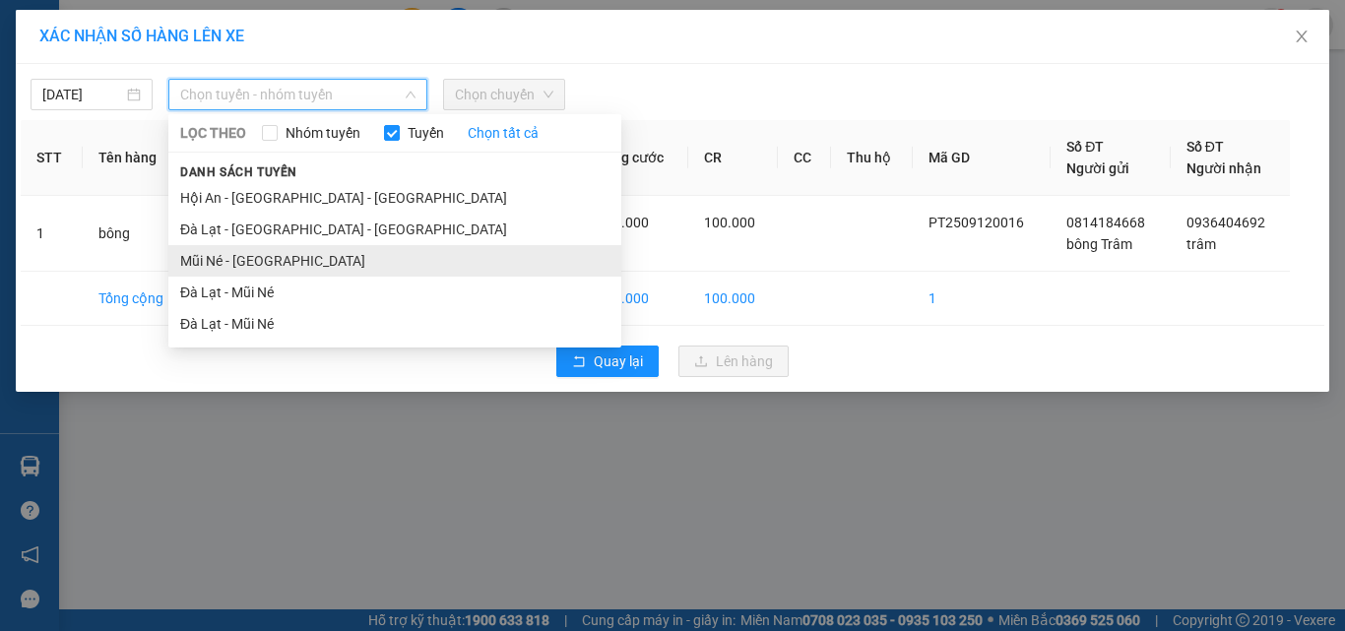
click at [244, 259] on li "Mũi Né - Đà Lạt" at bounding box center [394, 261] width 453 height 32
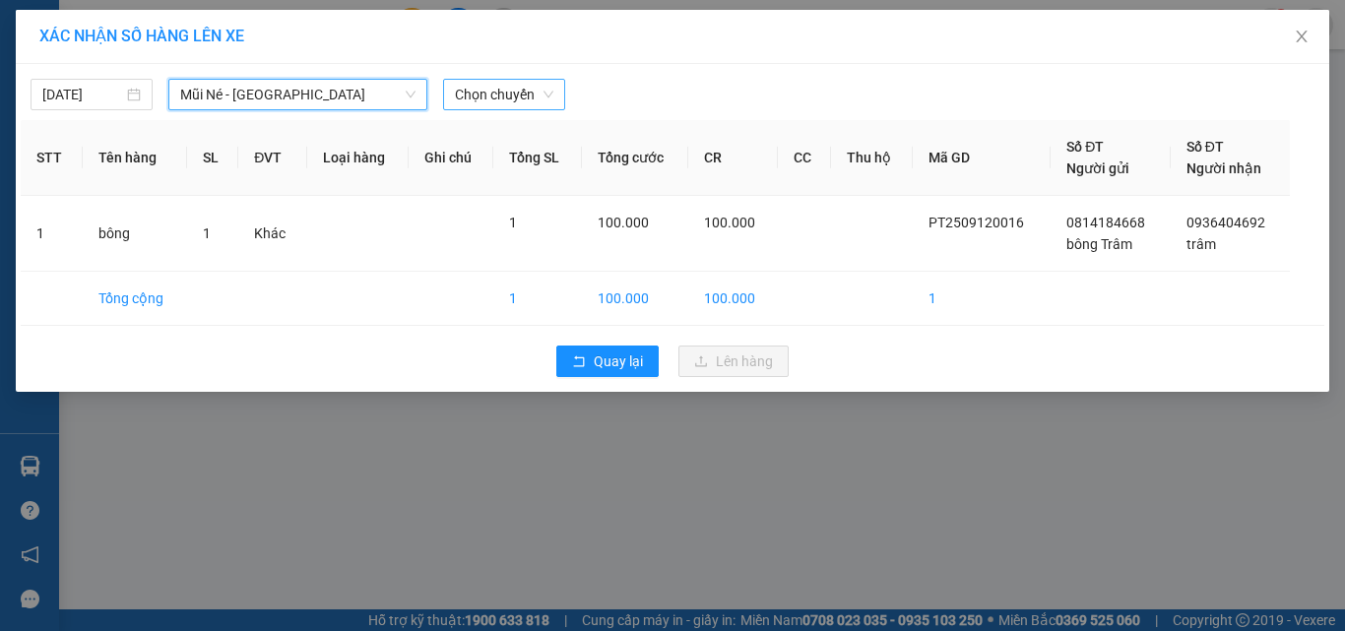
click at [515, 89] on span "Chọn chuyến" at bounding box center [504, 95] width 98 height 30
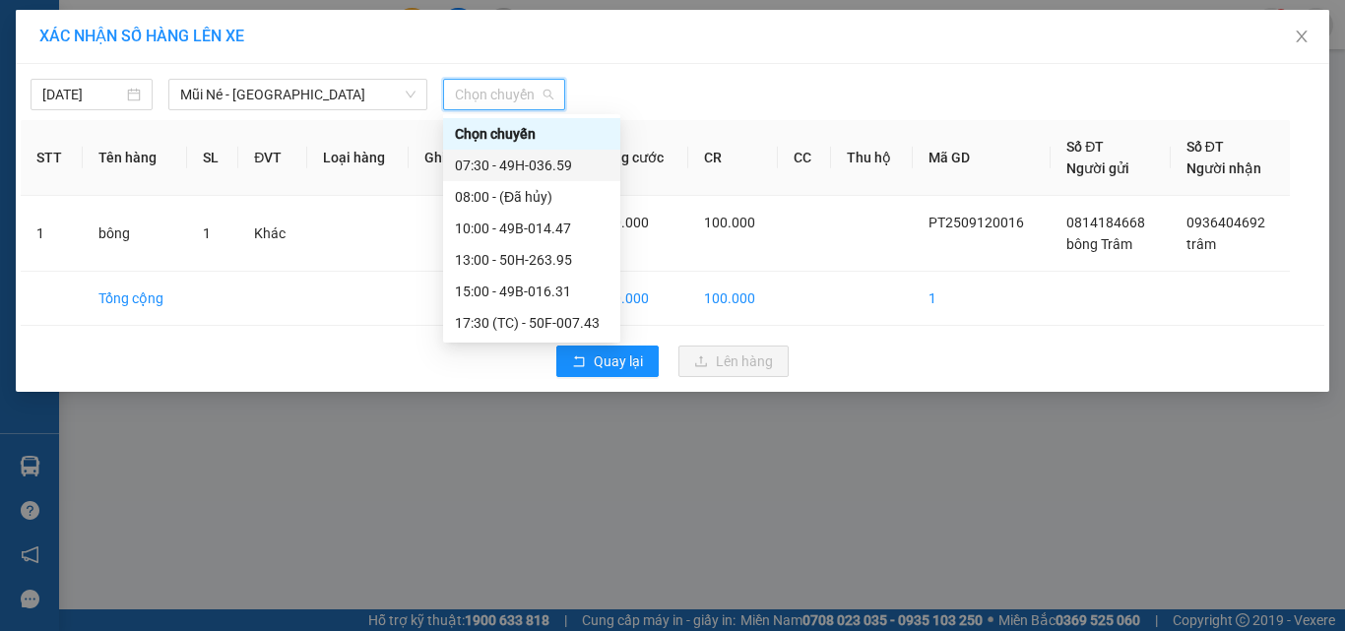
drag, startPoint x: 510, startPoint y: 161, endPoint x: 581, endPoint y: 200, distance: 81.1
click at [511, 160] on div "07:30 - 49H-036.59" at bounding box center [532, 166] width 154 height 22
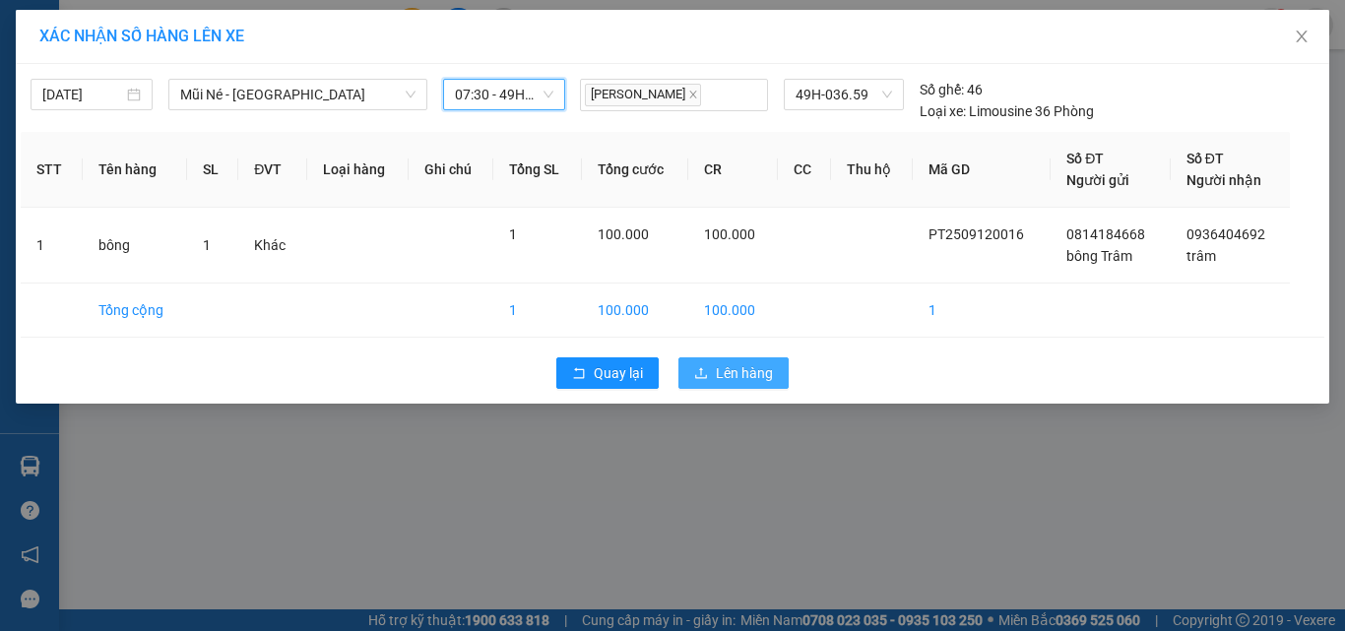
drag, startPoint x: 737, startPoint y: 372, endPoint x: 665, endPoint y: 358, distance: 73.2
click at [737, 373] on span "Lên hàng" at bounding box center [744, 373] width 57 height 22
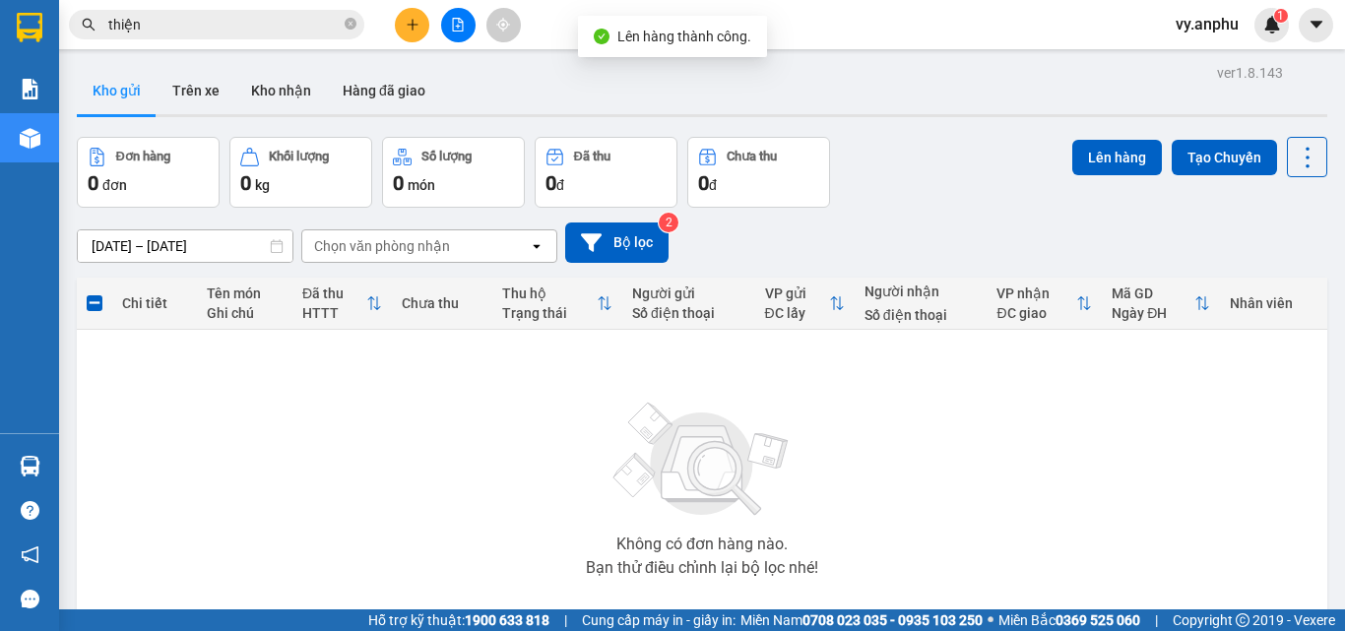
click at [465, 27] on button at bounding box center [458, 25] width 34 height 34
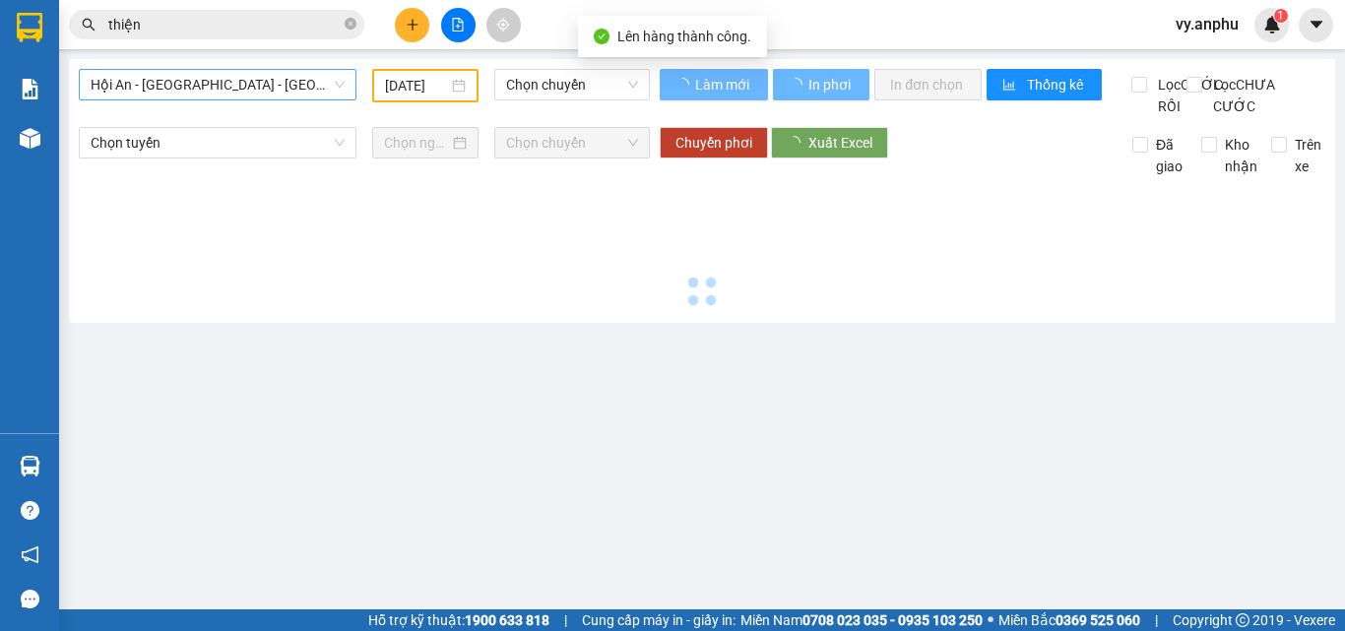
type input "12/09/2025"
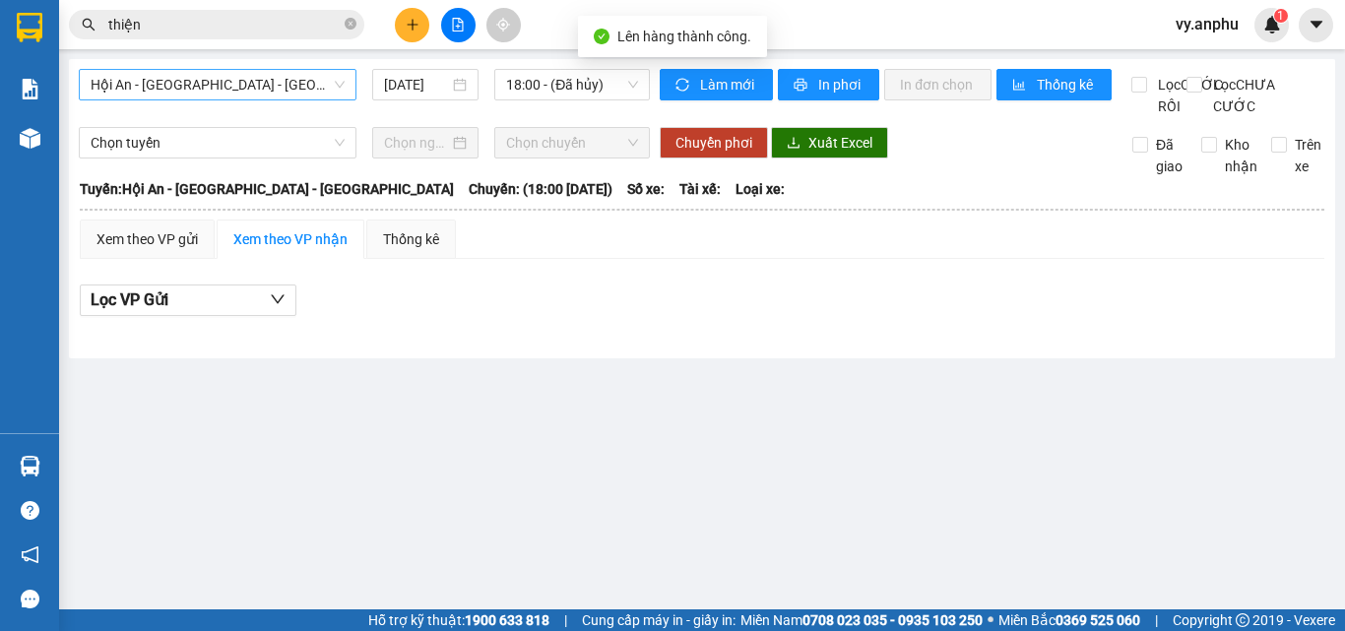
click at [261, 94] on span "Hội An - [GEOGRAPHIC_DATA] - [GEOGRAPHIC_DATA]" at bounding box center [218, 85] width 254 height 30
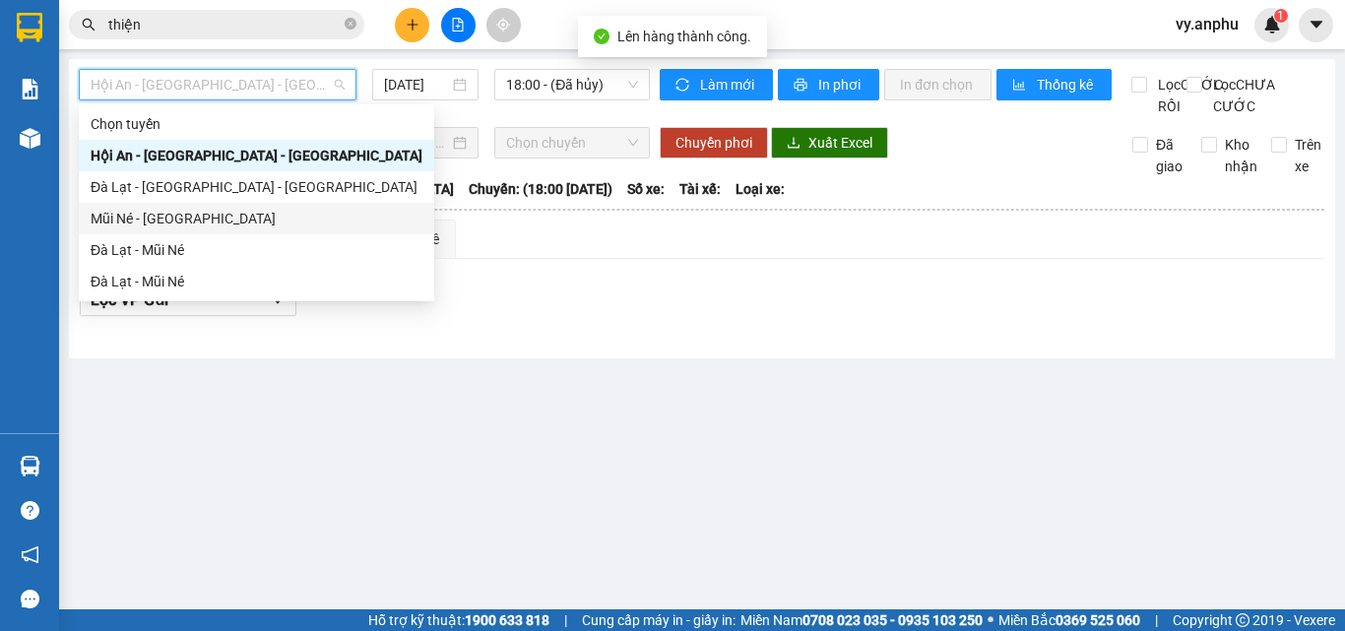
click at [195, 223] on div "Mũi Né - Đà Lạt" at bounding box center [257, 219] width 332 height 22
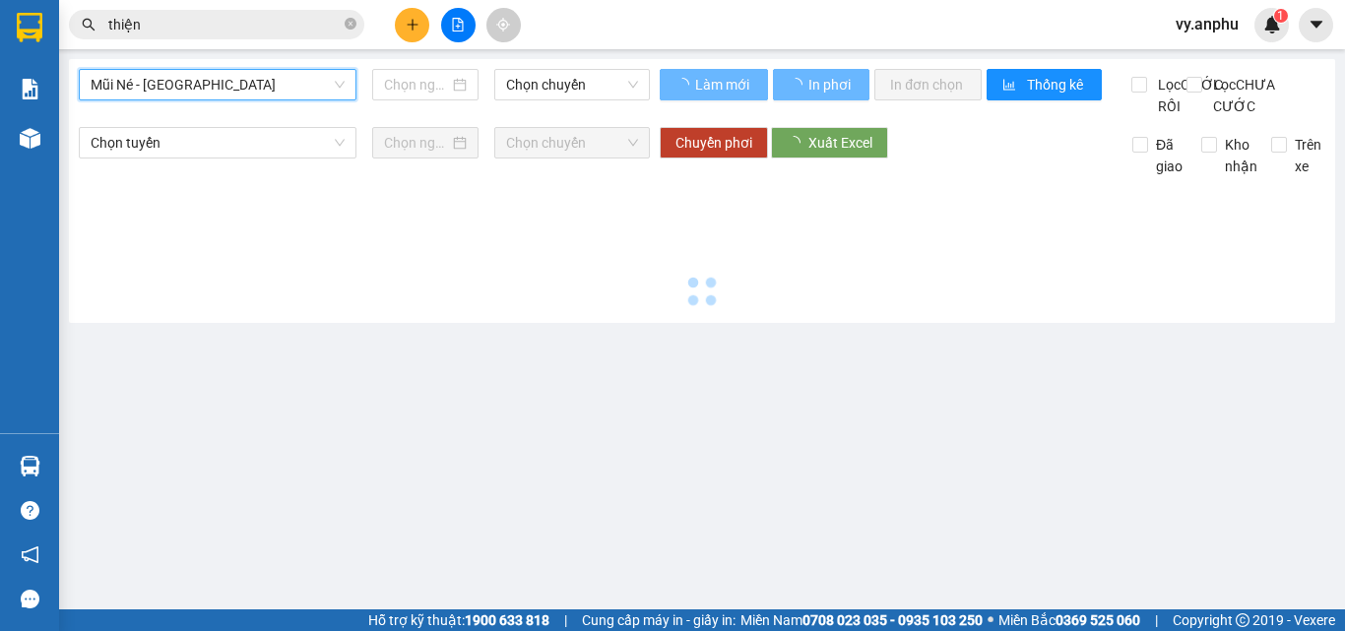
type input "12/09/2025"
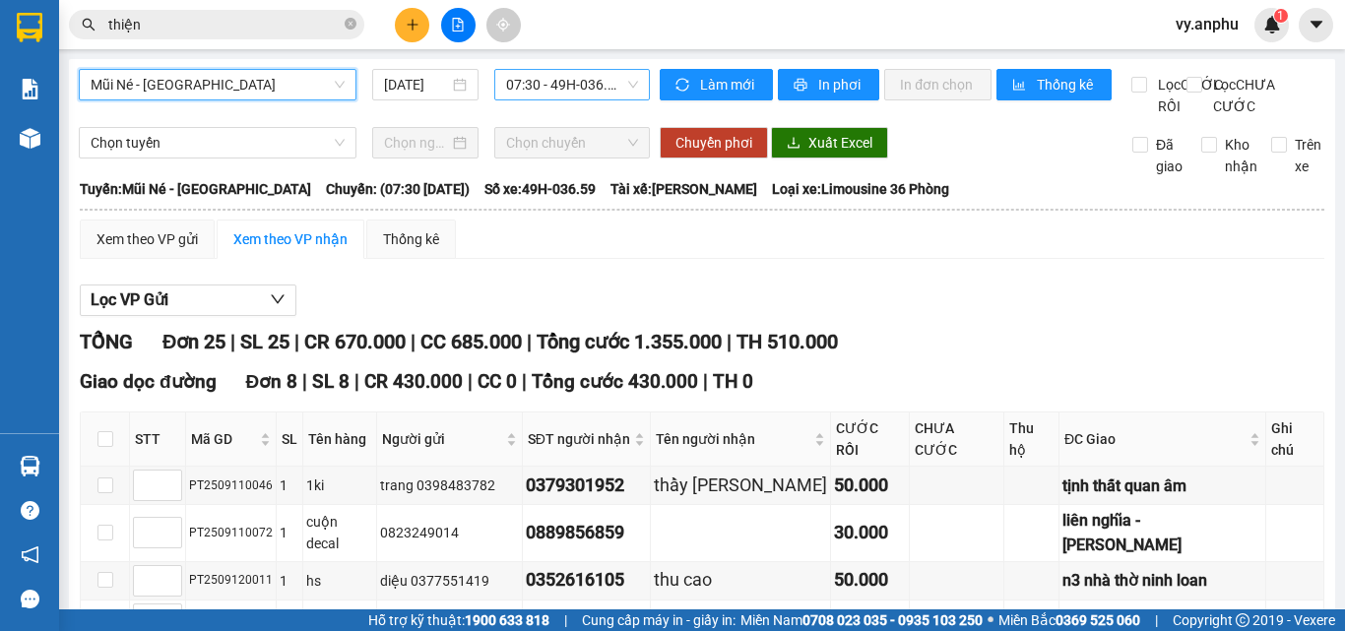
click at [557, 81] on span "07:30 - 49H-036.59" at bounding box center [572, 85] width 132 height 30
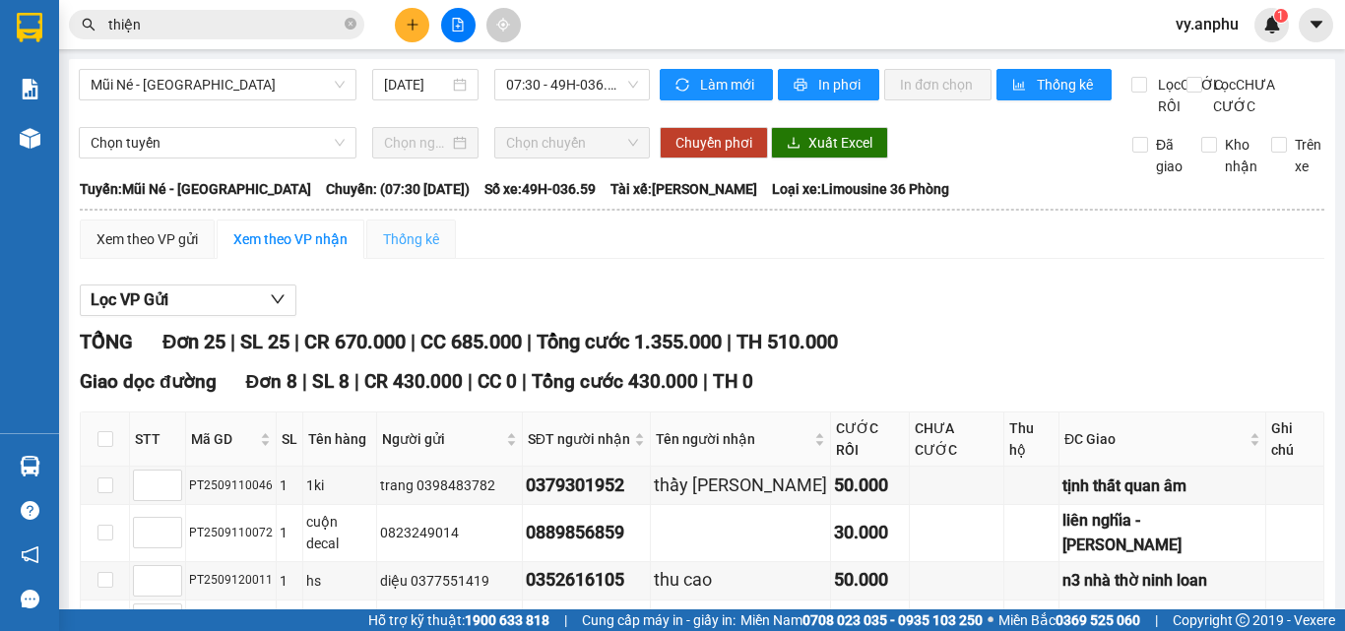
drag, startPoint x: 172, startPoint y: 272, endPoint x: 393, endPoint y: 244, distance: 222.3
click at [173, 259] on div "Xem theo VP gửi" at bounding box center [147, 239] width 135 height 39
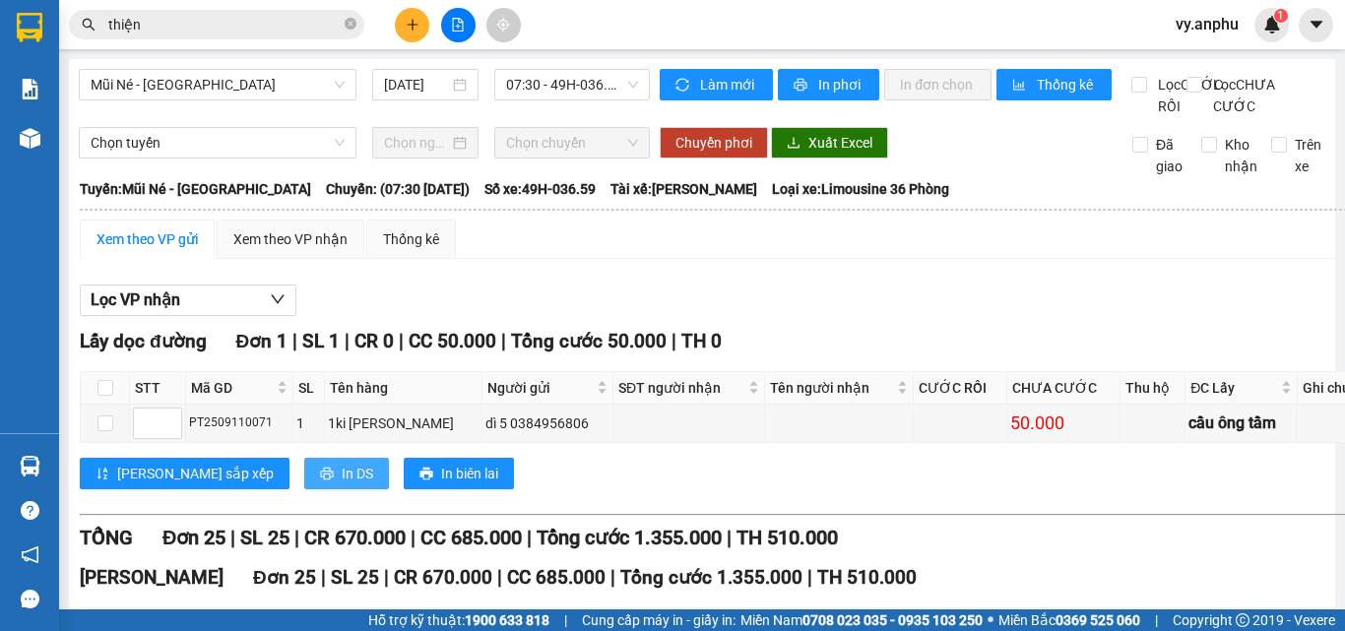
click at [304, 489] on button "In DS" at bounding box center [346, 474] width 85 height 32
